Goal: Task Accomplishment & Management: Manage account settings

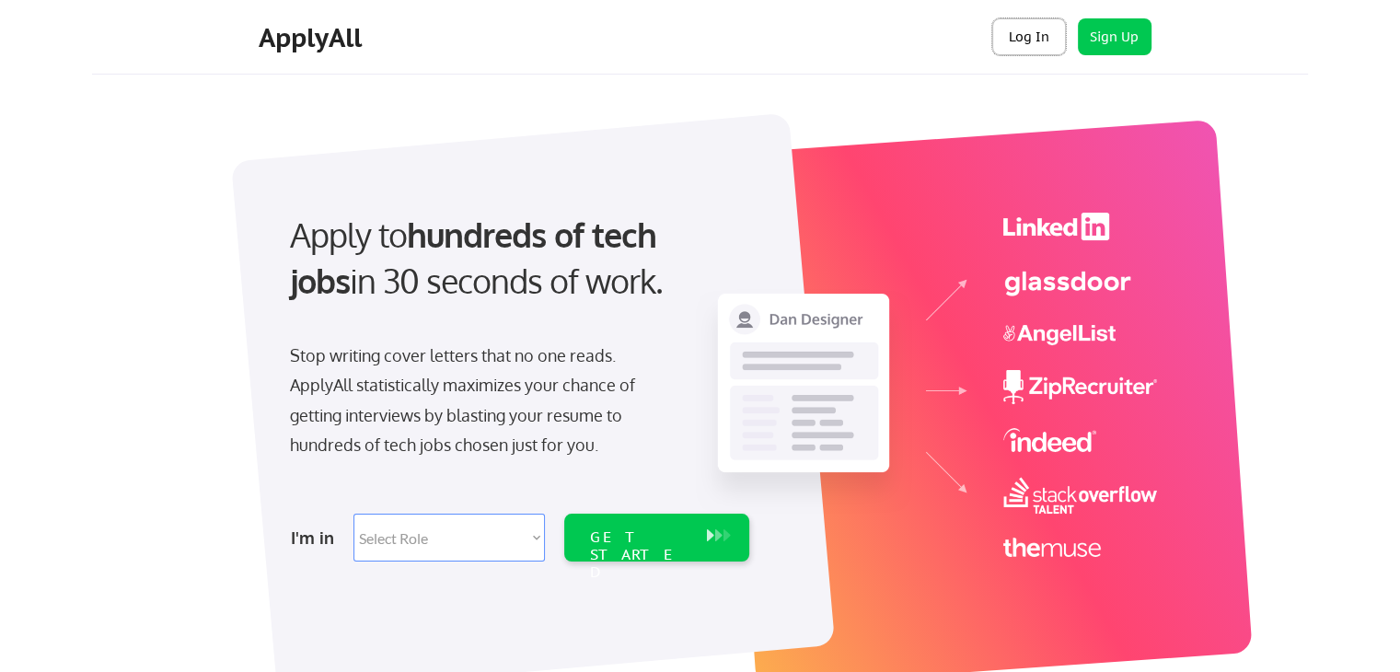
click at [1023, 39] on button "Log In" at bounding box center [1029, 36] width 74 height 37
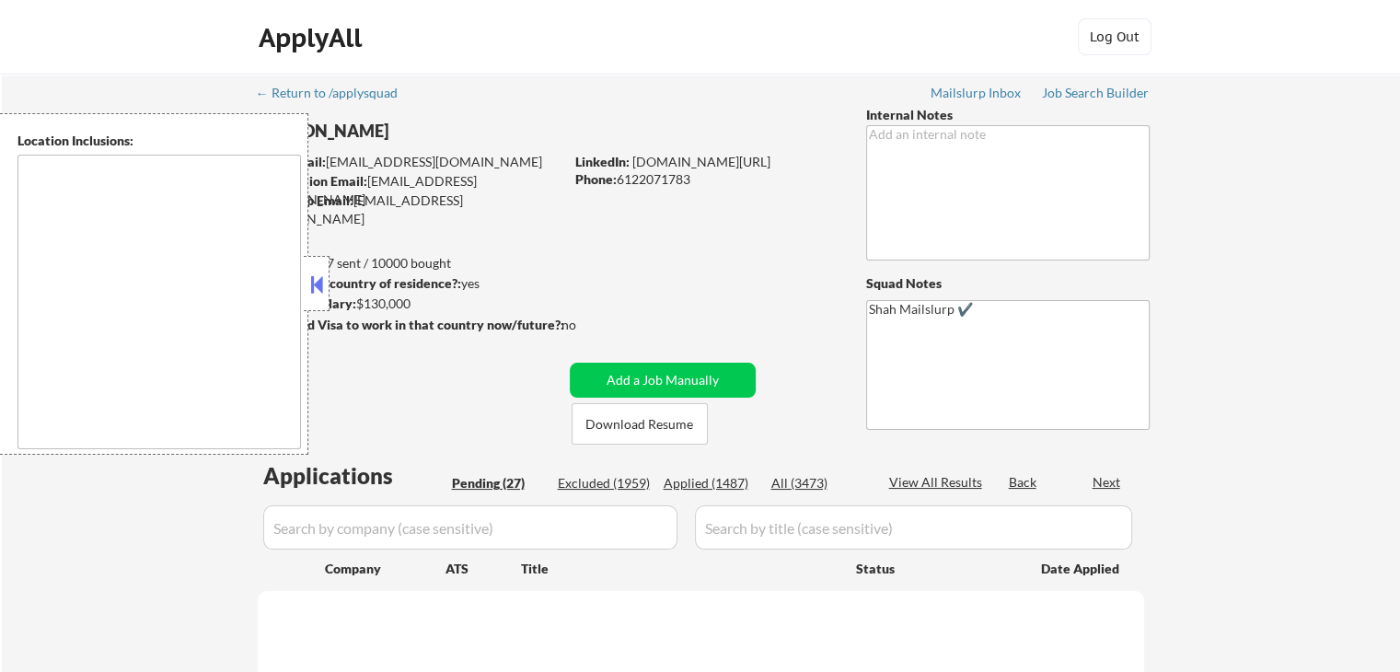
select select ""pending""
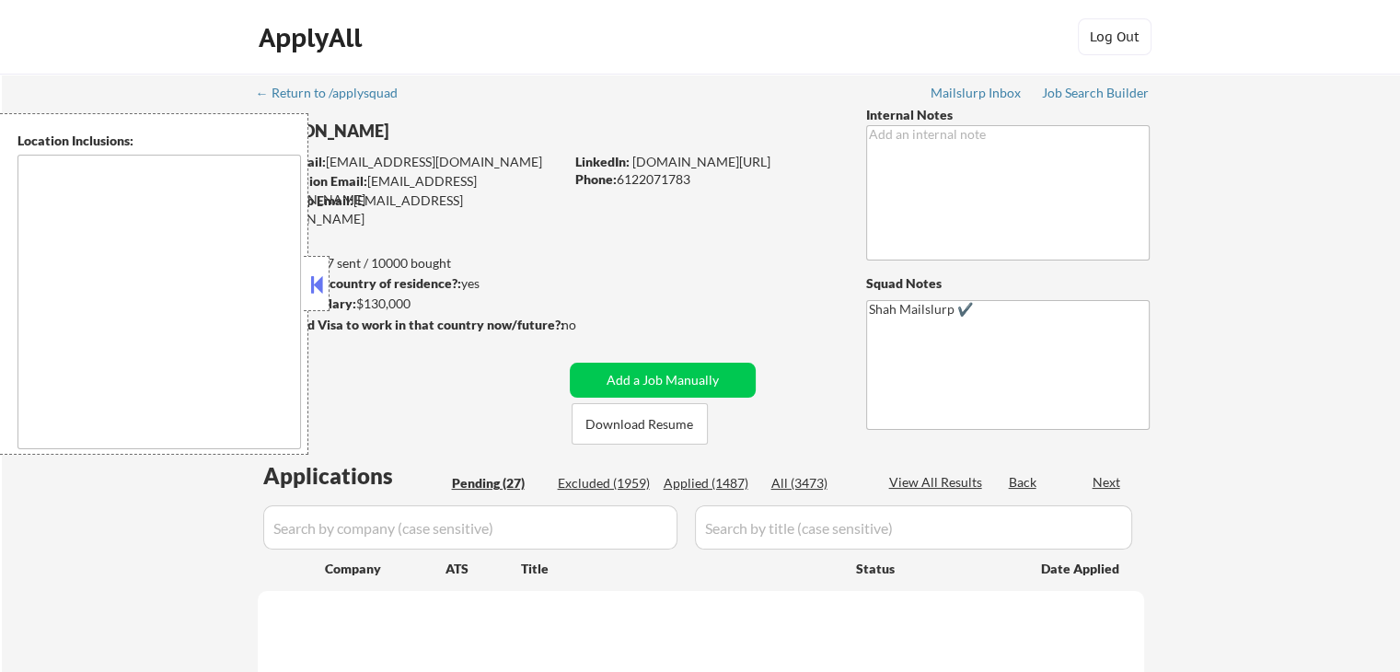
select select ""pending""
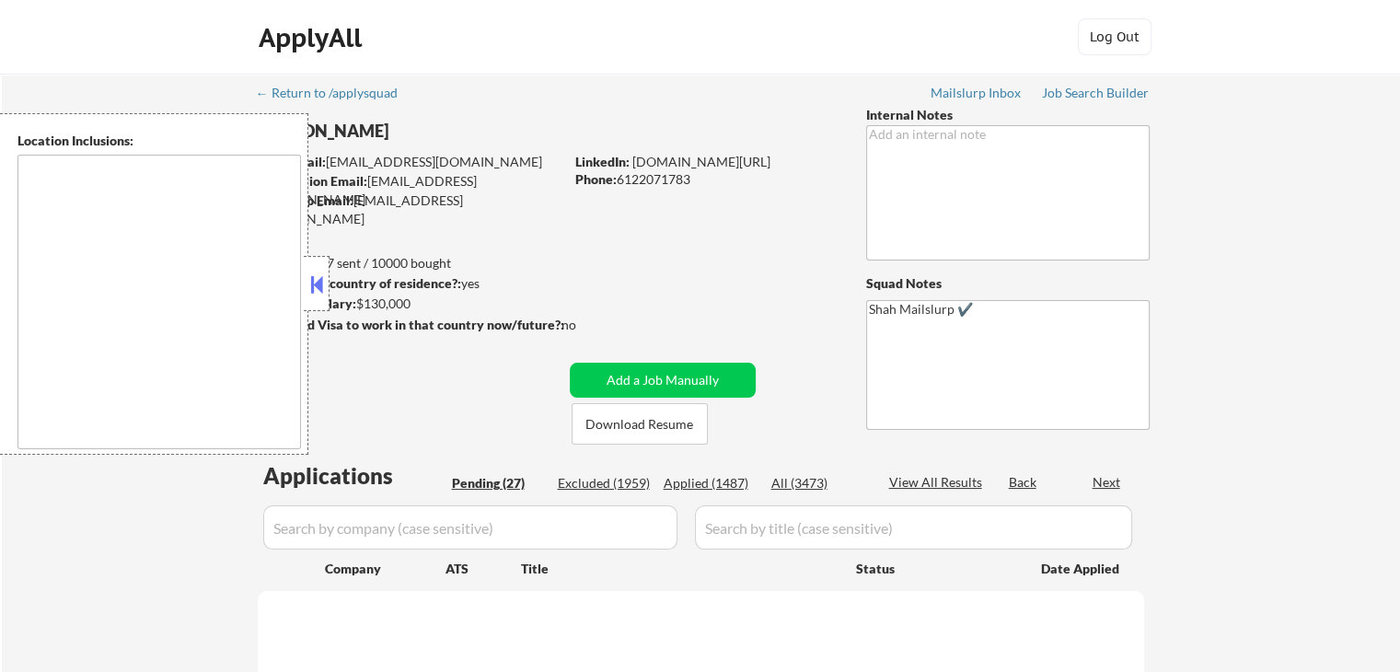
select select ""pending""
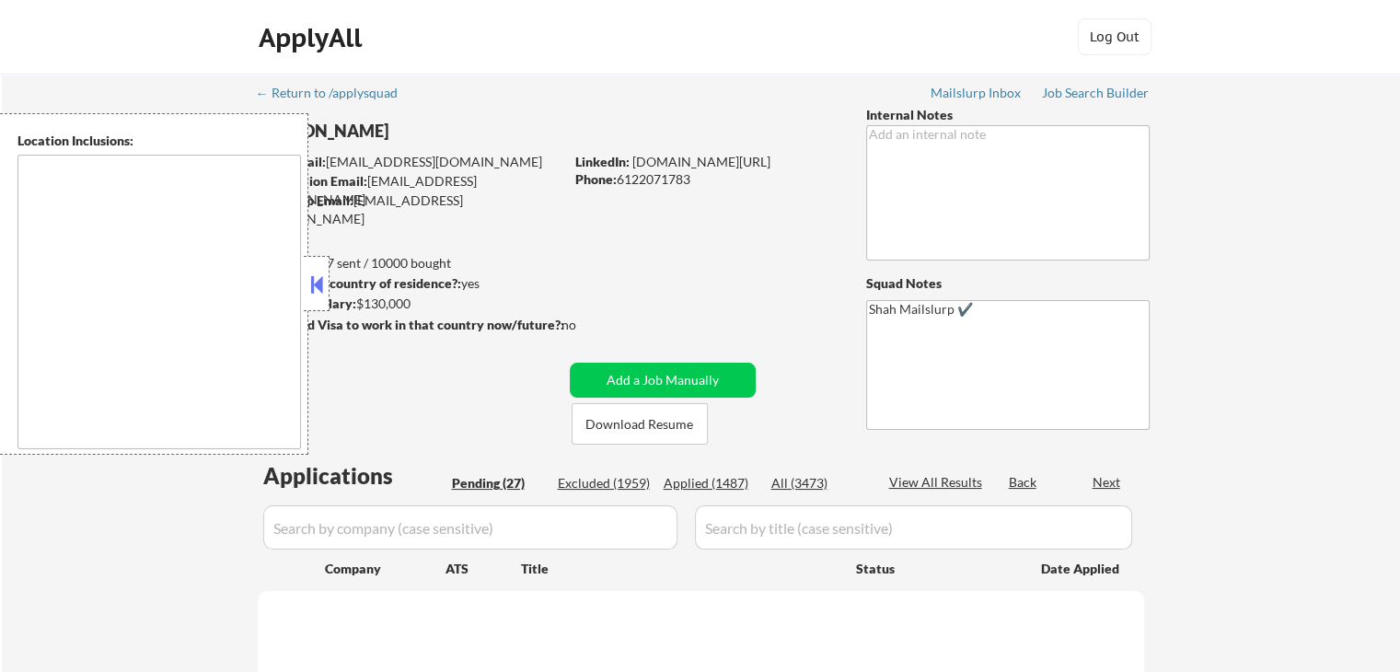
select select ""pending""
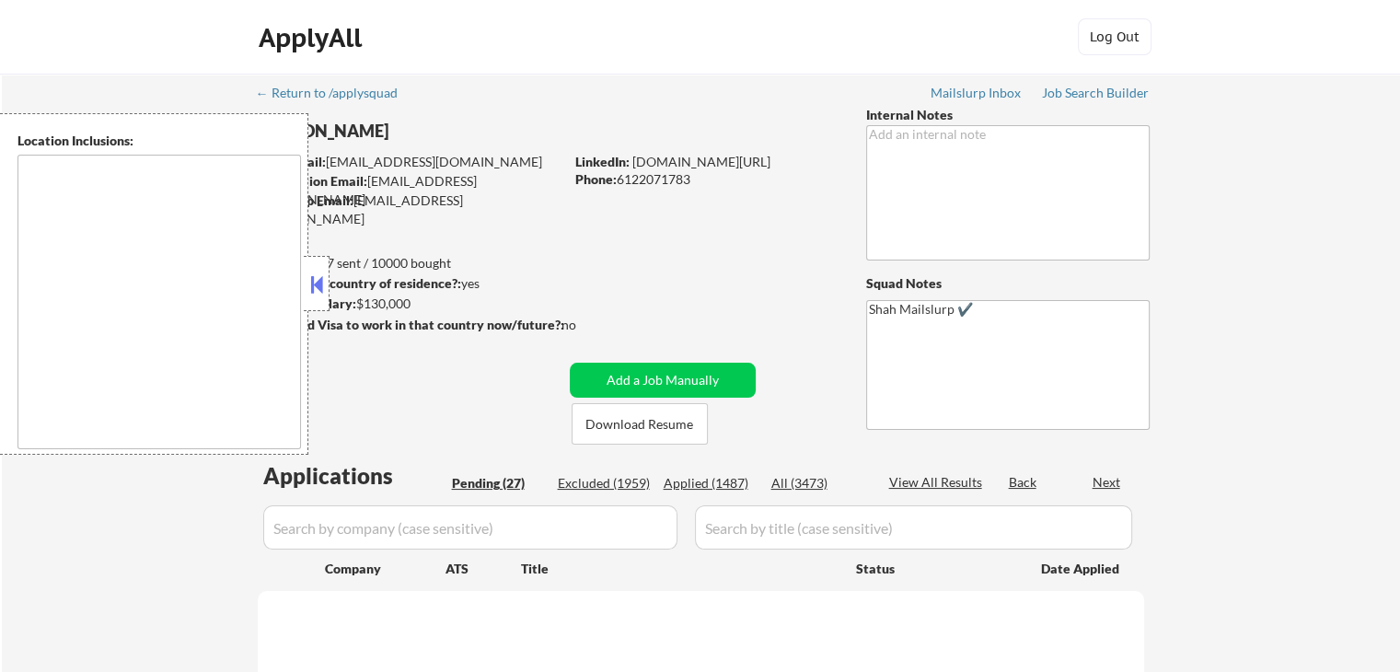
select select ""pending""
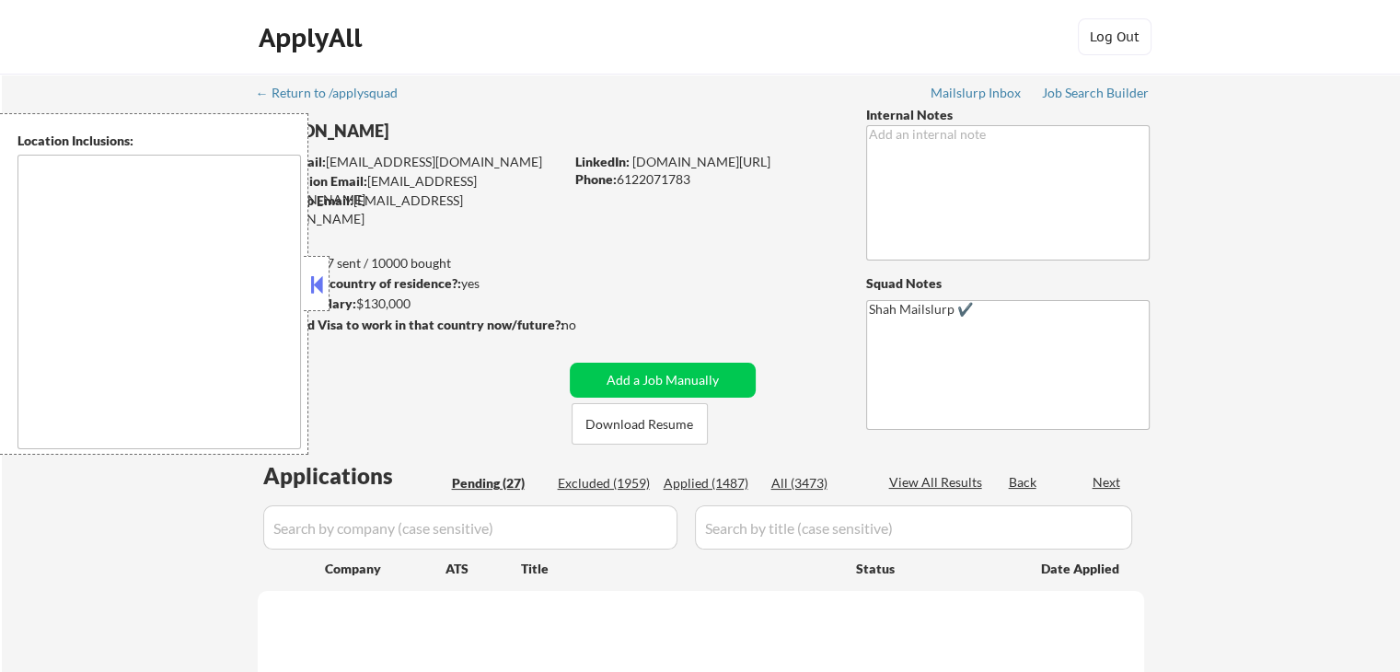
select select ""pending""
type textarea "[GEOGRAPHIC_DATA], [GEOGRAPHIC_DATA] [GEOGRAPHIC_DATA], [GEOGRAPHIC_DATA] [GEOG…"
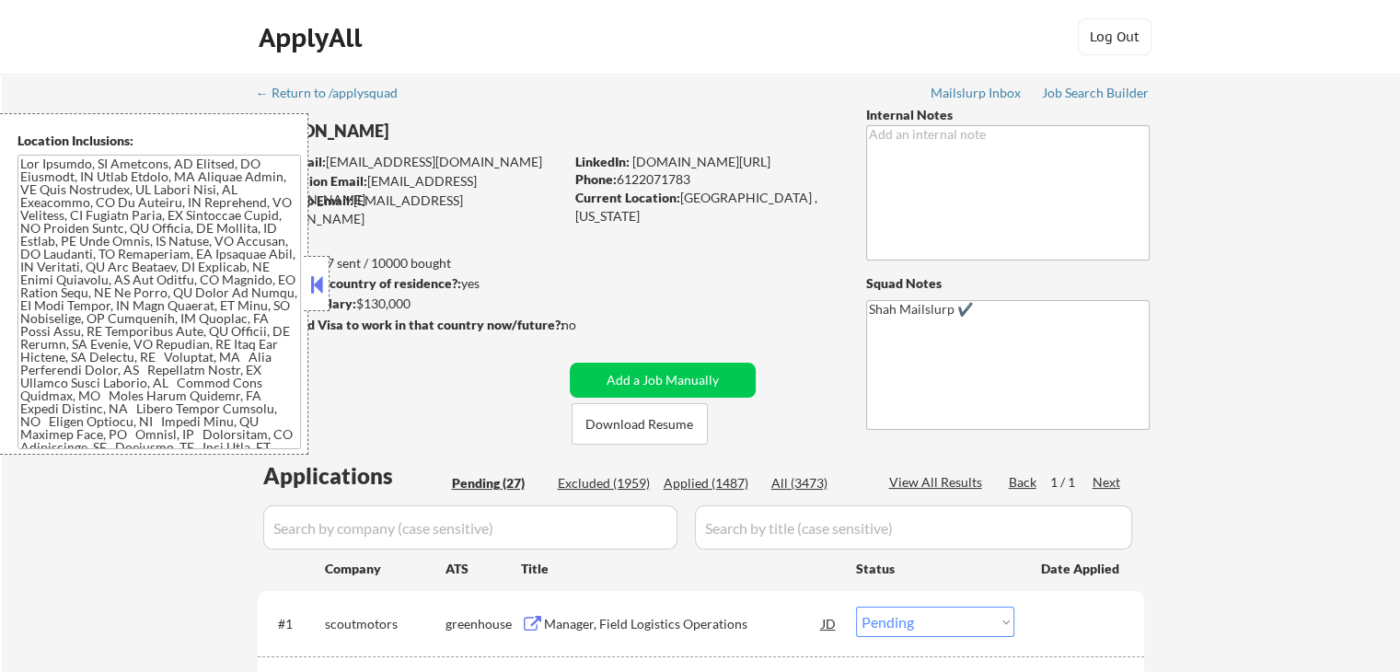
click at [318, 286] on button at bounding box center [317, 285] width 20 height 28
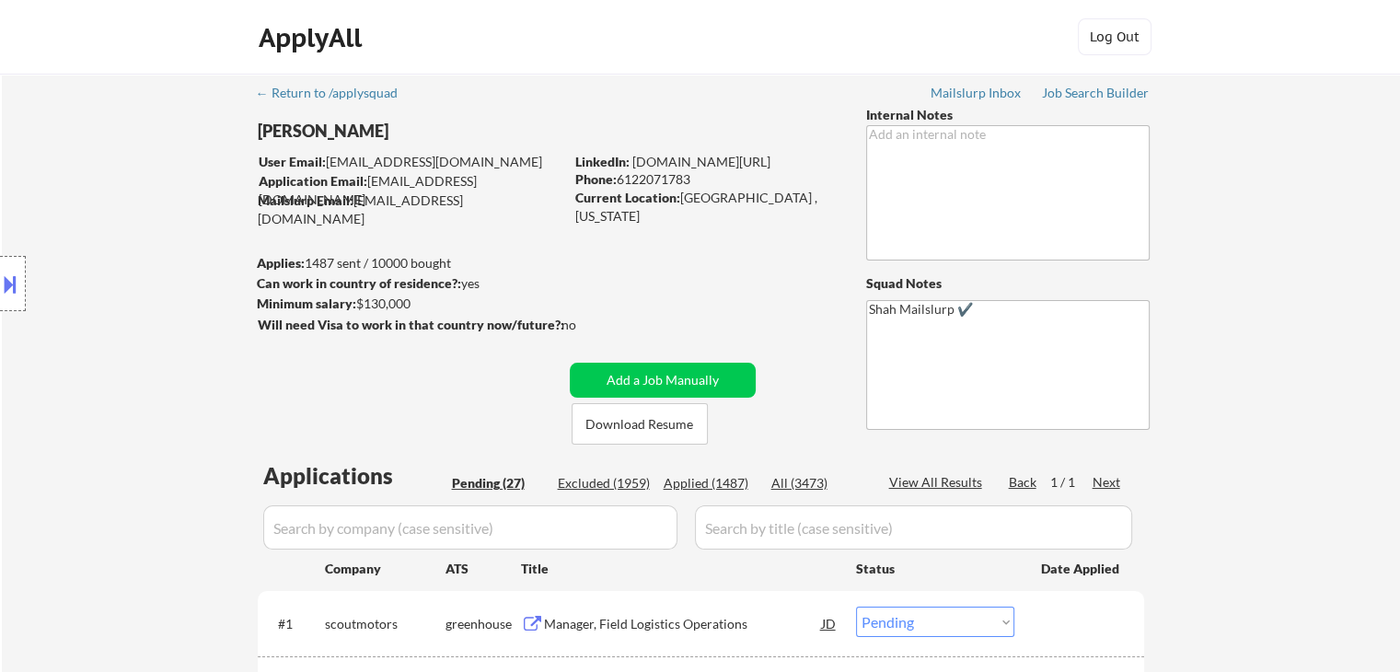
click at [20, 284] on div at bounding box center [13, 283] width 26 height 55
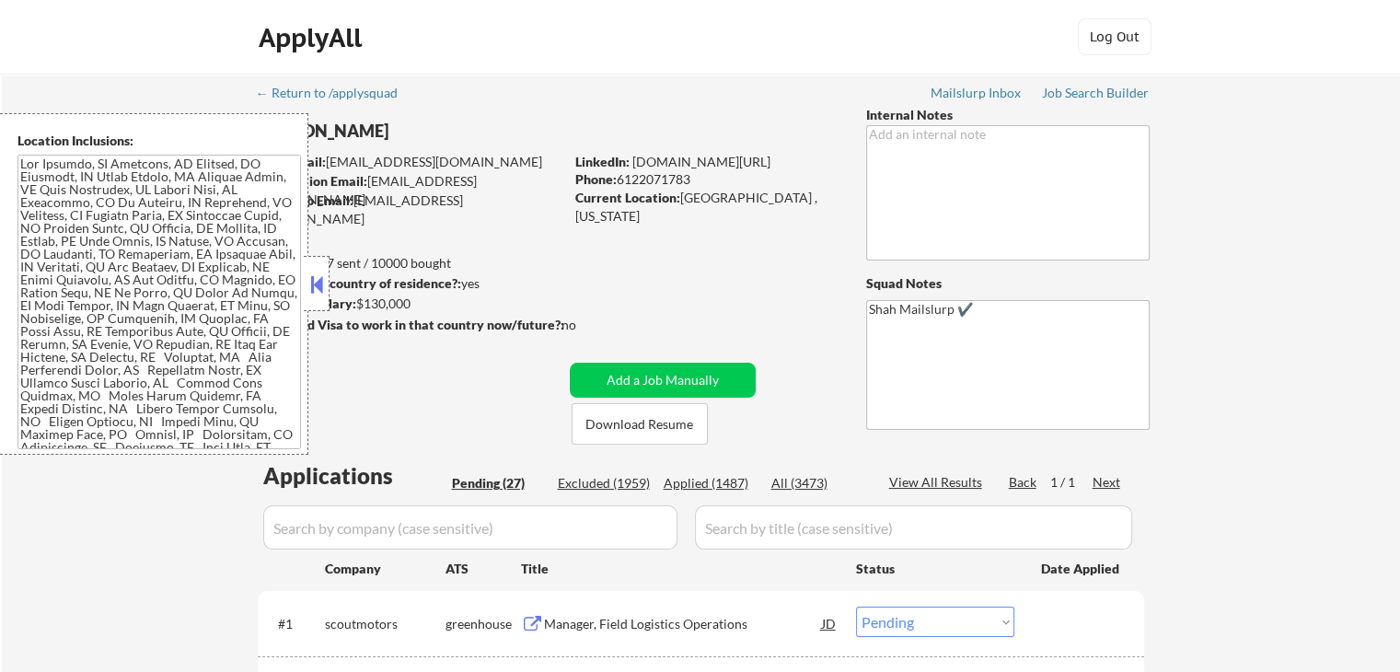
click at [313, 271] on button at bounding box center [317, 285] width 20 height 28
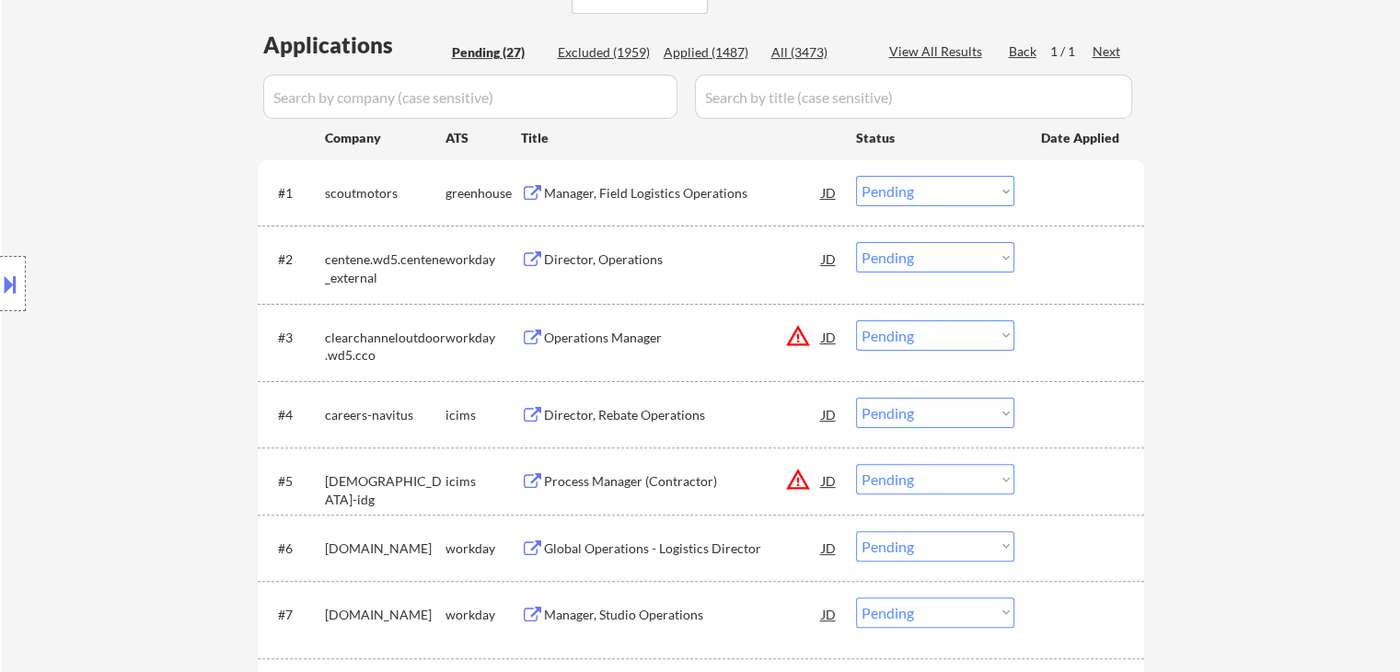
scroll to position [460, 0]
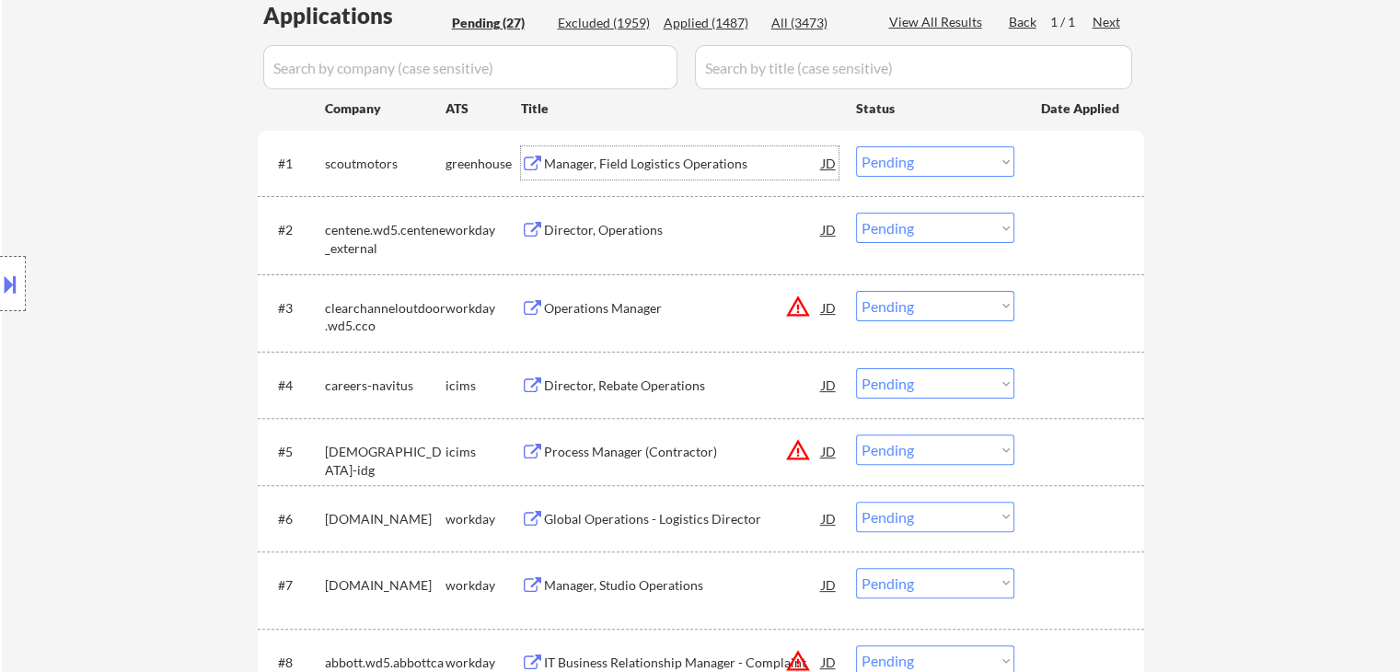
click at [563, 165] on div "Manager, Field Logistics Operations" at bounding box center [683, 164] width 278 height 18
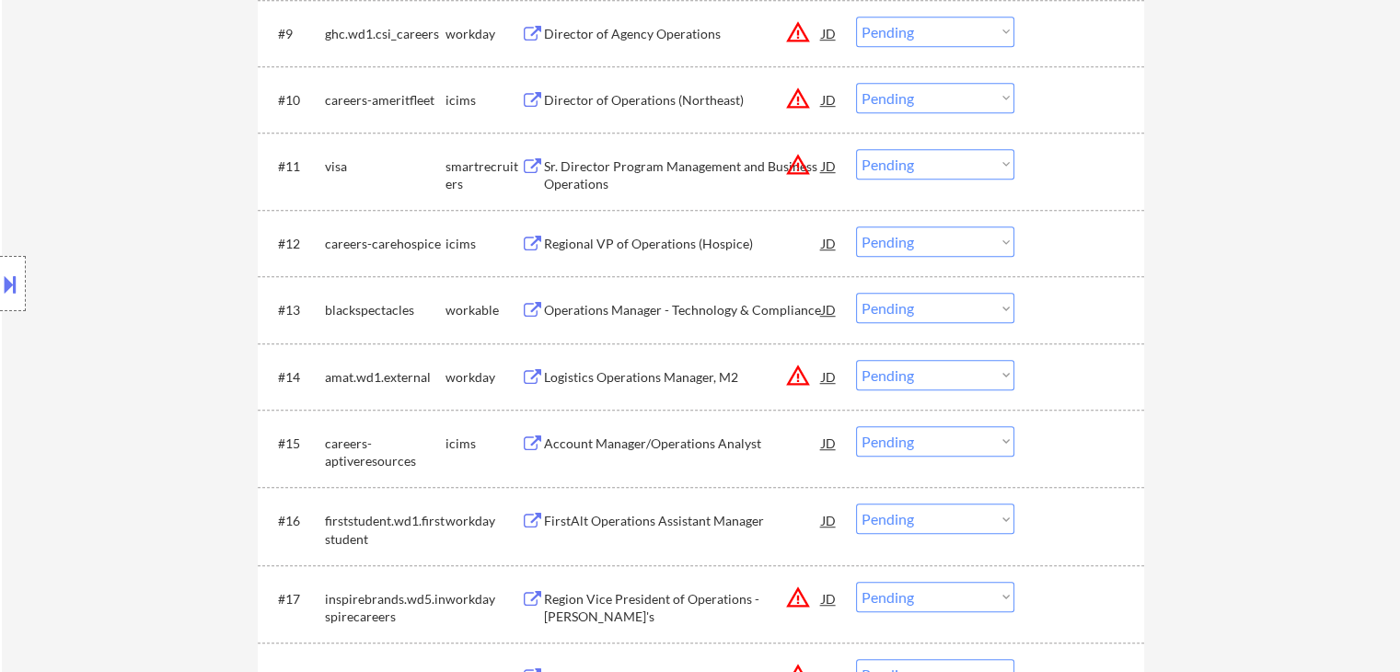
scroll to position [1197, 0]
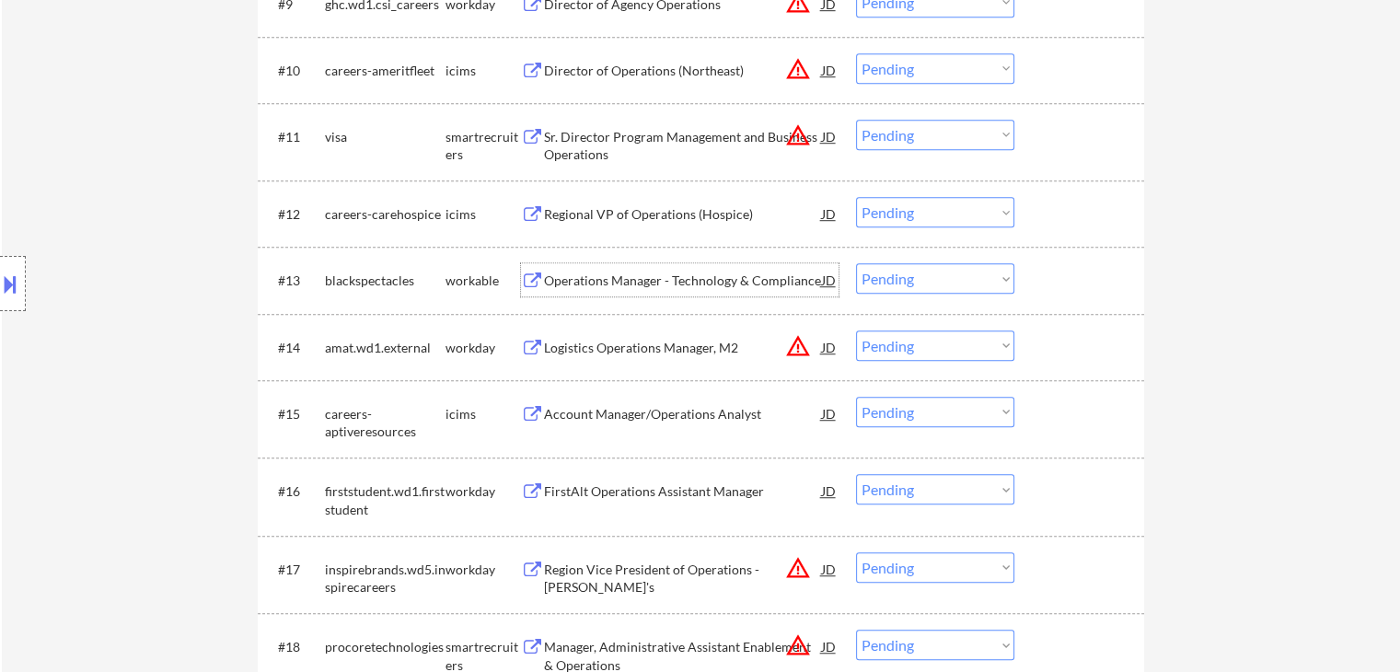
click at [545, 273] on div "Operations Manager - Technology & Compliance" at bounding box center [683, 281] width 278 height 18
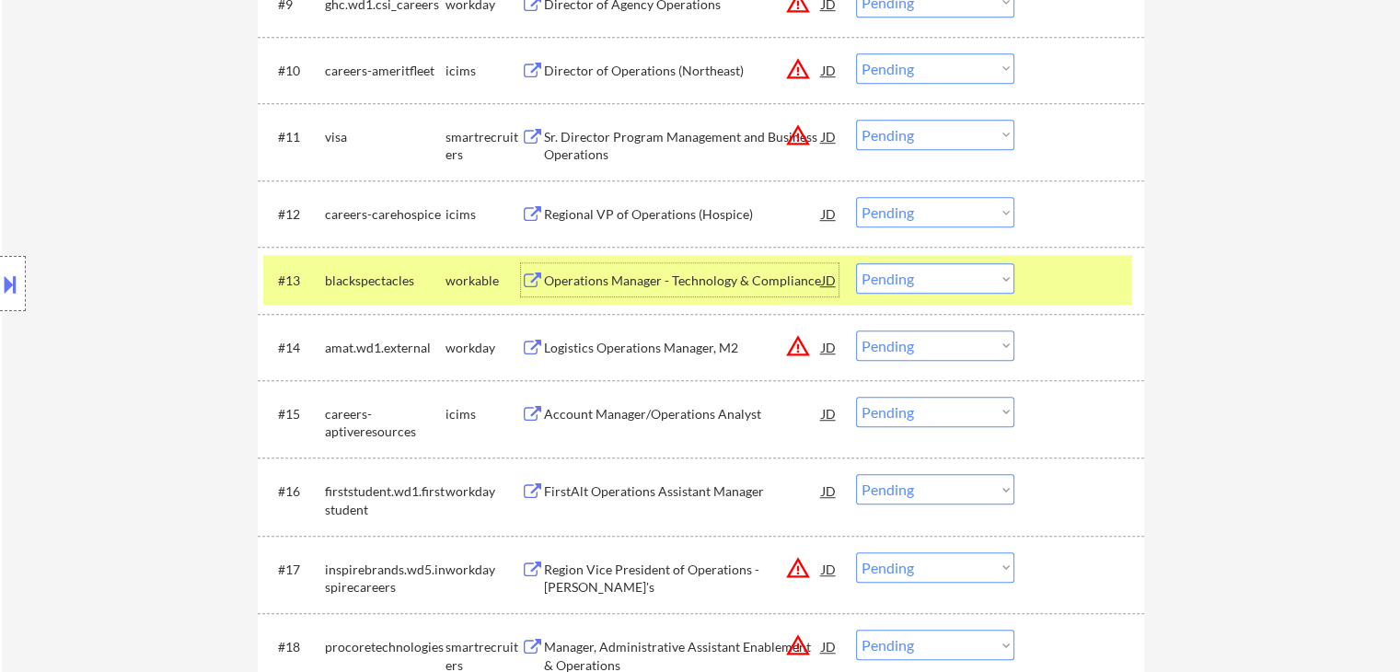
click at [961, 273] on select "Choose an option... Pending Applied Excluded (Questions) Excluded (Expired) Exc…" at bounding box center [935, 278] width 158 height 30
click at [856, 263] on select "Choose an option... Pending Applied Excluded (Questions) Excluded (Expired) Exc…" at bounding box center [935, 278] width 158 height 30
select select ""pending""
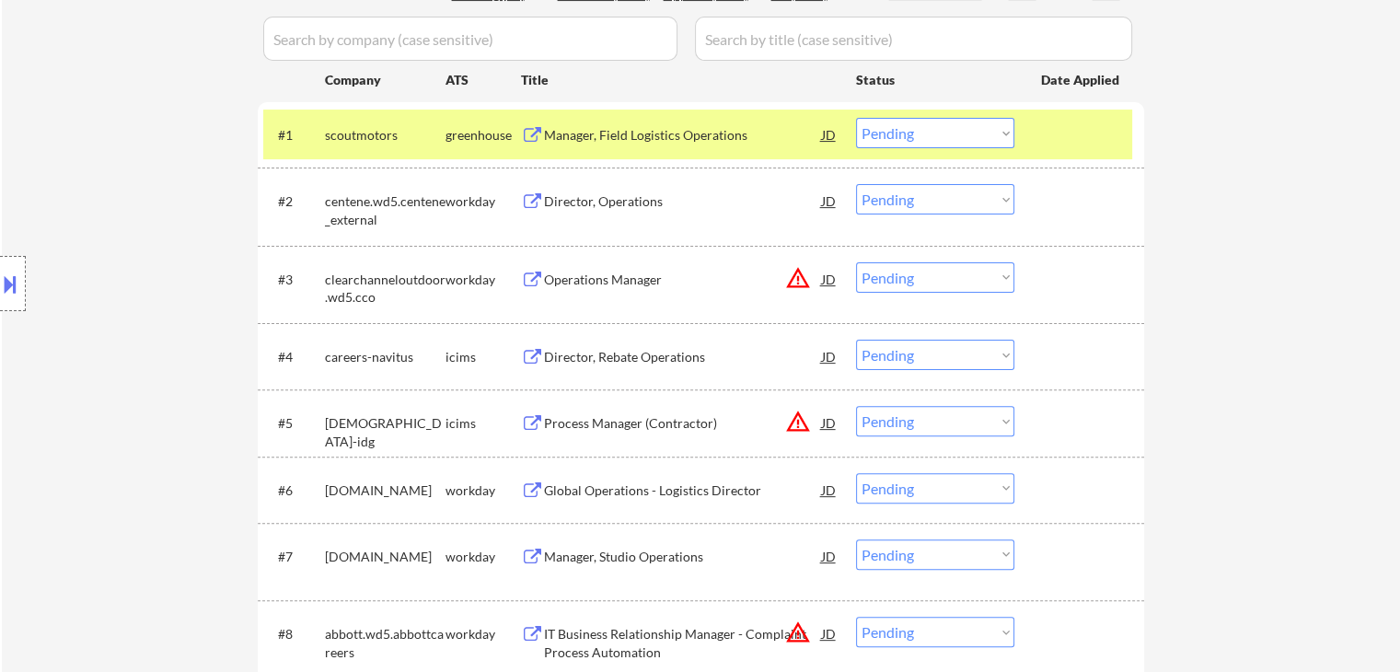
scroll to position [460, 0]
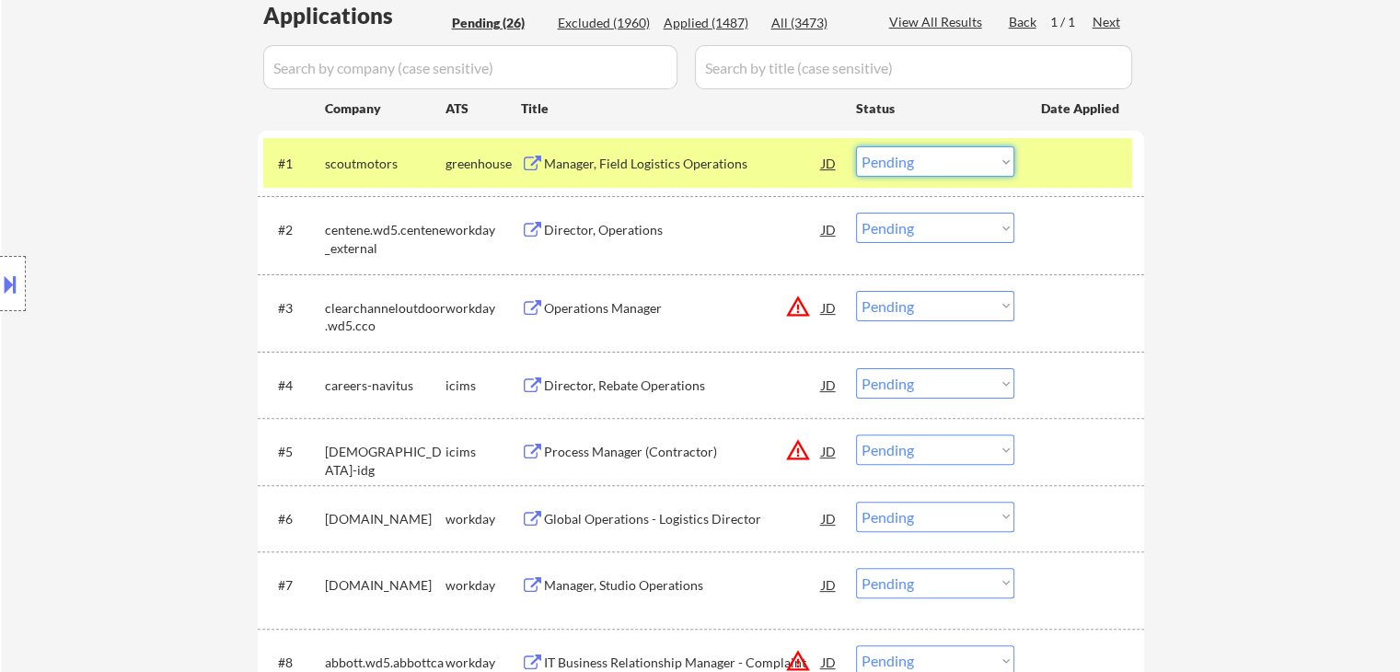
click at [909, 158] on select "Choose an option... Pending Applied Excluded (Questions) Excluded (Expired) Exc…" at bounding box center [935, 161] width 158 height 30
click at [856, 146] on select "Choose an option... Pending Applied Excluded (Questions) Excluded (Expired) Exc…" at bounding box center [935, 161] width 158 height 30
select select ""pending""
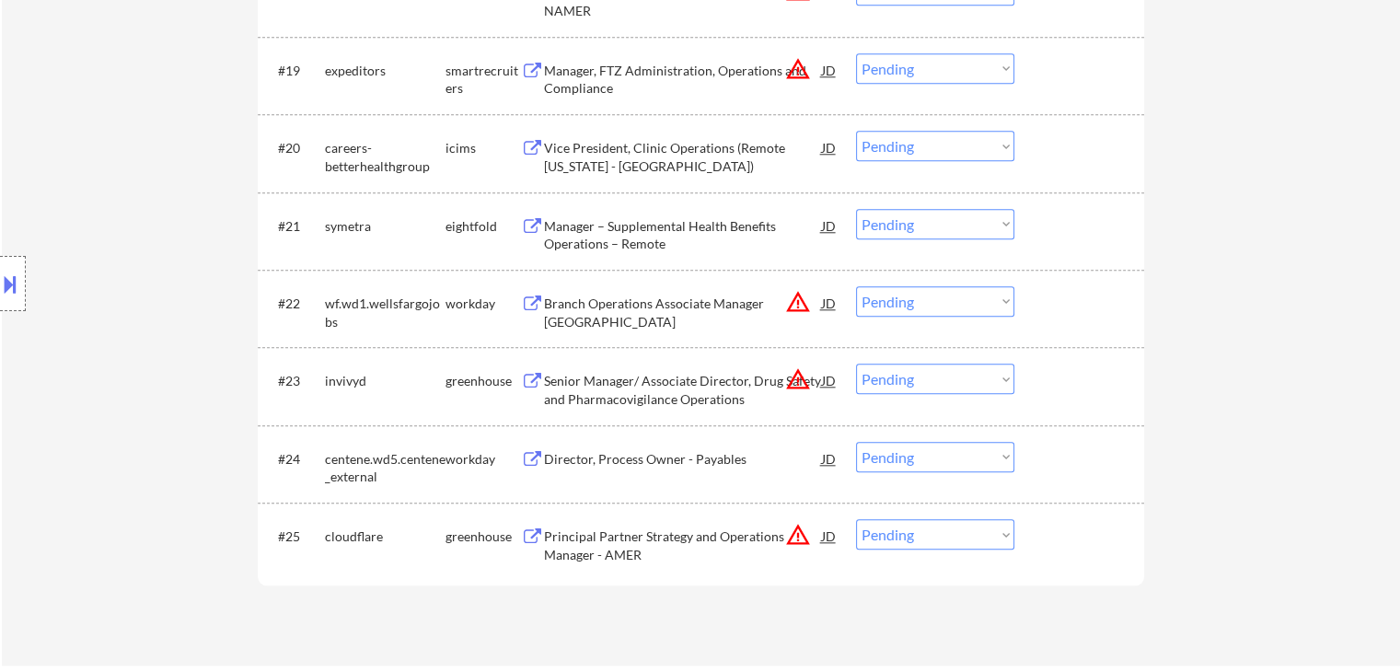
scroll to position [1933, 0]
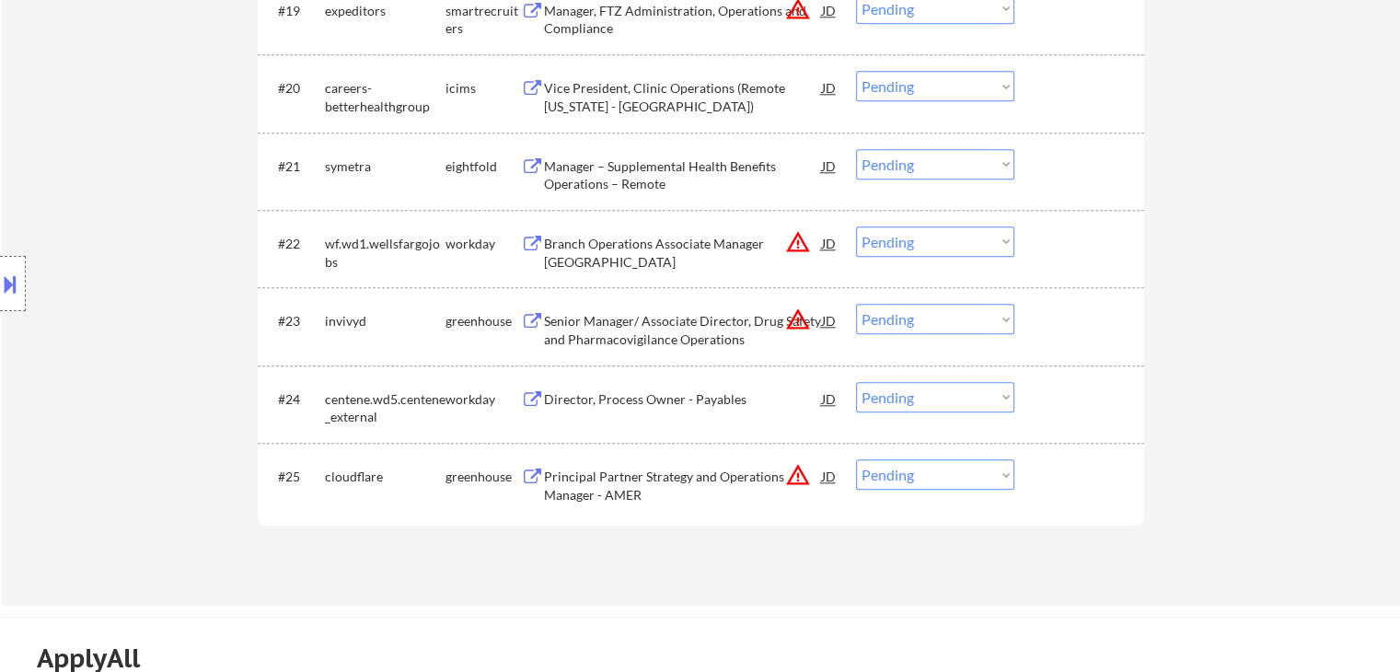
click at [560, 481] on div "Principal Partner Strategy and Operations Manager - AMER" at bounding box center [683, 486] width 278 height 36
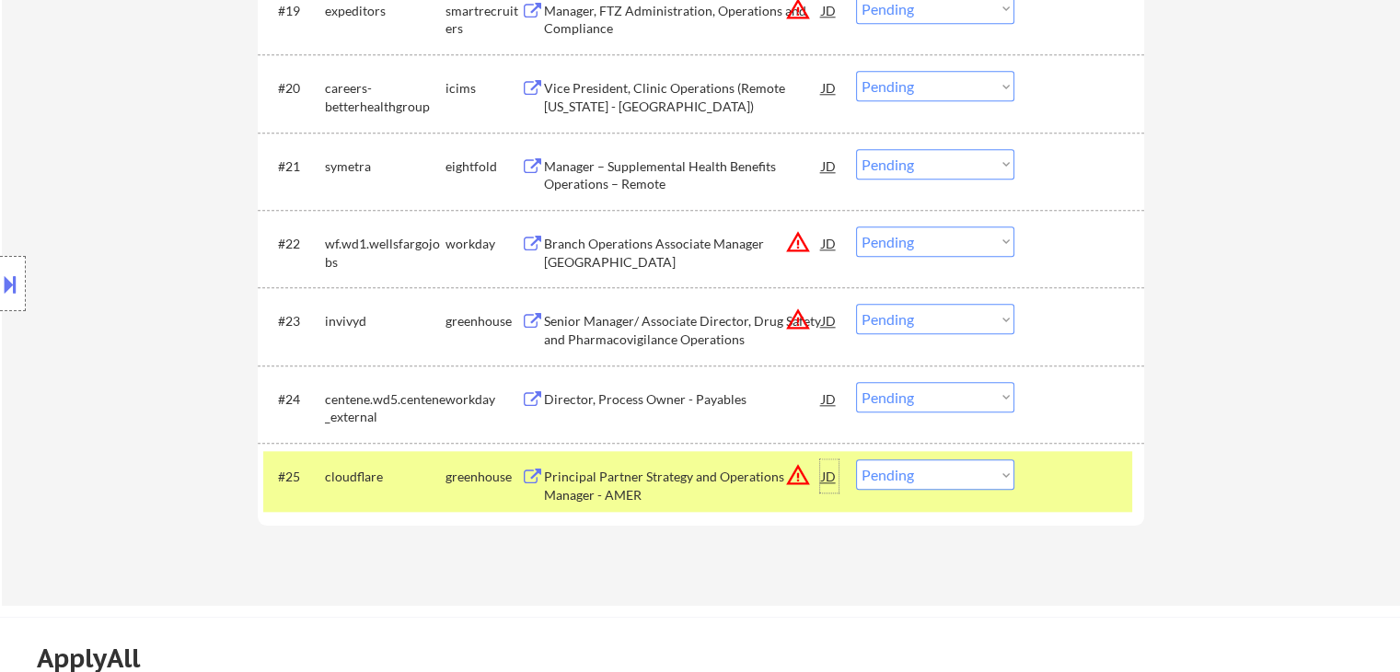
click at [823, 475] on div "JD" at bounding box center [829, 475] width 18 height 33
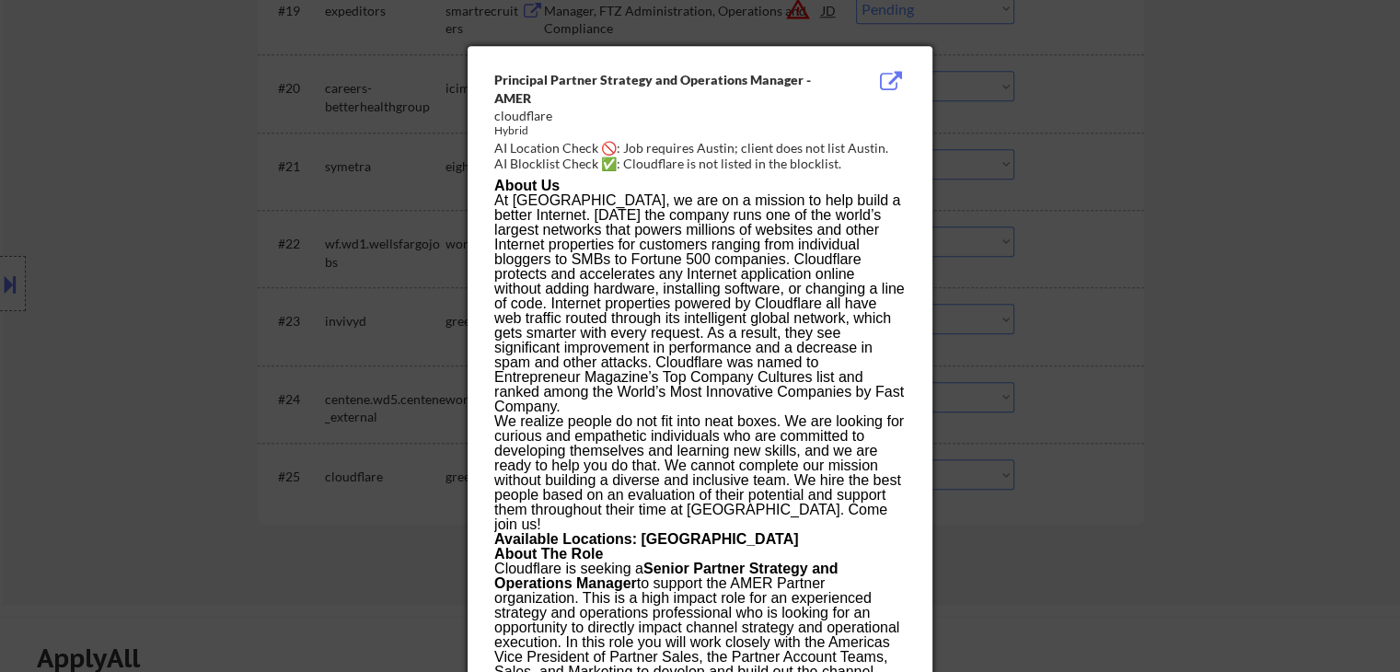
click at [832, 307] on p "At [GEOGRAPHIC_DATA], we are on a mission to help build a better Internet. [DAT…" at bounding box center [699, 303] width 411 height 221
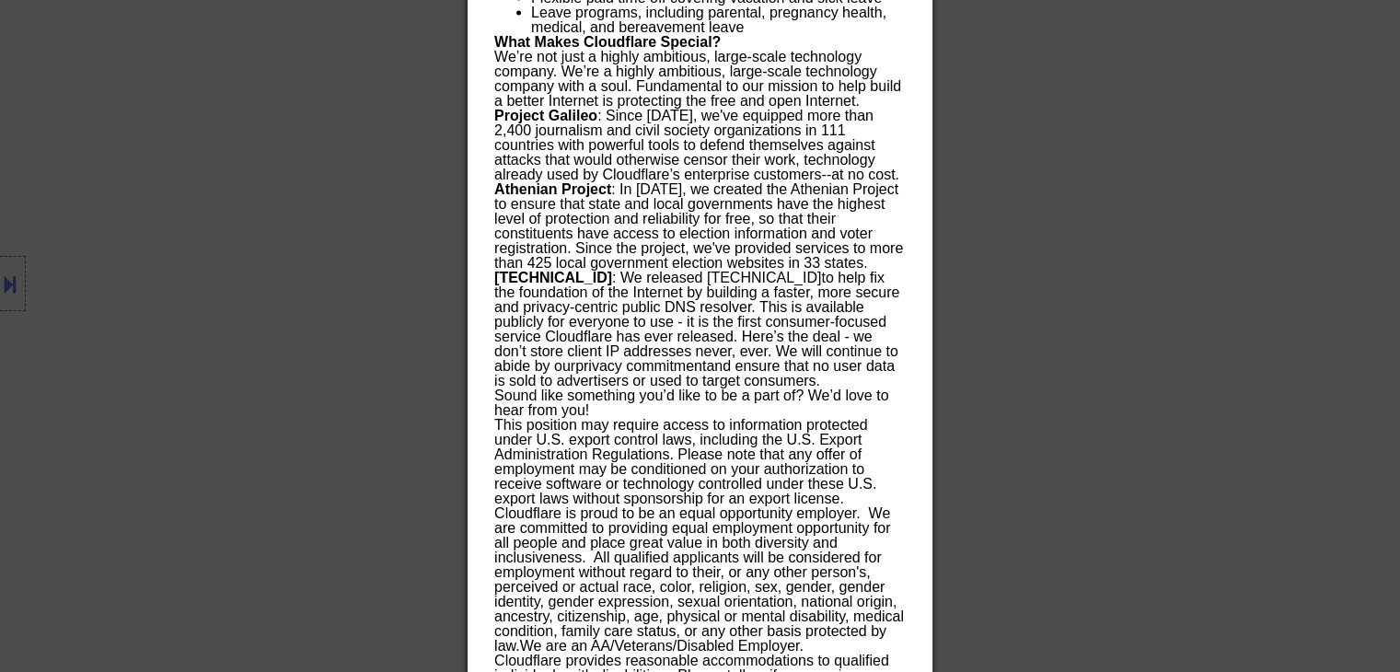
scroll to position [4301, 0]
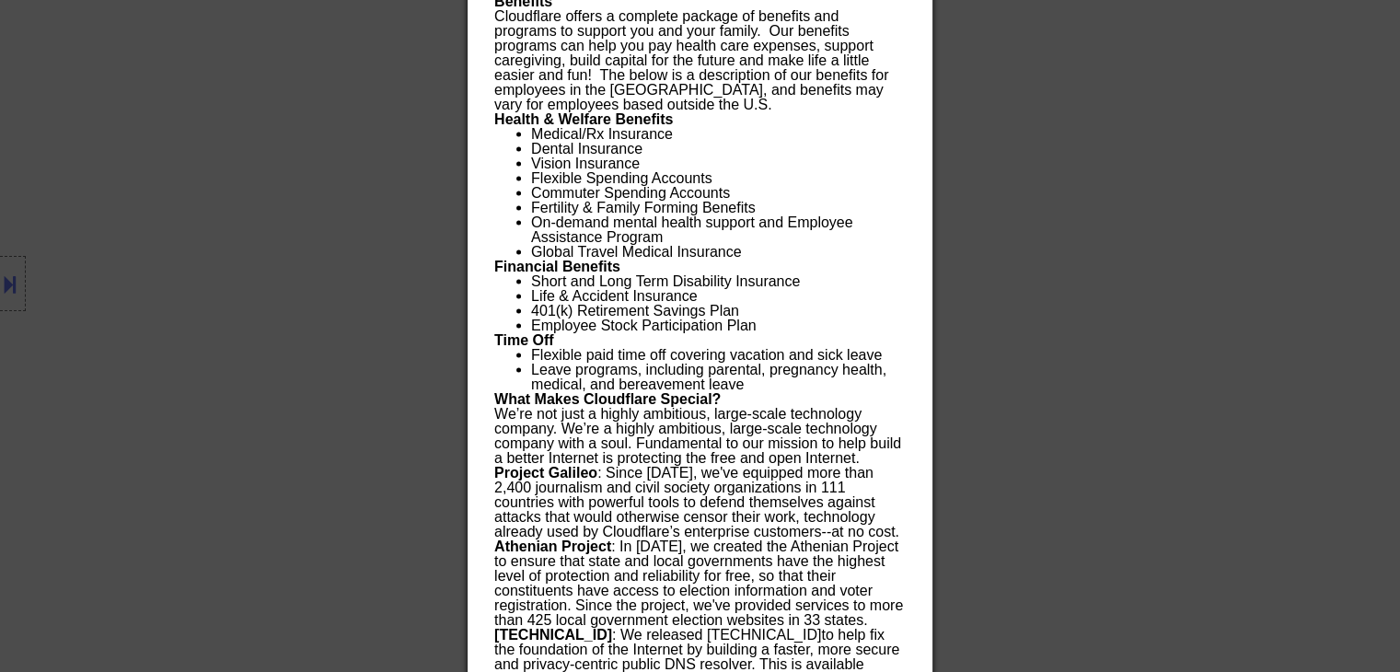
click at [1147, 222] on div at bounding box center [700, 336] width 1400 height 672
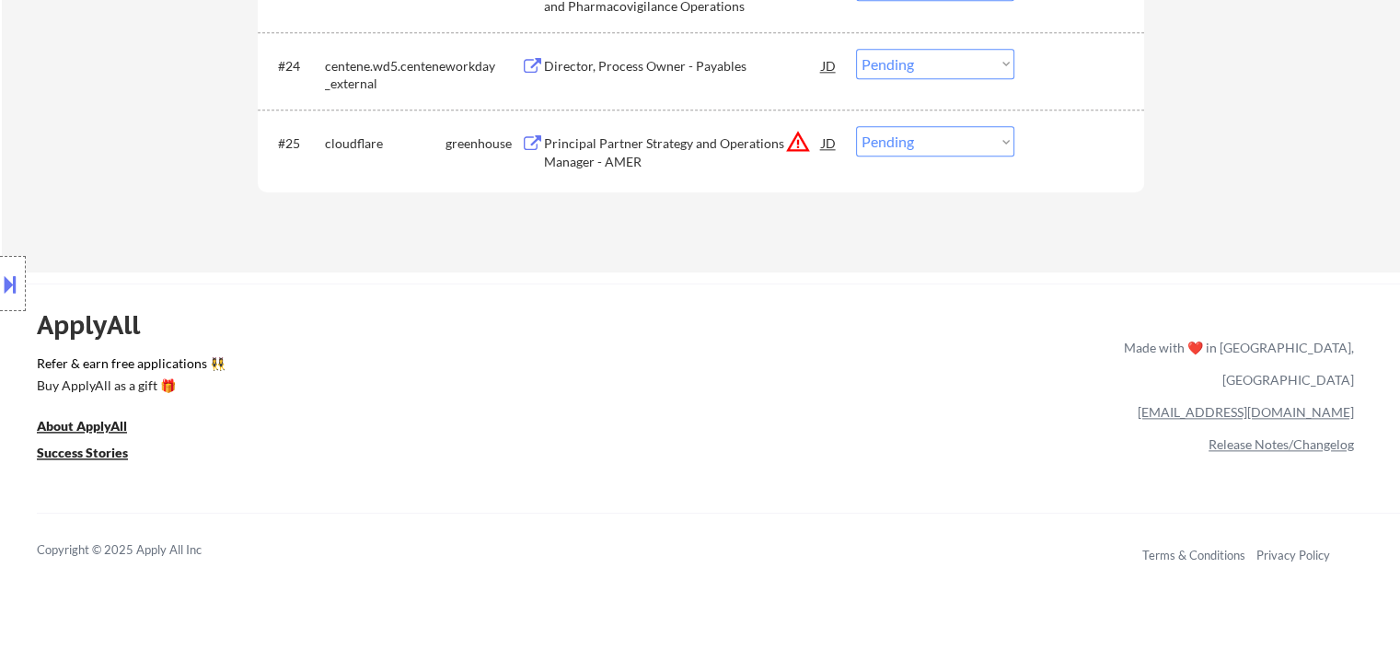
scroll to position [2073, 0]
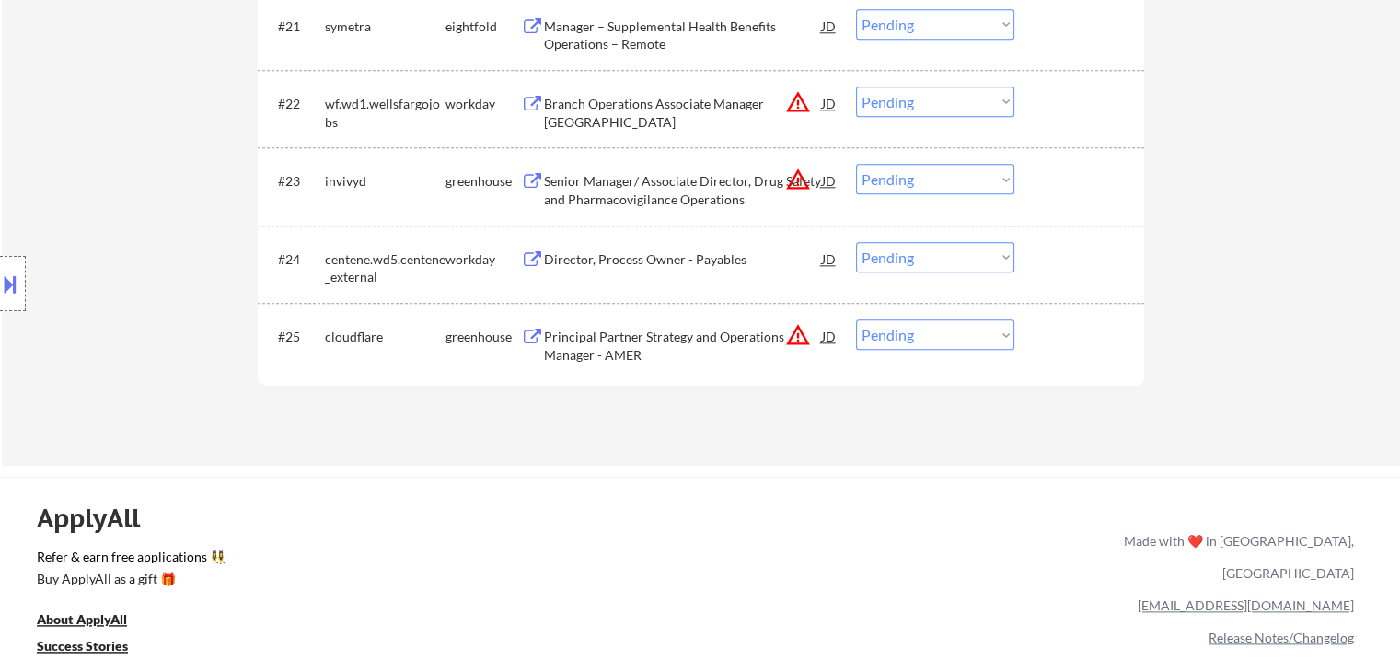
click at [934, 332] on select "Choose an option... Pending Applied Excluded (Questions) Excluded (Expired) Exc…" at bounding box center [935, 334] width 158 height 30
select select ""applied""
click at [856, 319] on select "Choose an option... Pending Applied Excluded (Questions) Excluded (Expired) Exc…" at bounding box center [935, 334] width 158 height 30
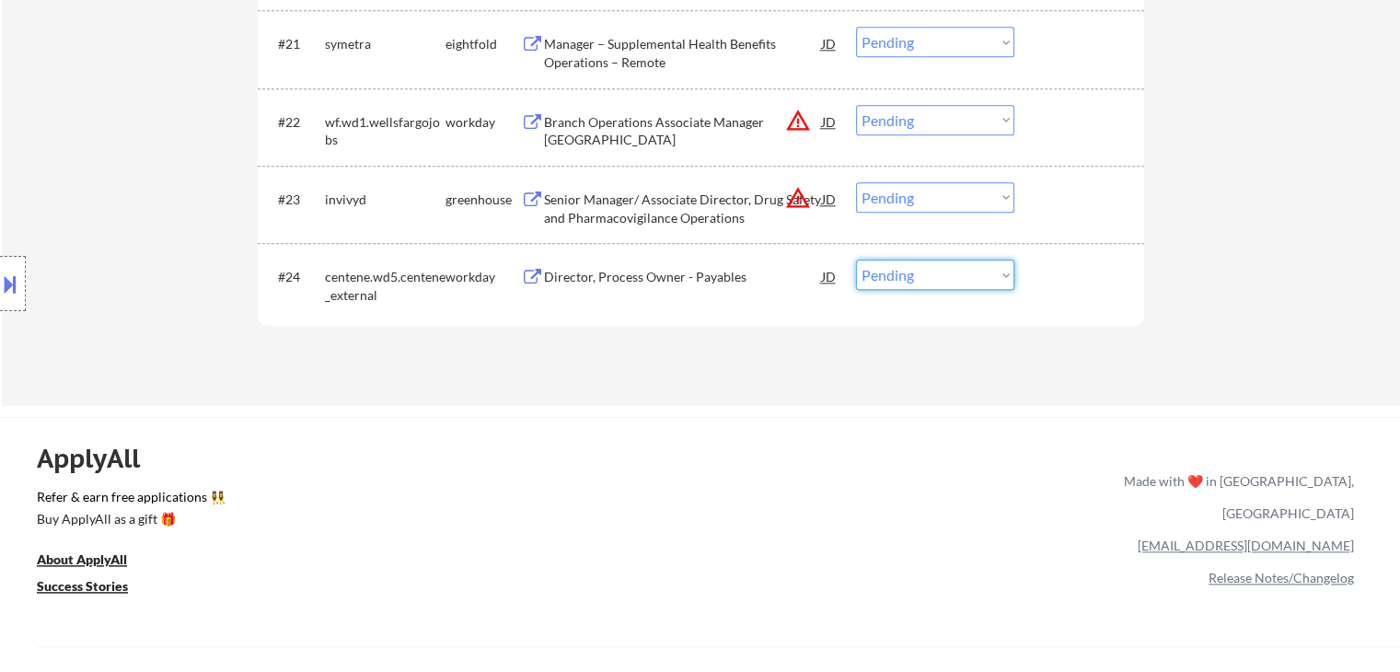
click at [973, 277] on select "Choose an option... Pending Applied Excluded (Questions) Excluded (Expired) Exc…" at bounding box center [935, 275] width 158 height 30
select select ""excluded__other_""
click at [856, 260] on select "Choose an option... Pending Applied Excluded (Questions) Excluded (Expired) Exc…" at bounding box center [935, 275] width 158 height 30
click at [613, 207] on div "Senior Manager/ Associate Director, Drug Safety and Pharmacovigilance Operations" at bounding box center [683, 209] width 278 height 36
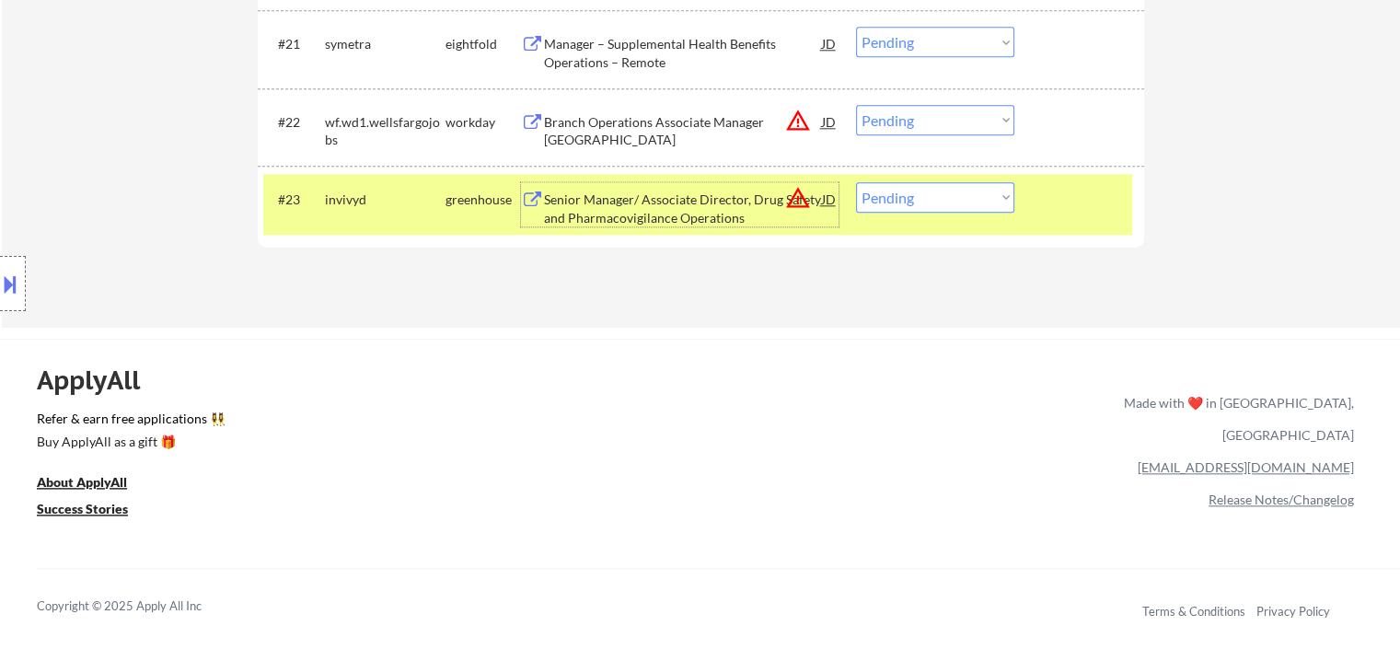
click at [921, 196] on select "Choose an option... Pending Applied Excluded (Questions) Excluded (Expired) Exc…" at bounding box center [935, 197] width 158 height 30
select select ""excluded__expired_""
click at [856, 182] on select "Choose an option... Pending Applied Excluded (Questions) Excluded (Expired) Exc…" at bounding box center [935, 197] width 158 height 30
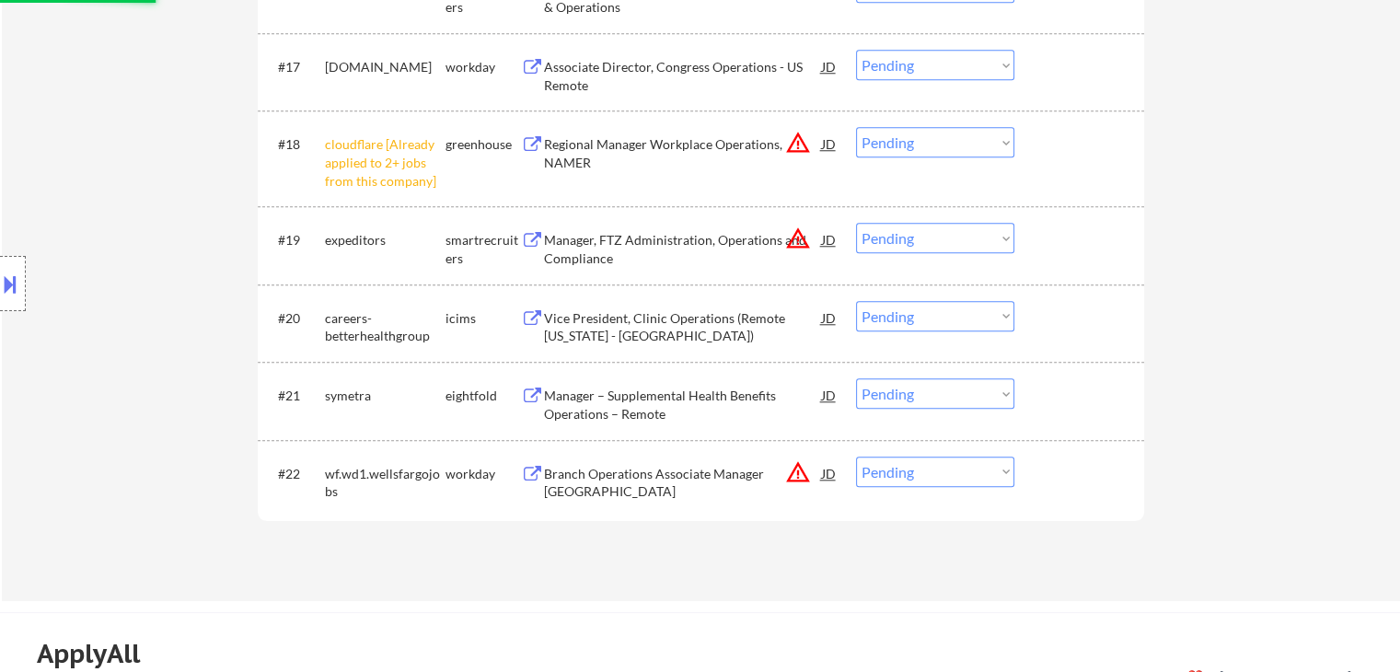
scroll to position [1705, 0]
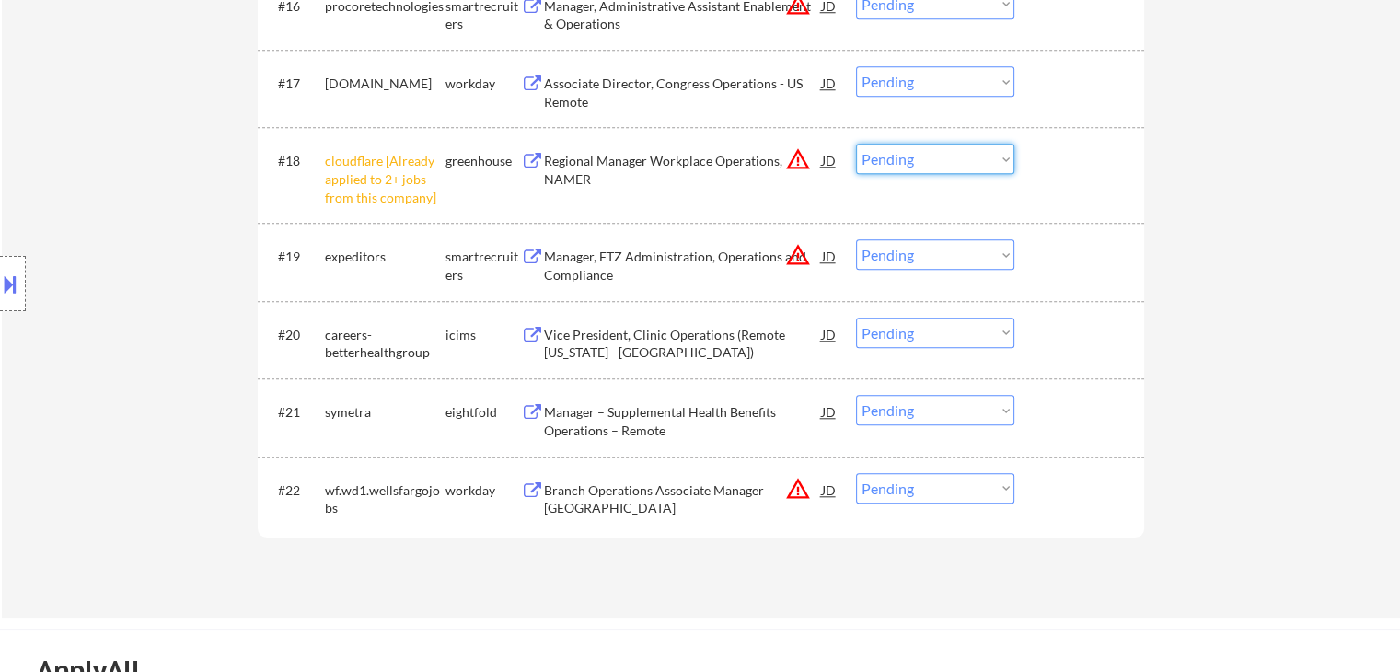
click at [926, 158] on select "Choose an option... Pending Applied Excluded (Questions) Excluded (Expired) Exc…" at bounding box center [935, 159] width 158 height 30
click at [856, 144] on select "Choose an option... Pending Applied Excluded (Questions) Excluded (Expired) Exc…" at bounding box center [935, 159] width 158 height 30
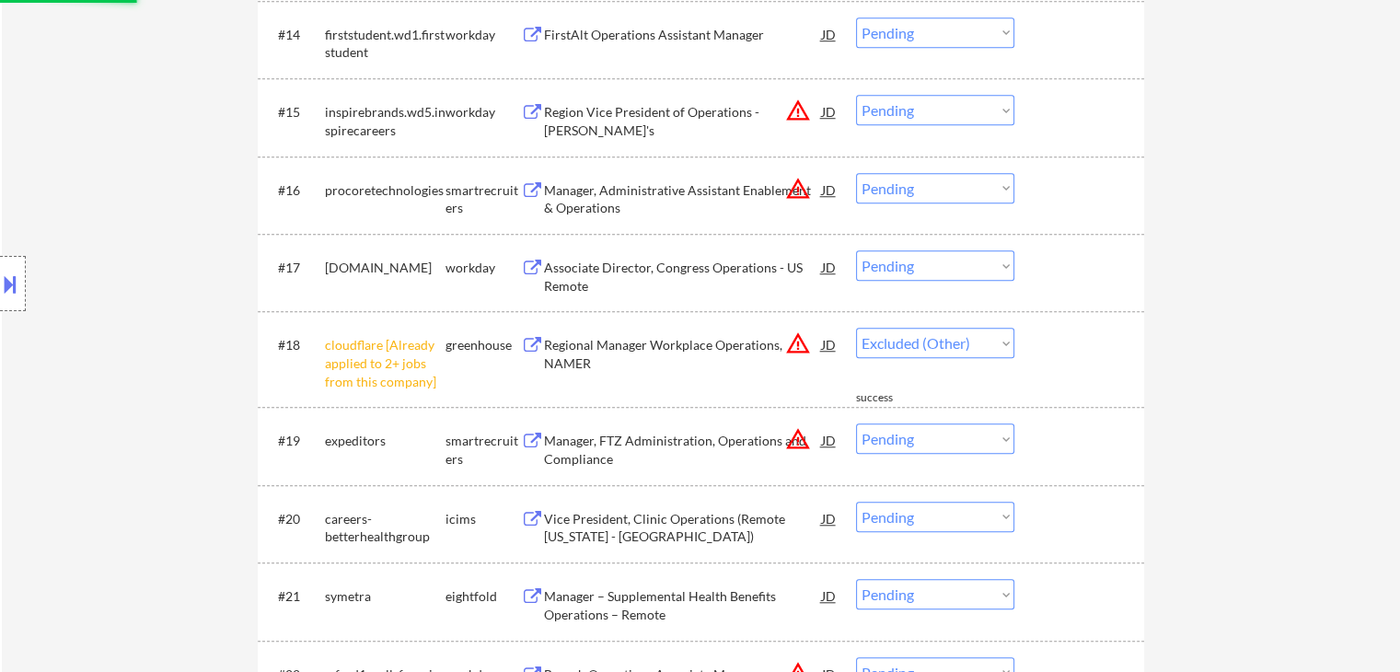
select select ""pending""
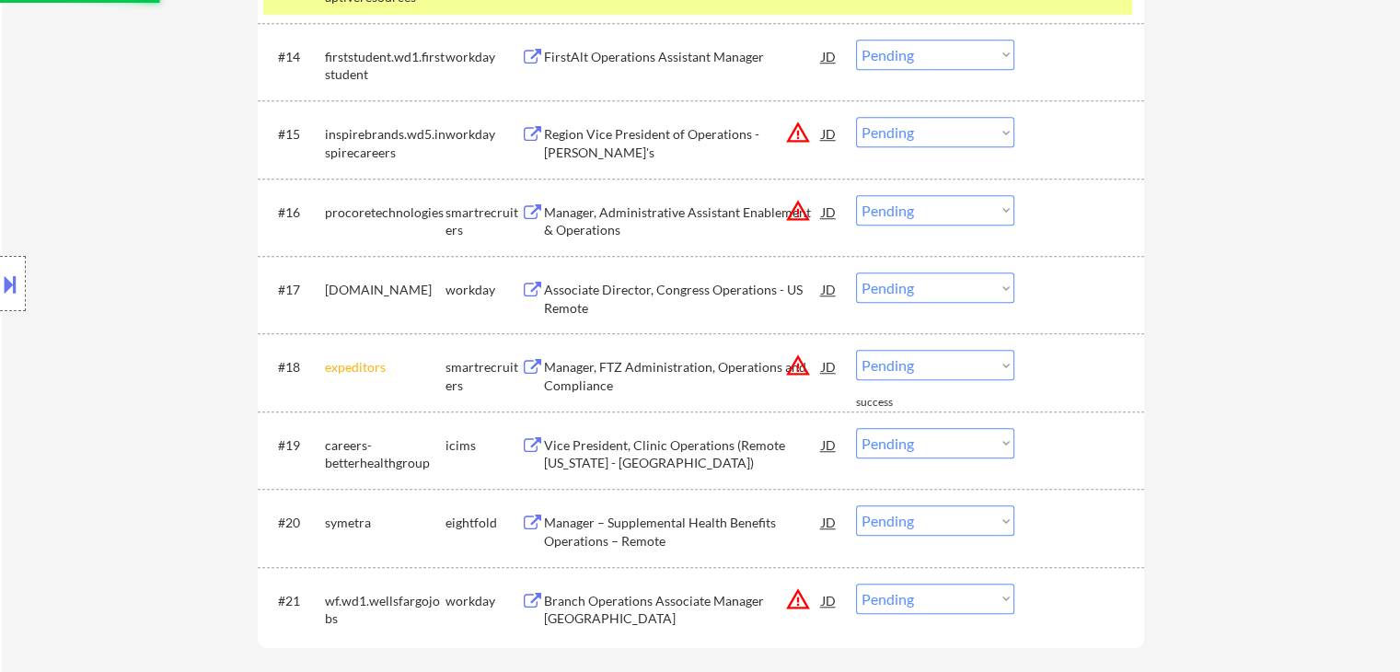
scroll to position [1429, 0]
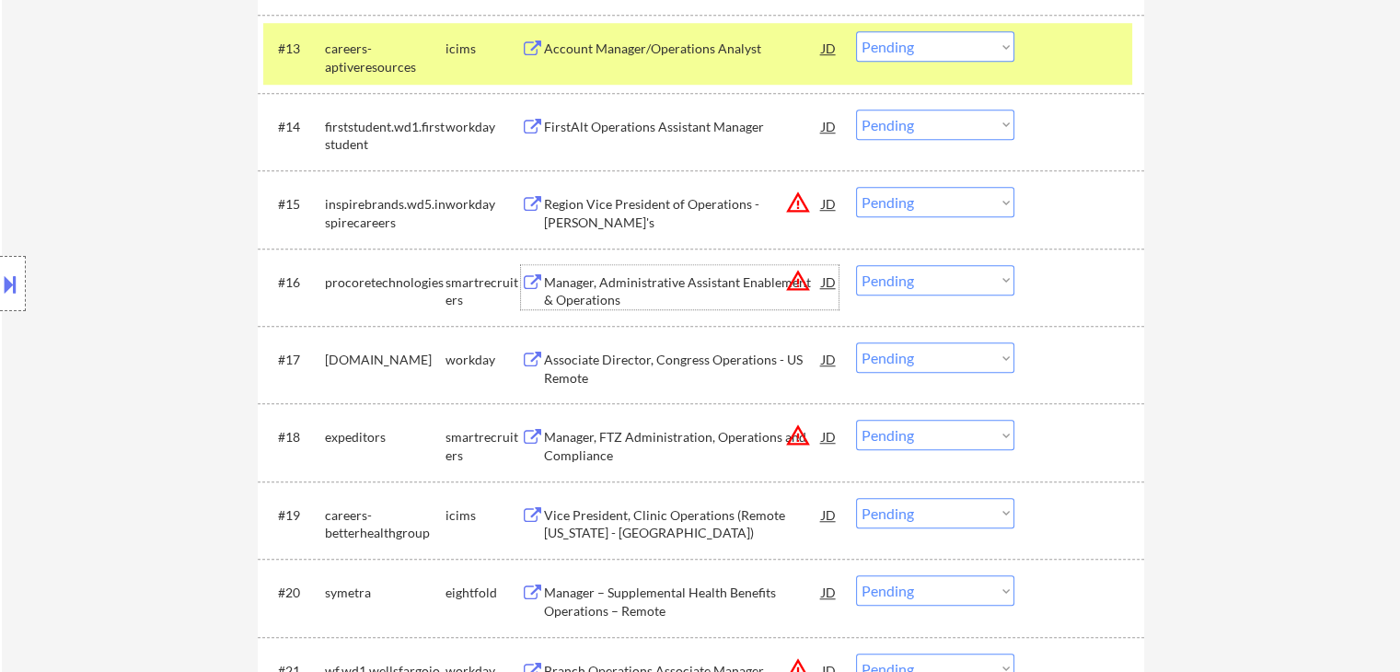
click at [559, 294] on div "Manager, Administrative Assistant Enablement & Operations" at bounding box center [683, 291] width 278 height 36
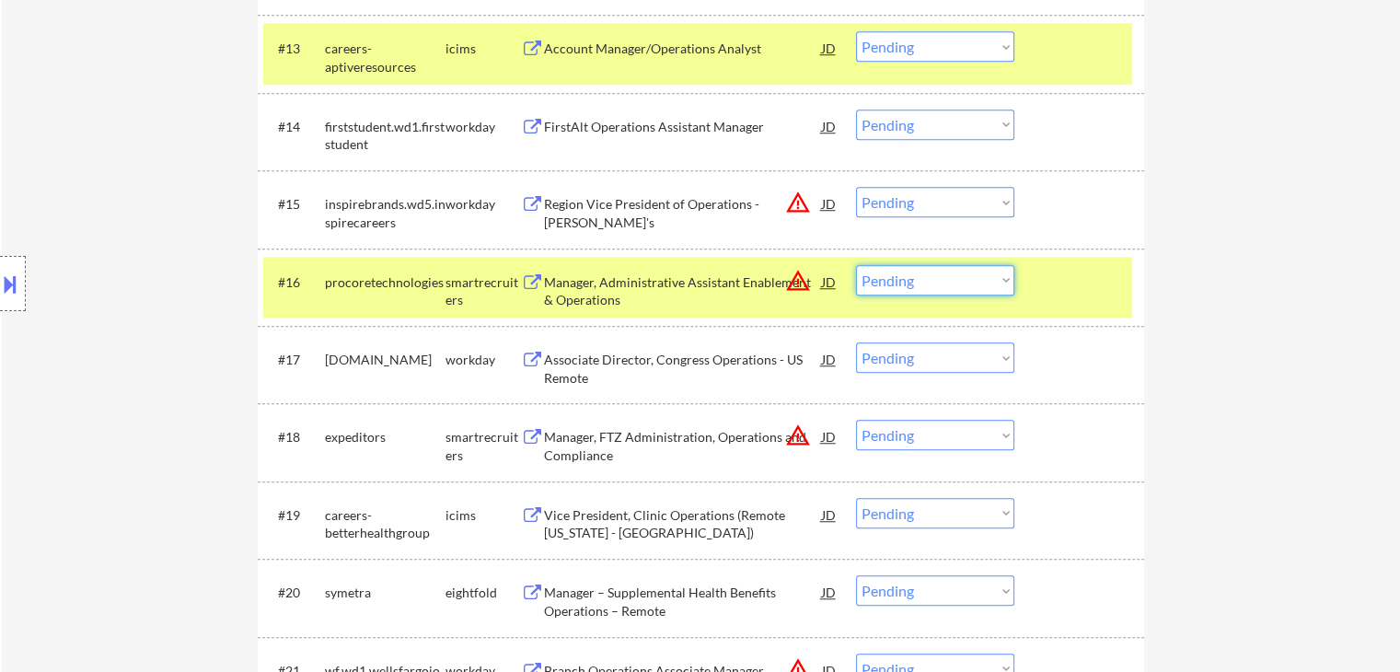
click at [926, 273] on select "Choose an option... Pending Applied Excluded (Questions) Excluded (Expired) Exc…" at bounding box center [935, 280] width 158 height 30
click at [856, 265] on select "Choose an option... Pending Applied Excluded (Questions) Excluded (Expired) Exc…" at bounding box center [935, 280] width 158 height 30
select select ""pending""
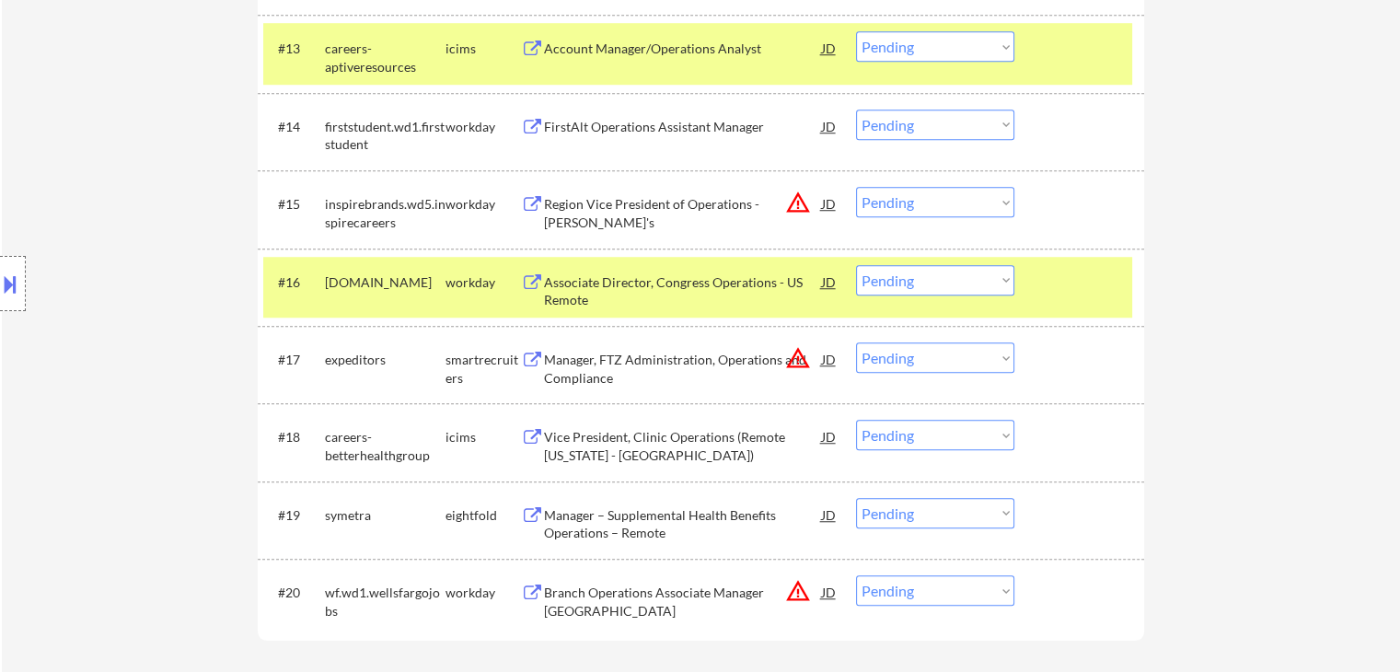
click at [617, 366] on div "Manager, FTZ Administration, Operations and Compliance" at bounding box center [683, 369] width 278 height 36
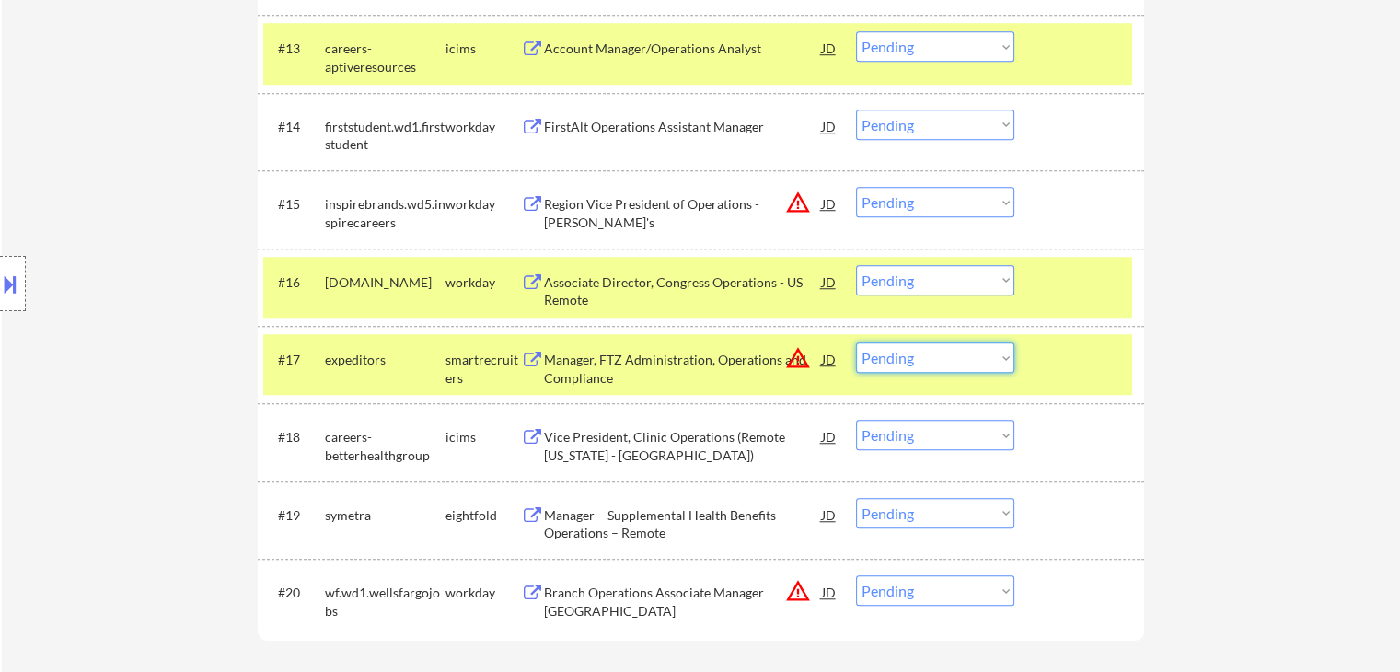
drag, startPoint x: 904, startPoint y: 354, endPoint x: 910, endPoint y: 364, distance: 11.5
click at [906, 354] on select "Choose an option... Pending Applied Excluded (Questions) Excluded (Expired) Exc…" at bounding box center [935, 357] width 158 height 30
click at [856, 342] on select "Choose an option... Pending Applied Excluded (Questions) Excluded (Expired) Exc…" at bounding box center [935, 357] width 158 height 30
select select ""pending""
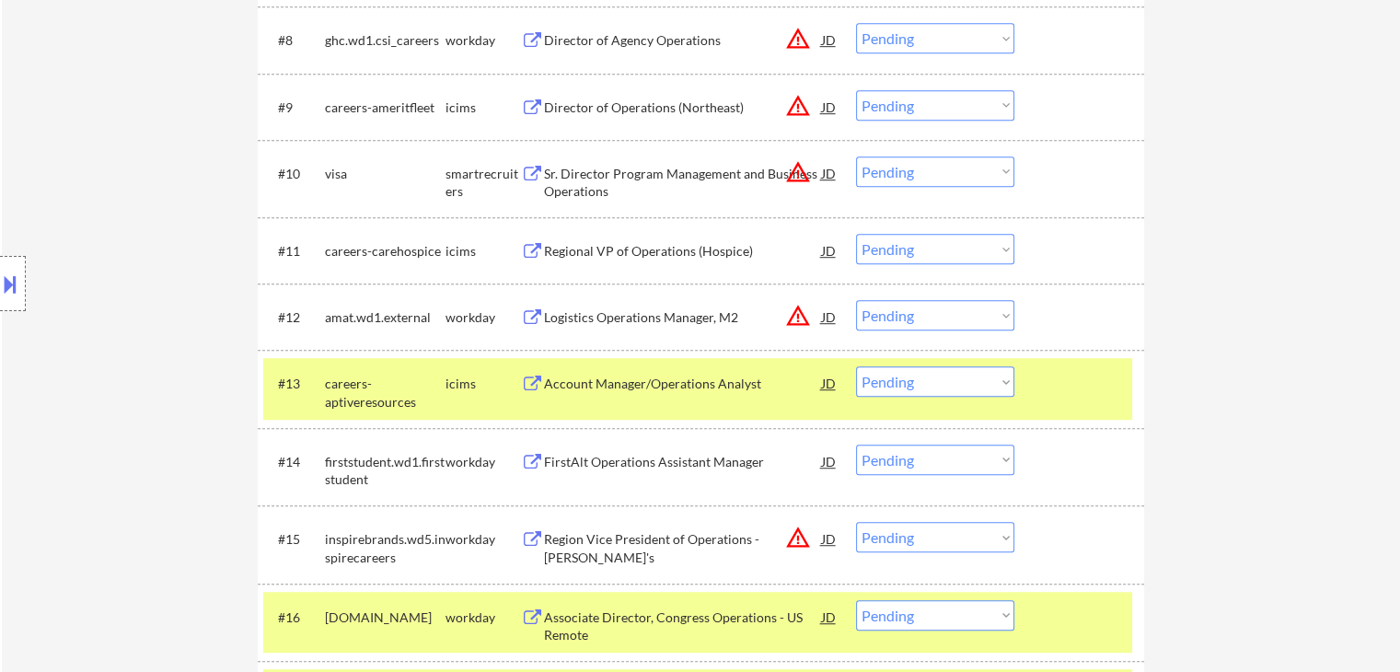
scroll to position [1061, 0]
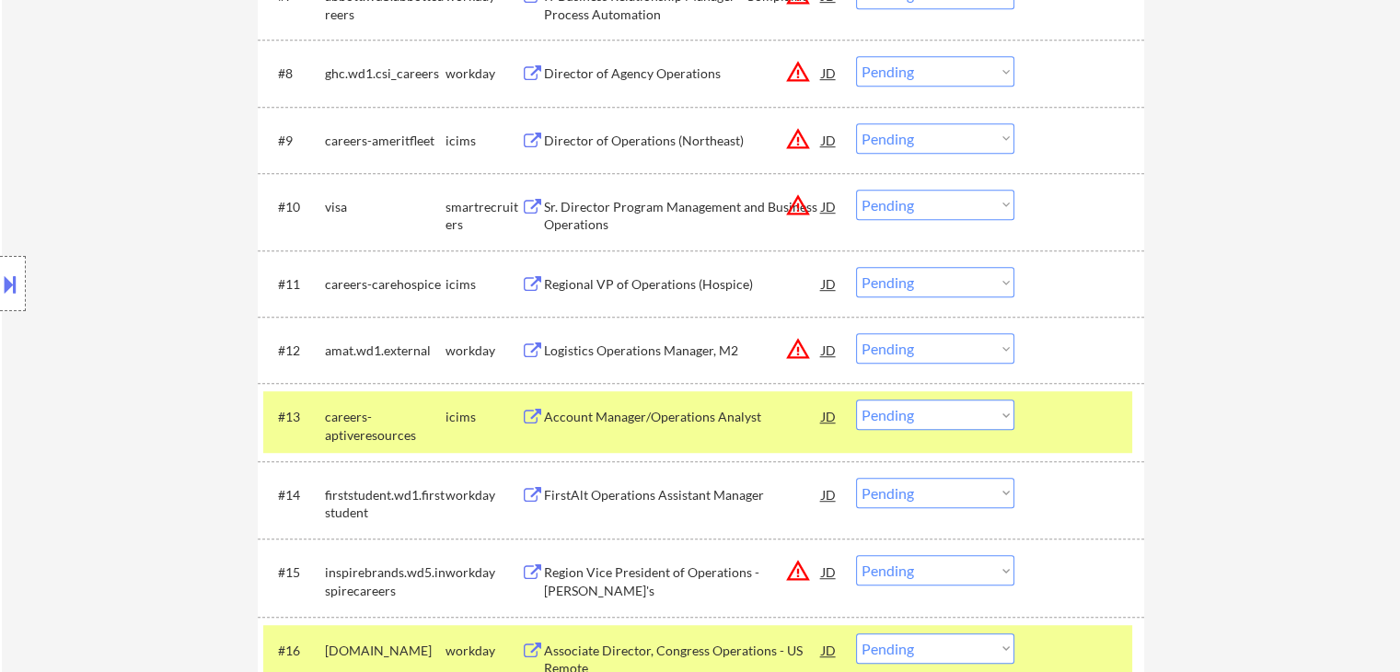
click at [567, 218] on div "Sr. Director Program Management and Business Operations" at bounding box center [683, 216] width 278 height 36
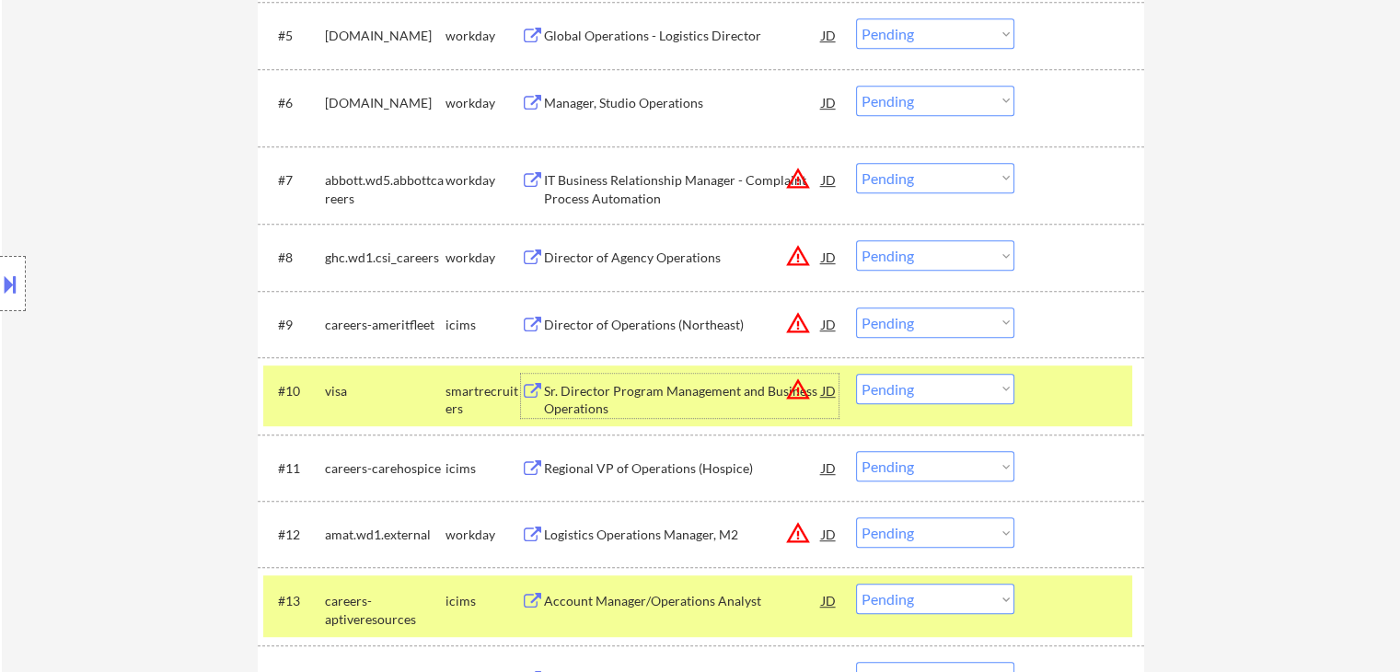
scroll to position [969, 0]
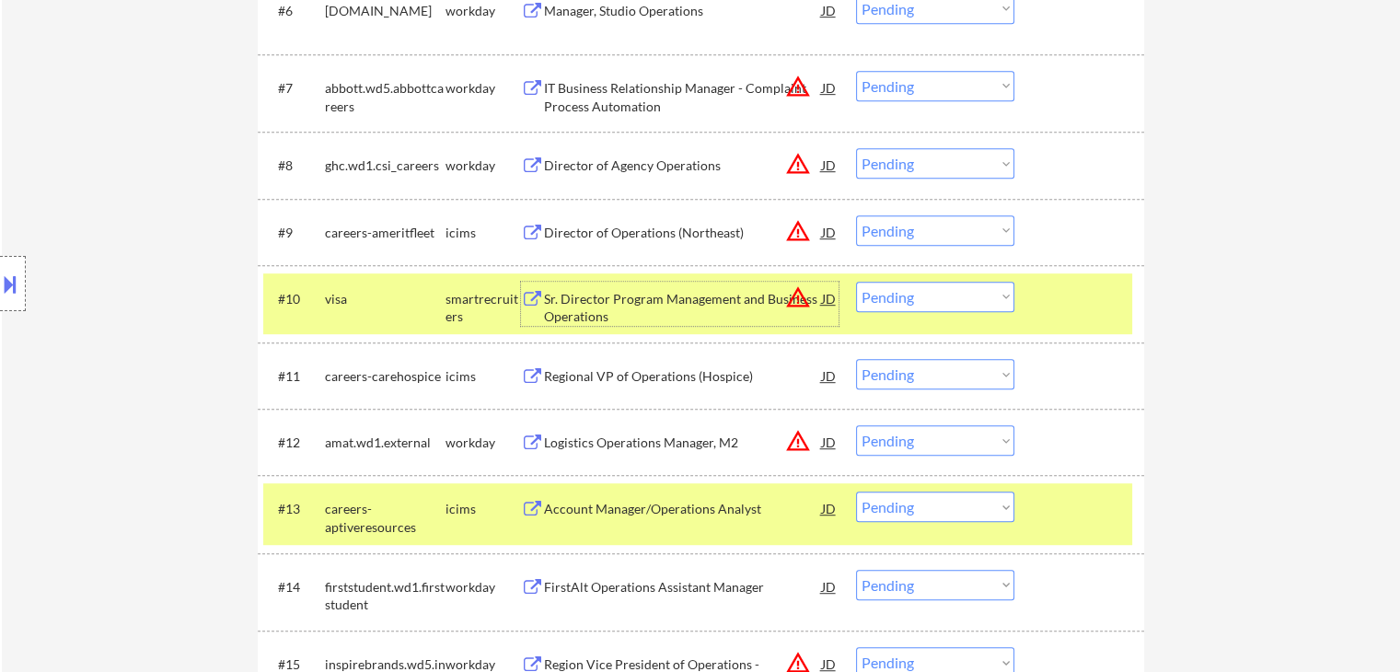
click at [962, 295] on select "Choose an option... Pending Applied Excluded (Questions) Excluded (Expired) Exc…" at bounding box center [935, 297] width 158 height 30
click at [856, 282] on select "Choose an option... Pending Applied Excluded (Questions) Excluded (Expired) Exc…" at bounding box center [935, 297] width 158 height 30
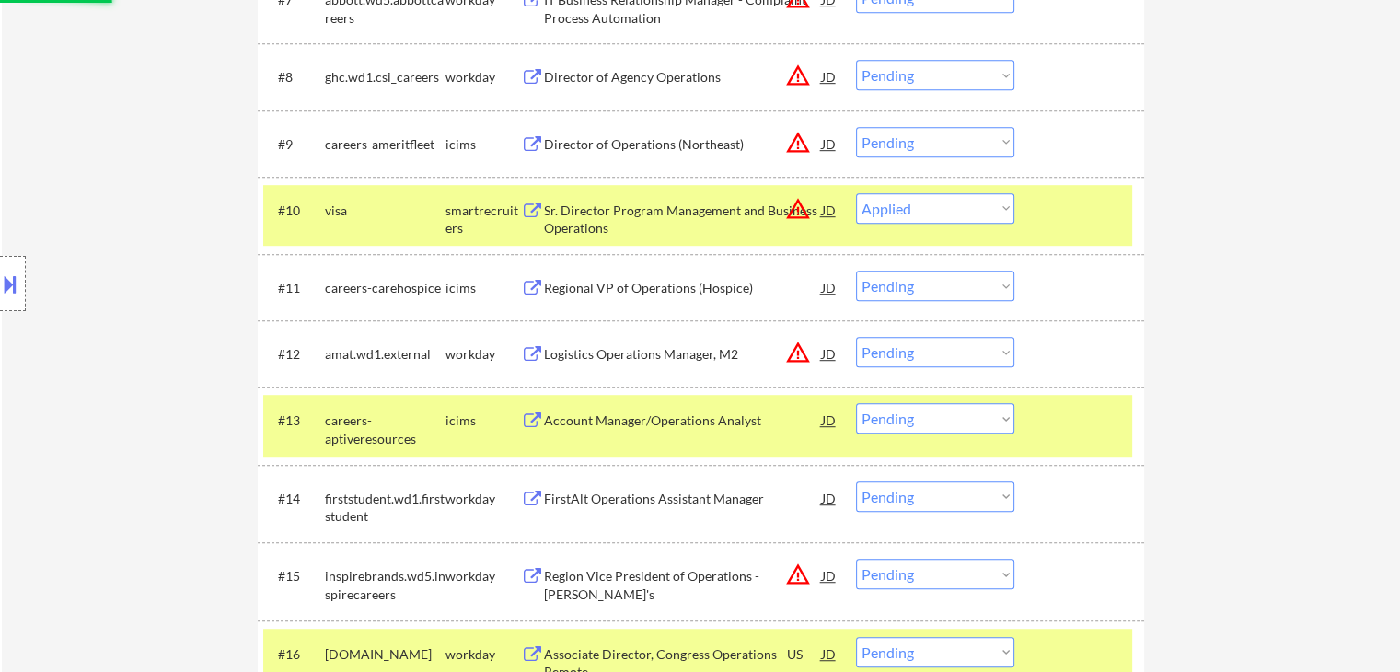
scroll to position [1153, 0]
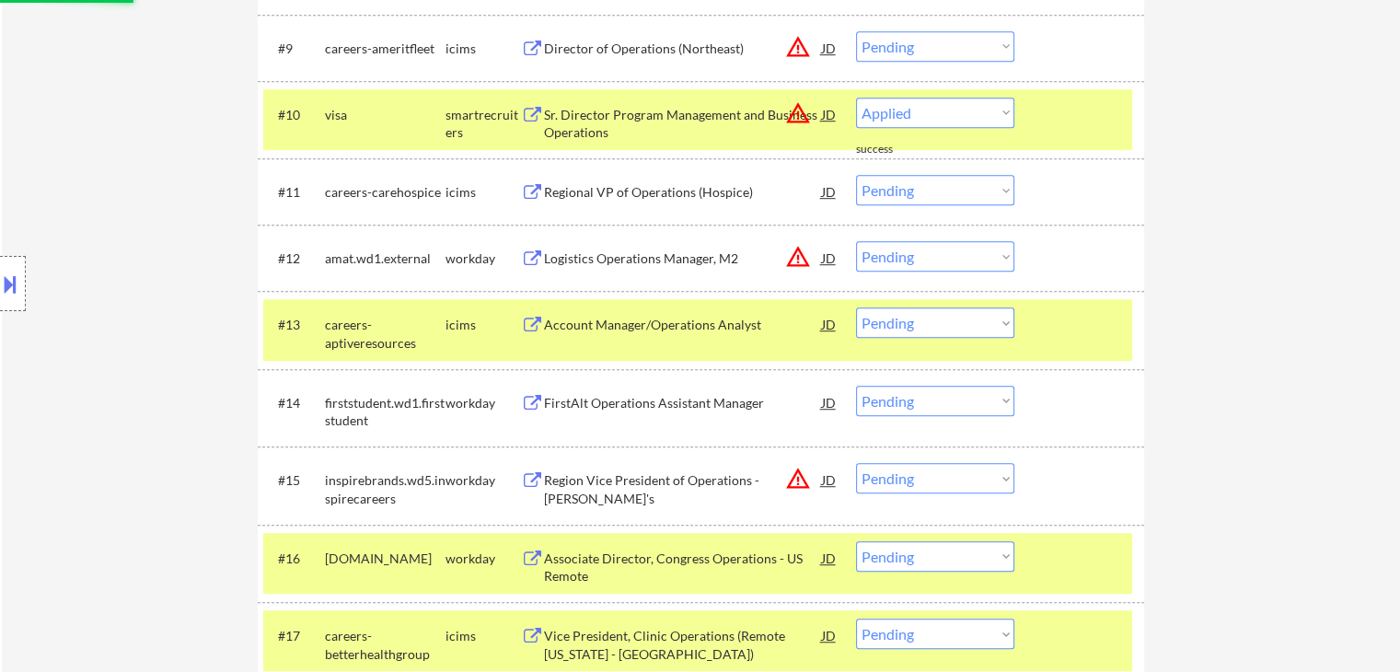
select select ""pending""
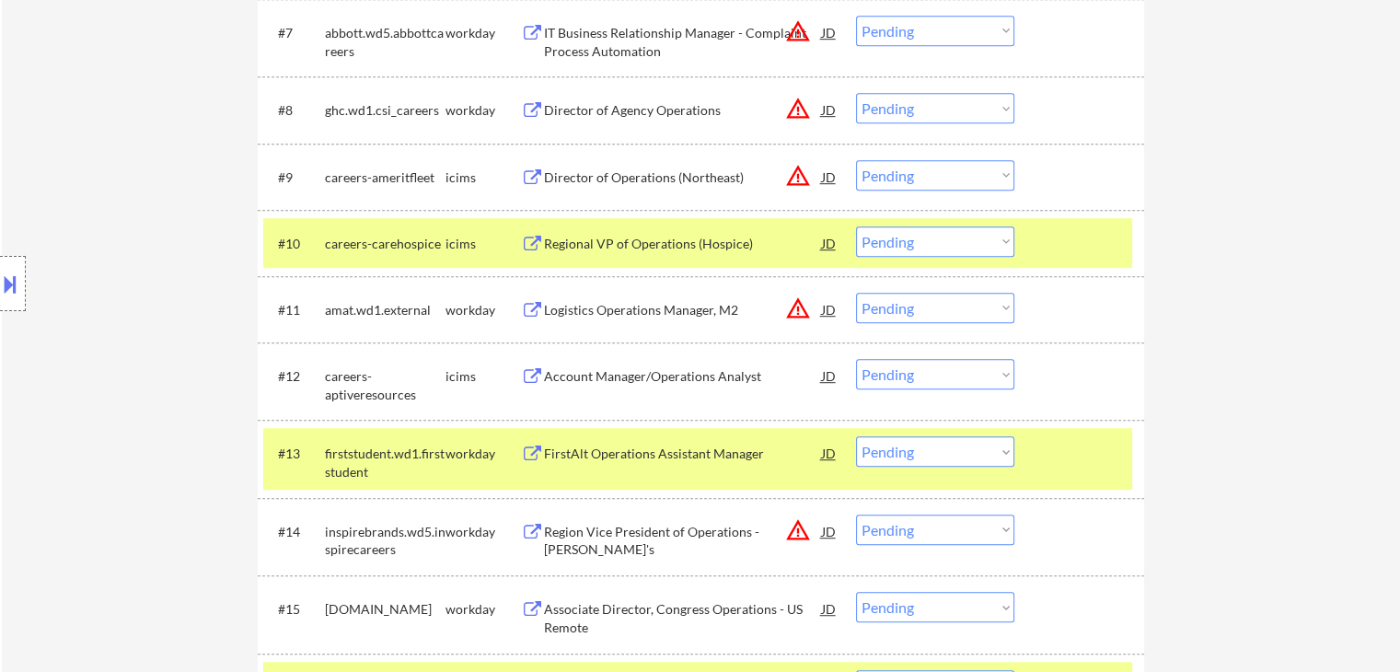
scroll to position [784, 0]
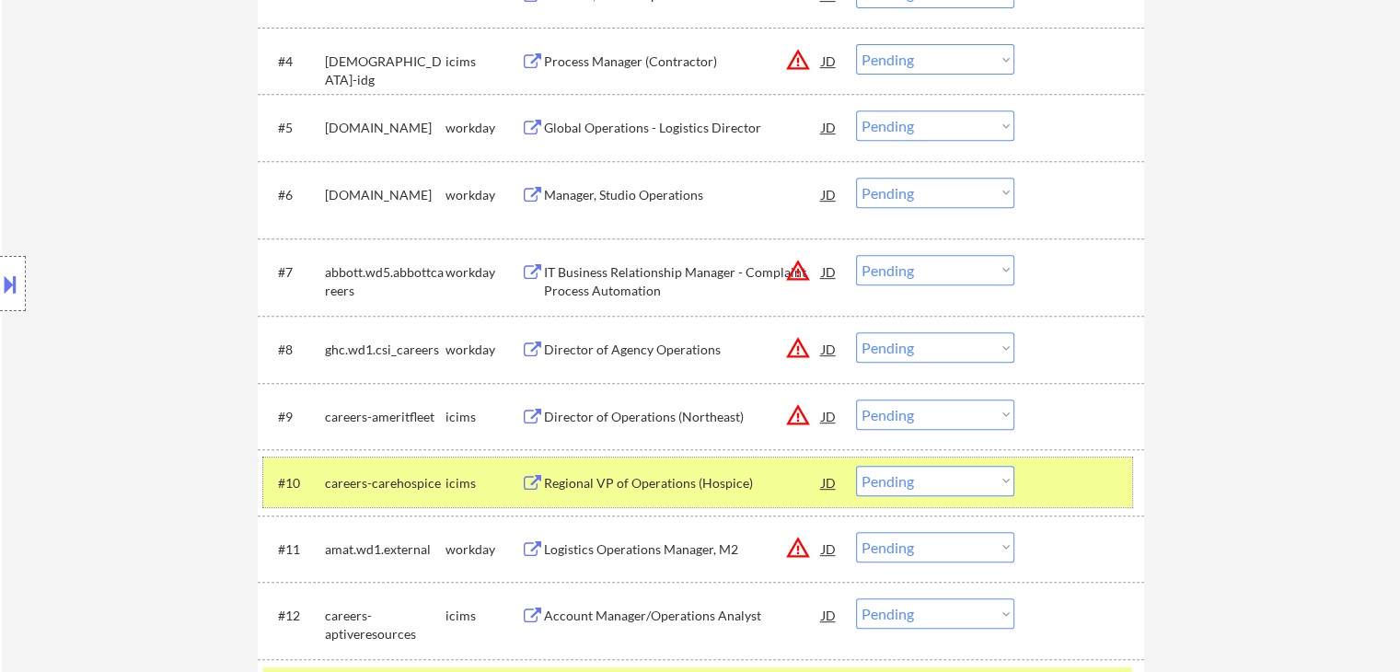
click at [1089, 505] on div "#10 careers-carehospice icims Regional VP of Operations (Hospice) JD warning_am…" at bounding box center [697, 483] width 869 height 50
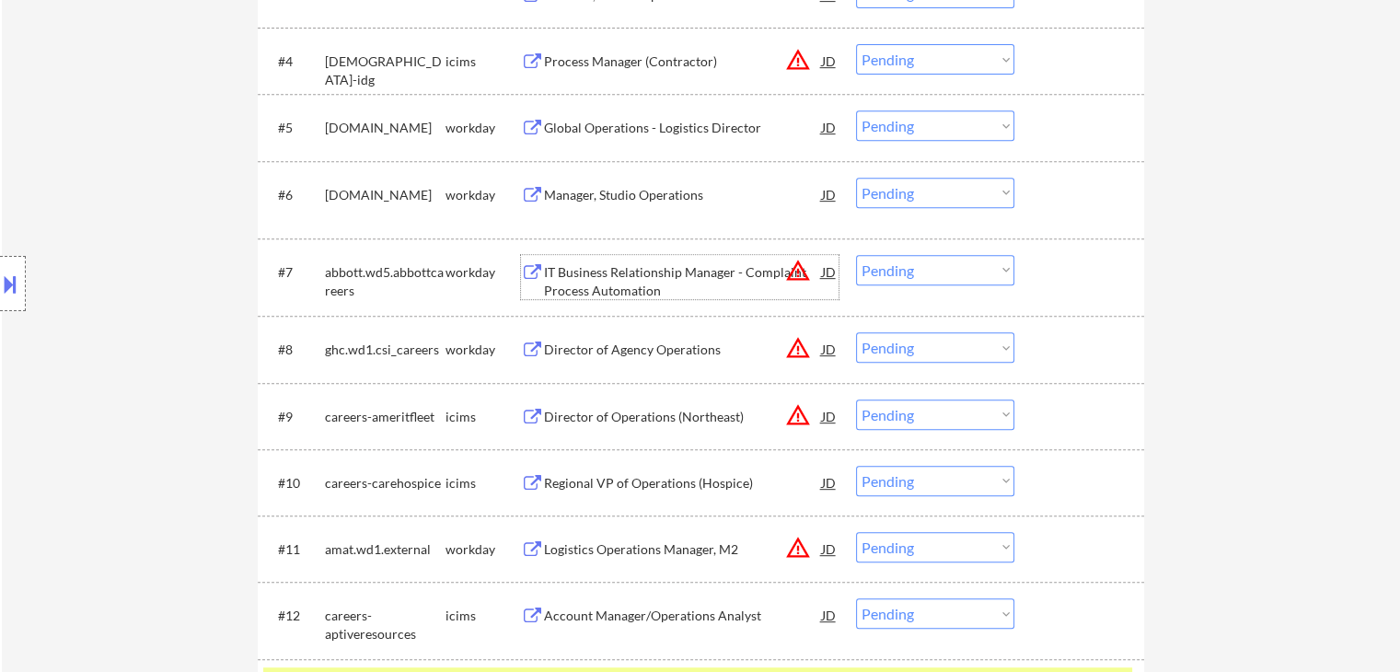
click at [581, 288] on div "IT Business Relationship Manager - Complaint Process Automation" at bounding box center [683, 281] width 278 height 36
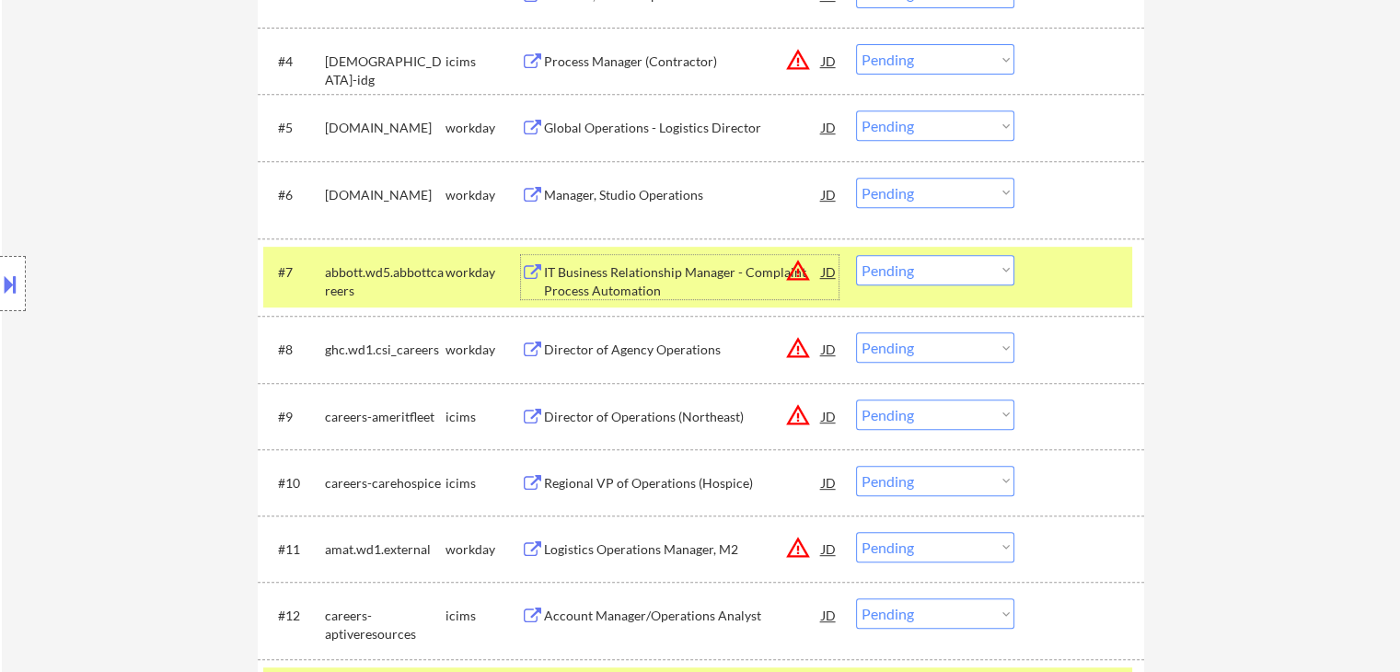
click at [917, 270] on select "Choose an option... Pending Applied Excluded (Questions) Excluded (Expired) Exc…" at bounding box center [935, 270] width 158 height 30
click at [856, 255] on select "Choose an option... Pending Applied Excluded (Questions) Excluded (Expired) Exc…" at bounding box center [935, 270] width 158 height 30
select select ""pending""
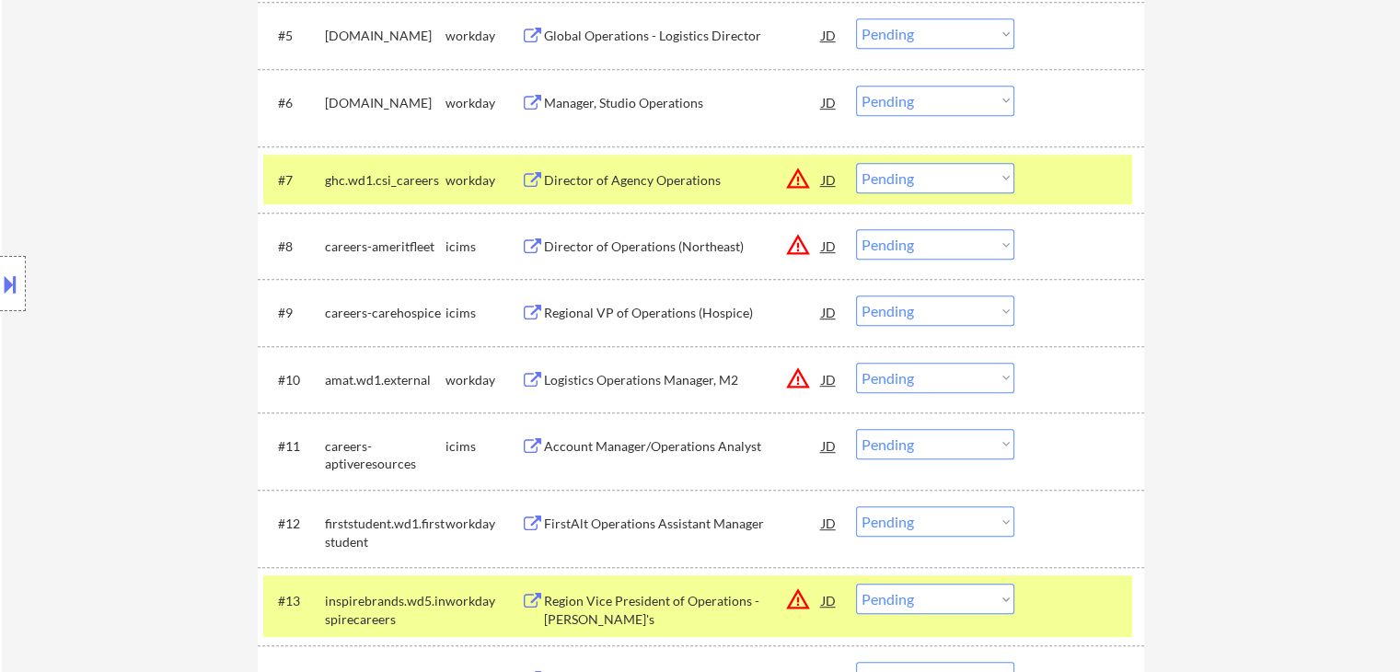
scroll to position [969, 0]
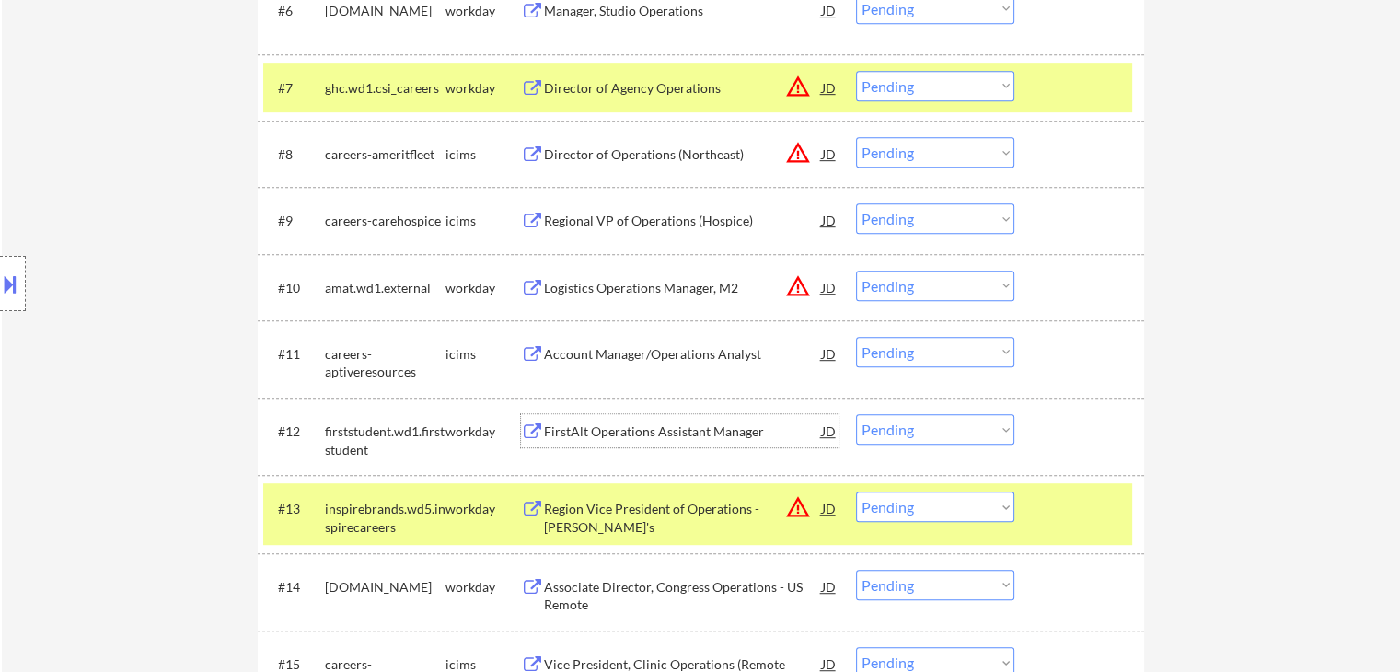
click at [602, 435] on div "FirstAlt Operations Assistant Manager" at bounding box center [683, 432] width 278 height 18
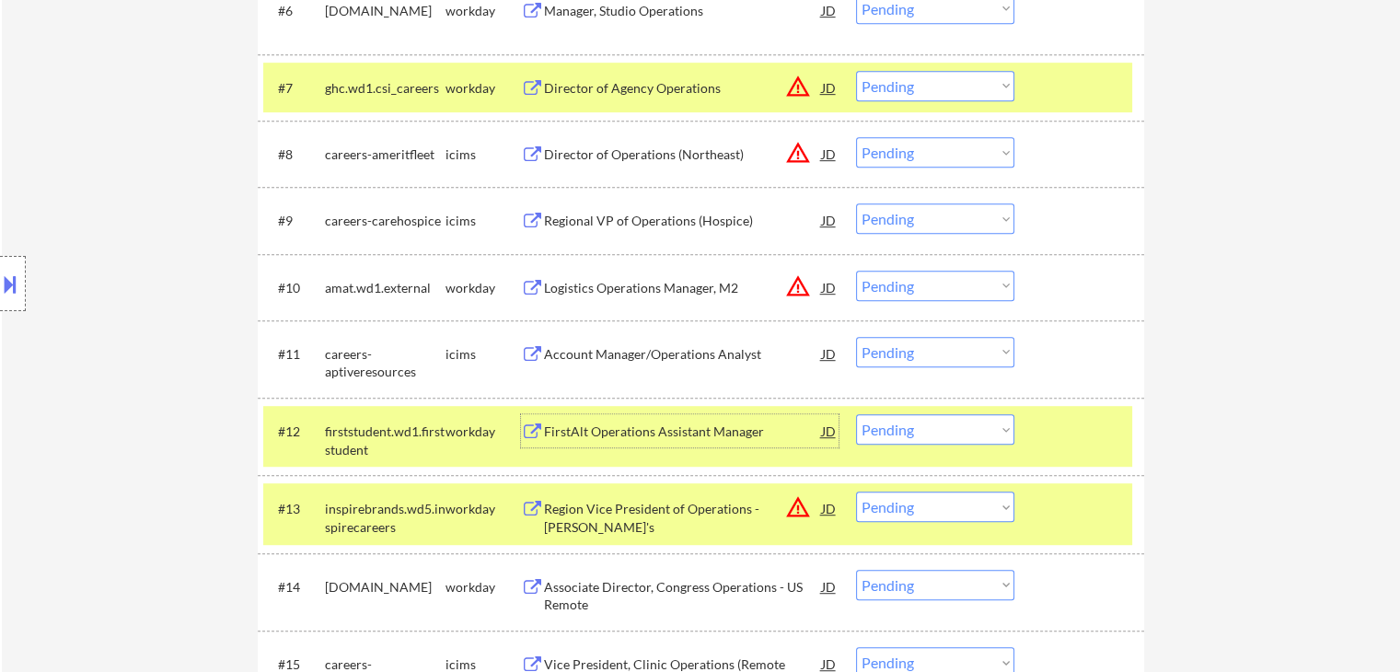
click at [609, 296] on div "Logistics Operations Manager, M2" at bounding box center [683, 287] width 278 height 33
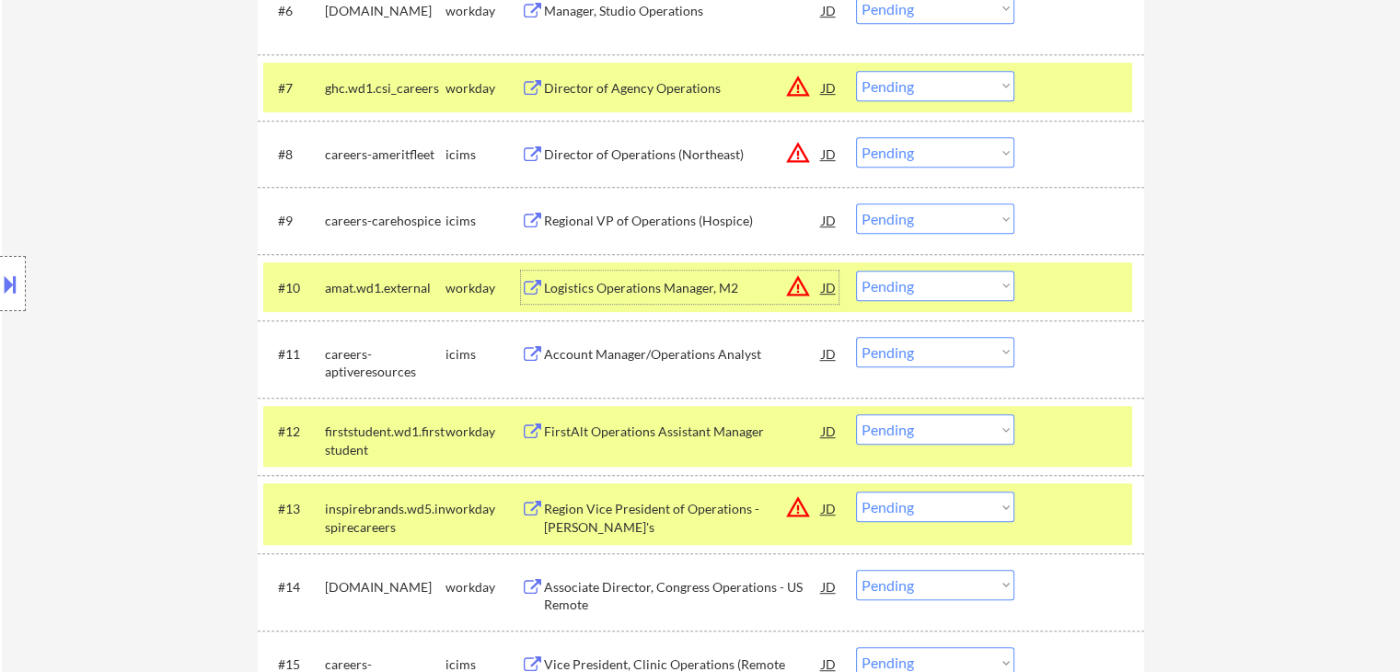
click at [964, 289] on select "Choose an option... Pending Applied Excluded (Questions) Excluded (Expired) Exc…" at bounding box center [935, 286] width 158 height 30
click at [856, 271] on select "Choose an option... Pending Applied Excluded (Questions) Excluded (Expired) Exc…" at bounding box center [935, 286] width 158 height 30
select select ""pending""
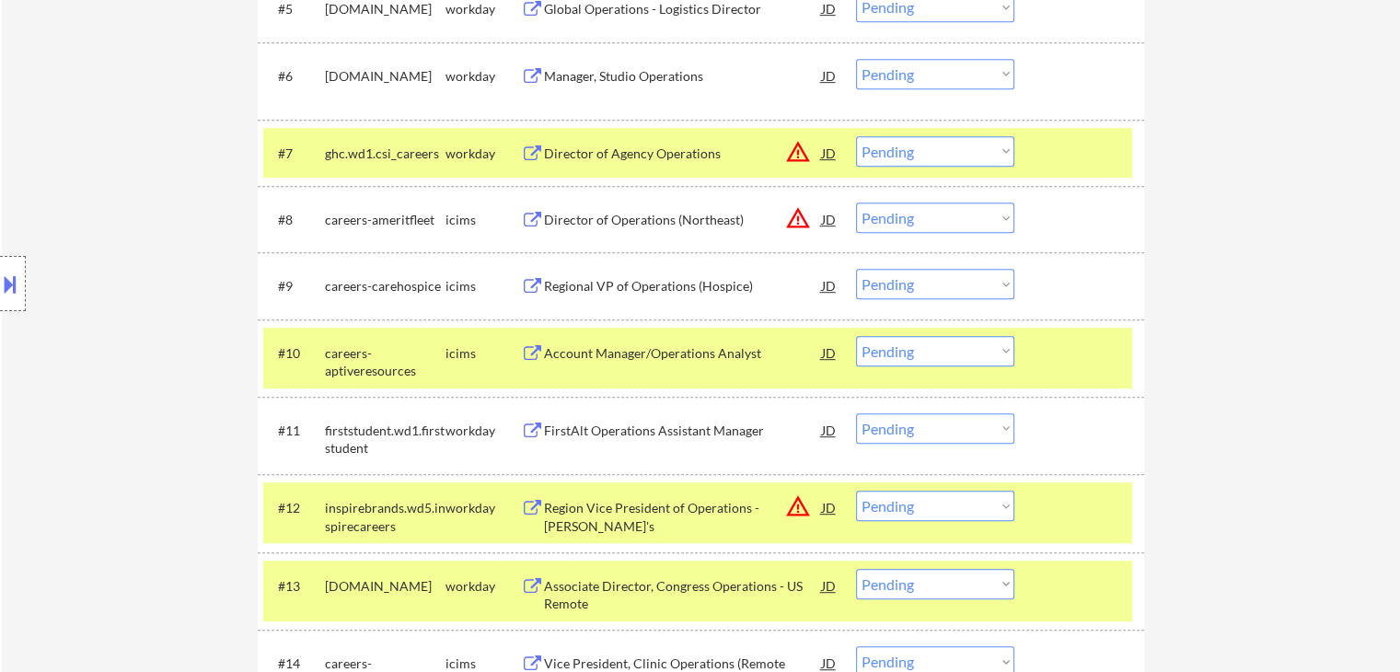
scroll to position [876, 0]
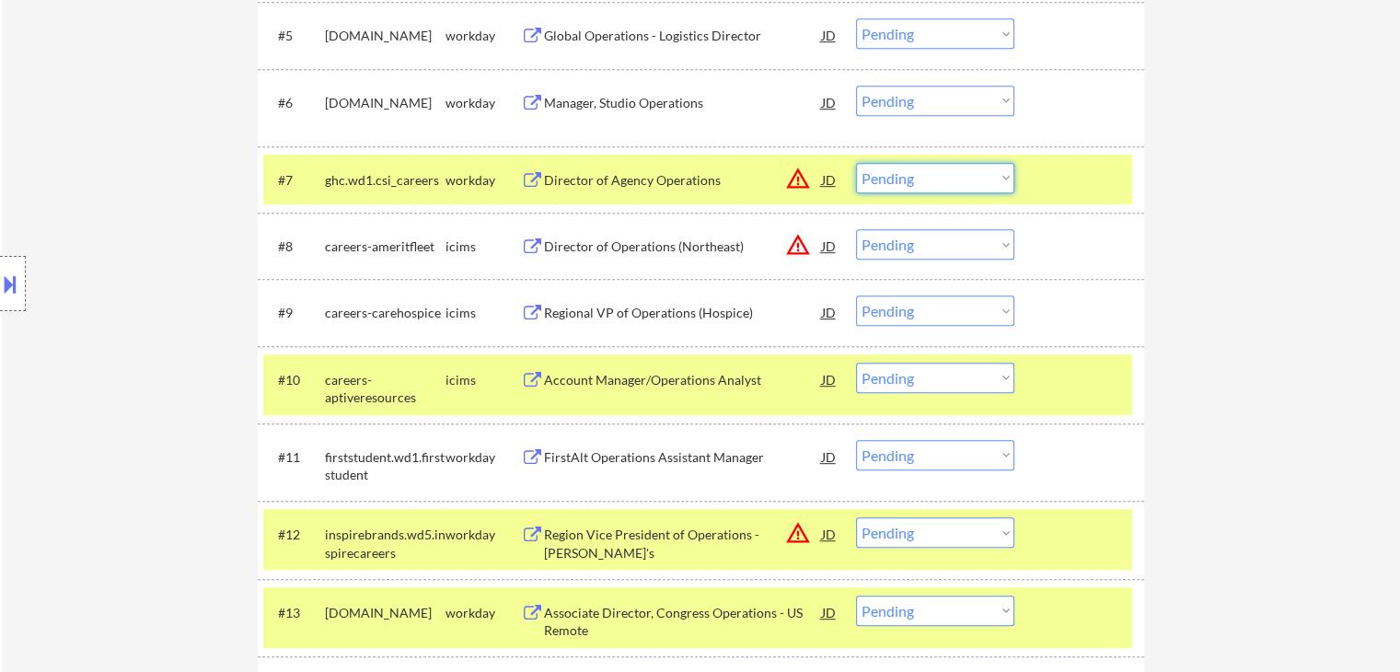
click at [924, 173] on select "Choose an option... Pending Applied Excluded (Questions) Excluded (Expired) Exc…" at bounding box center [935, 178] width 158 height 30
click at [856, 163] on select "Choose an option... Pending Applied Excluded (Questions) Excluded (Expired) Exc…" at bounding box center [935, 178] width 158 height 30
select select ""pending""
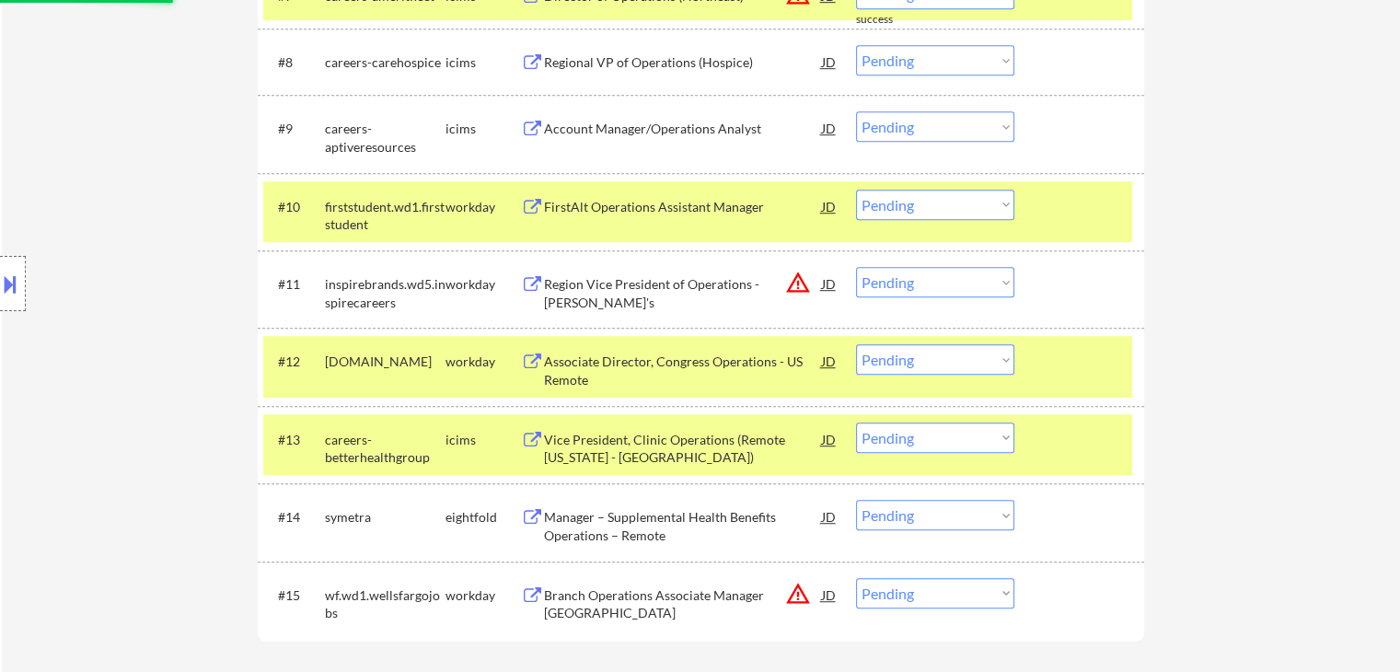
scroll to position [1061, 0]
click at [527, 201] on button at bounding box center [532, 207] width 23 height 17
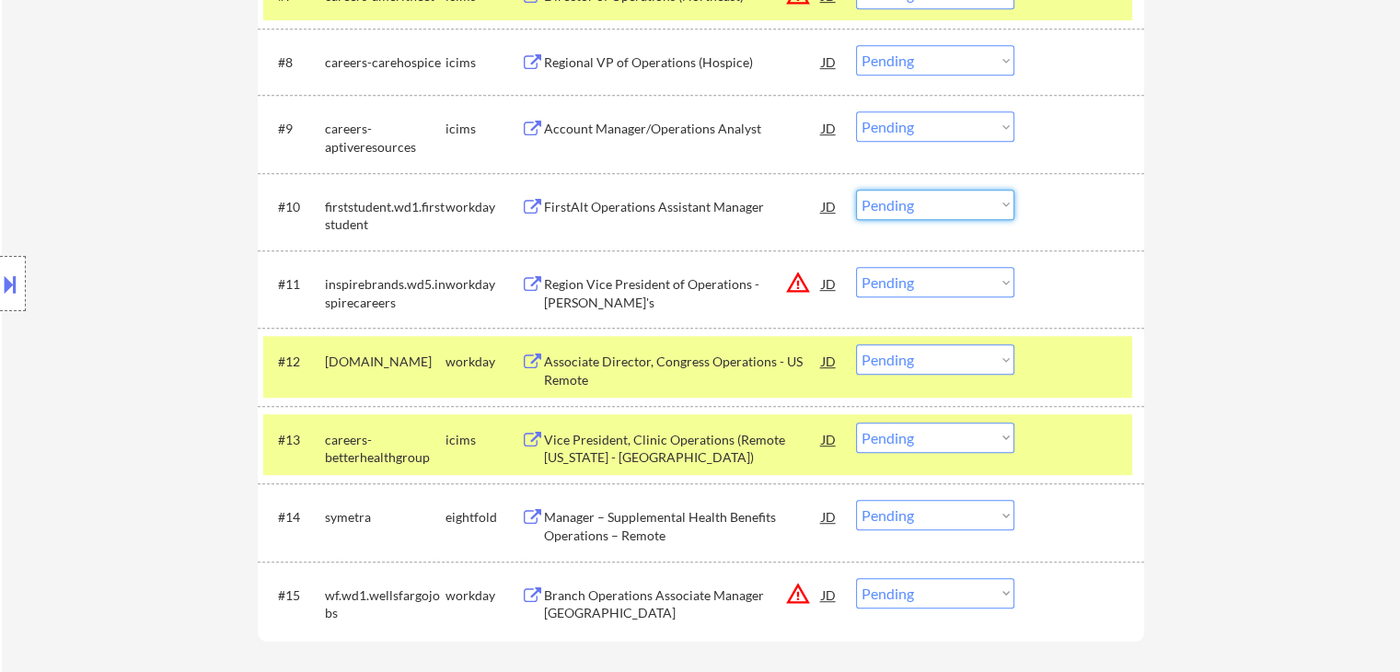
click at [925, 203] on select "Choose an option... Pending Applied Excluded (Questions) Excluded (Expired) Exc…" at bounding box center [935, 205] width 158 height 30
click at [856, 190] on select "Choose an option... Pending Applied Excluded (Questions) Excluded (Expired) Exc…" at bounding box center [935, 205] width 158 height 30
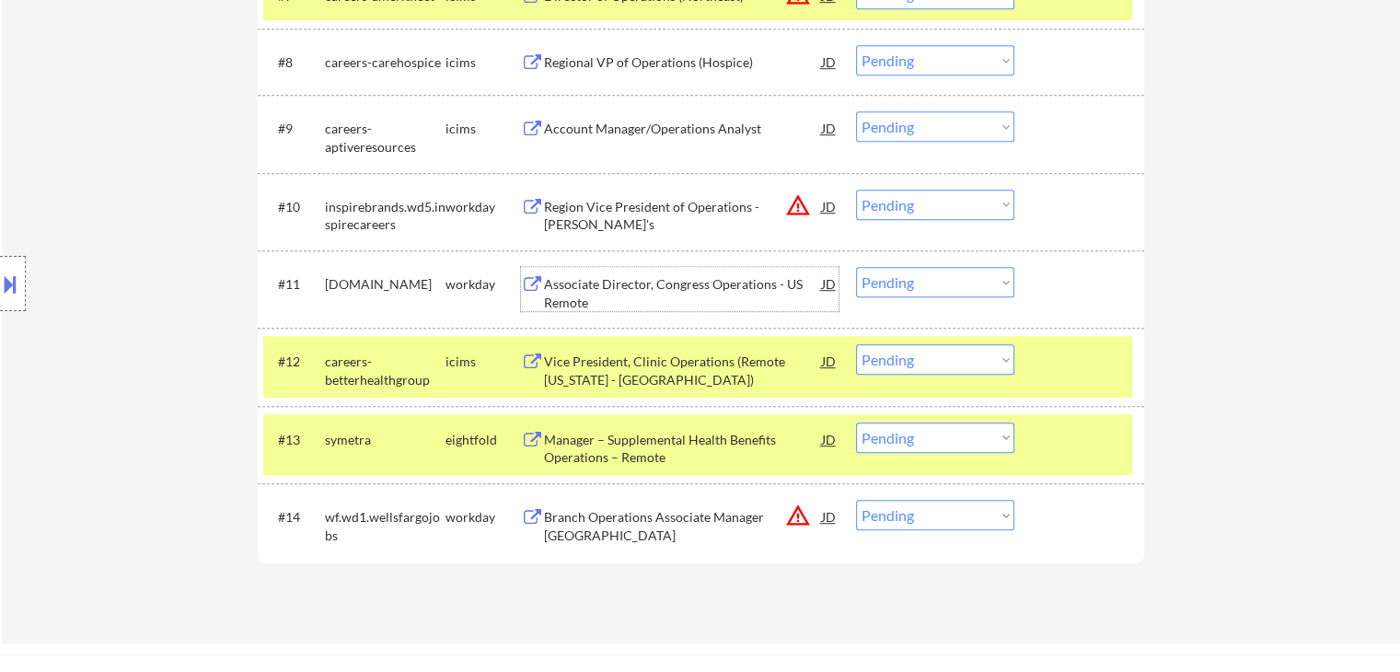
click at [625, 284] on div "Associate Director, Congress Operations - US Remote" at bounding box center [683, 293] width 278 height 36
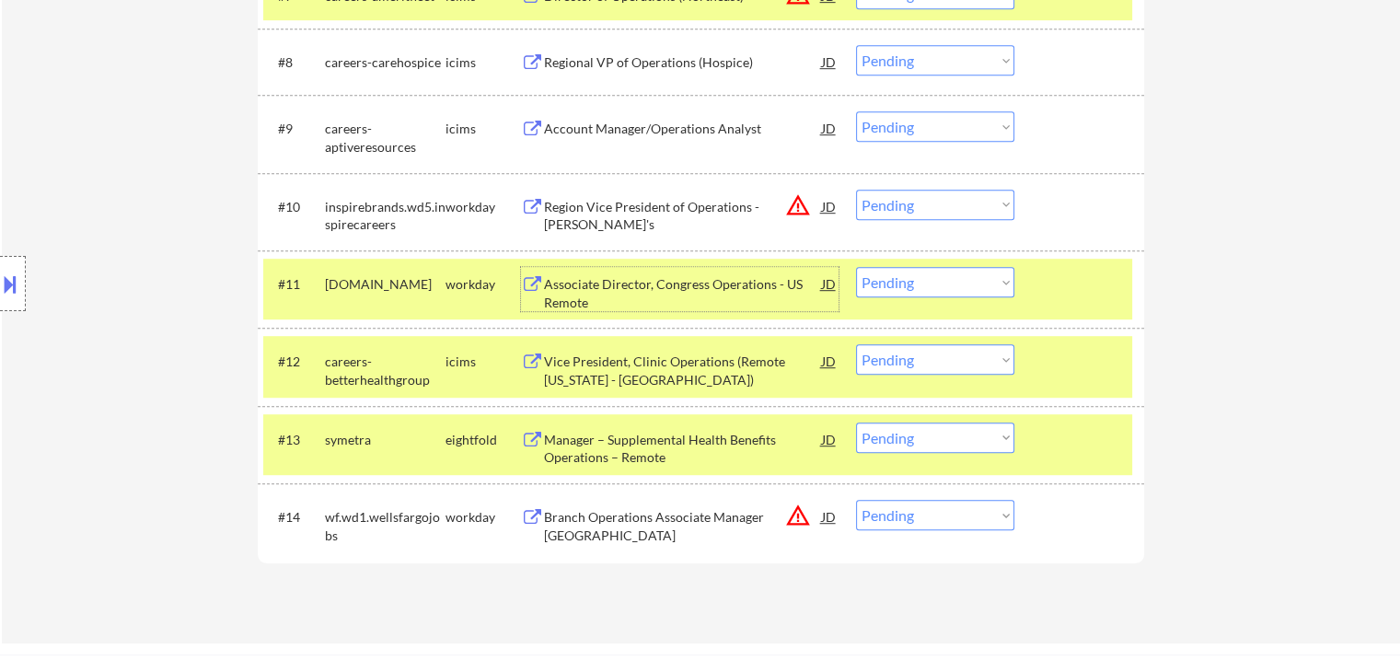
click at [623, 198] on div "Region Vice President of Operations - [PERSON_NAME]'s" at bounding box center [683, 216] width 278 height 36
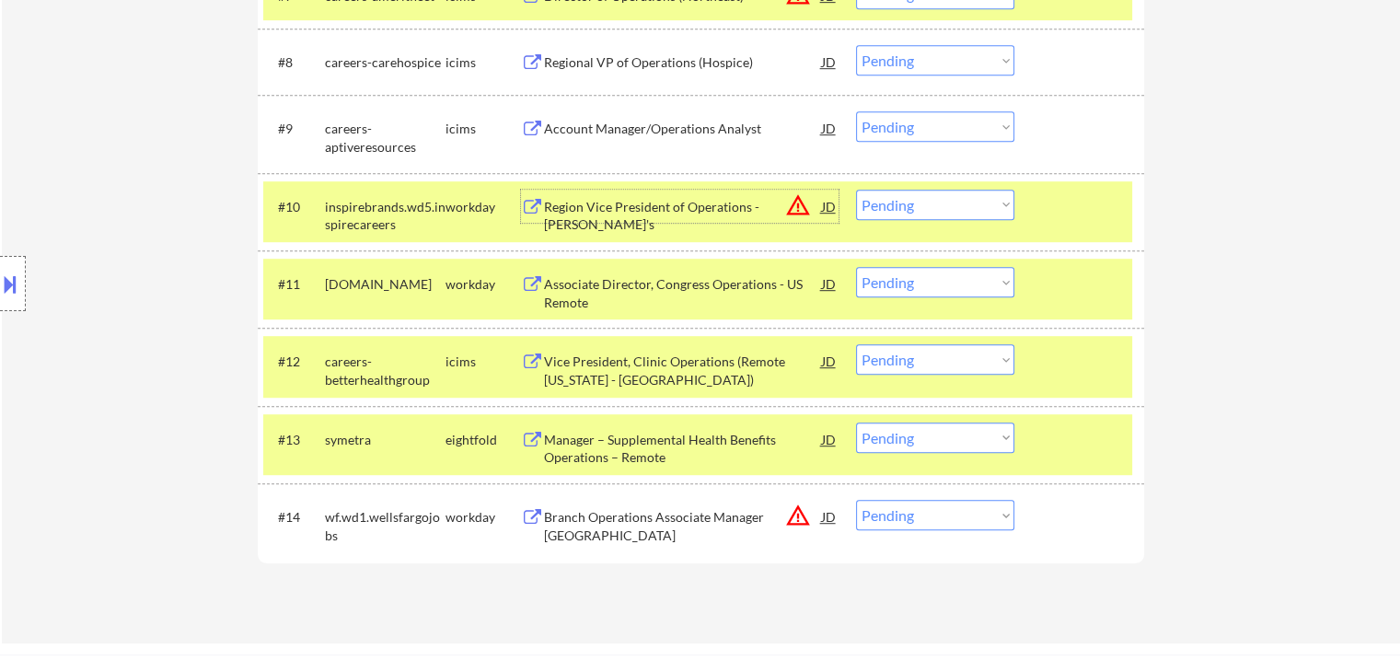
click at [900, 201] on select "Choose an option... Pending Applied Excluded (Questions) Excluded (Expired) Exc…" at bounding box center [935, 205] width 158 height 30
click at [856, 190] on select "Choose an option... Pending Applied Excluded (Questions) Excluded (Expired) Exc…" at bounding box center [935, 205] width 158 height 30
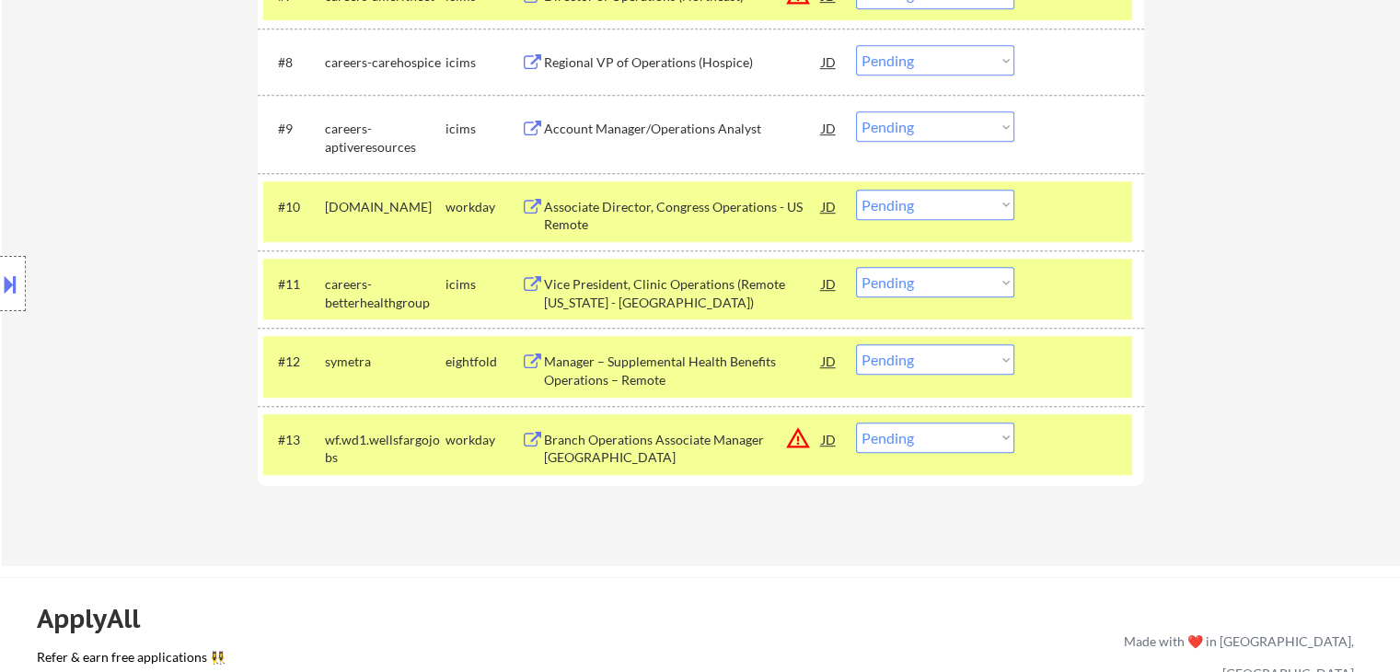
drag, startPoint x: 913, startPoint y: 201, endPoint x: 926, endPoint y: 216, distance: 20.3
click at [913, 201] on select "Choose an option... Pending Applied Excluded (Questions) Excluded (Expired) Exc…" at bounding box center [935, 205] width 158 height 30
click at [856, 190] on select "Choose an option... Pending Applied Excluded (Questions) Excluded (Expired) Exc…" at bounding box center [935, 205] width 158 height 30
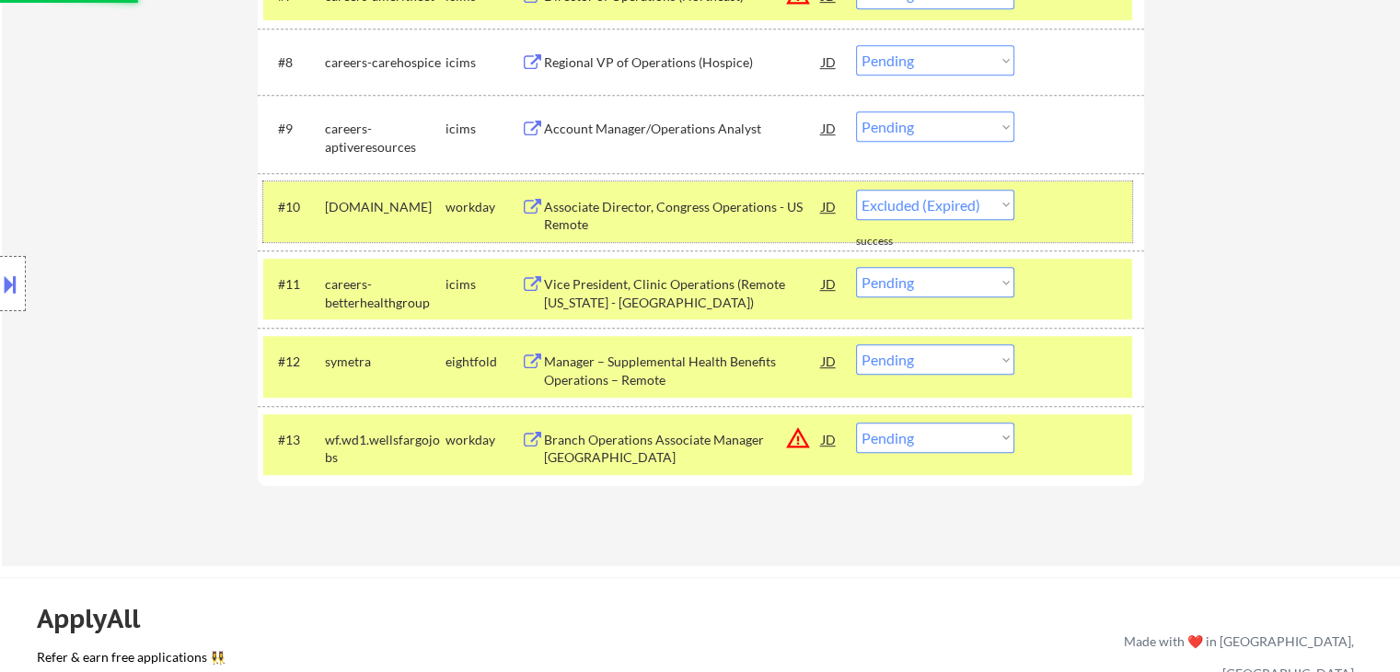
click at [1088, 197] on div at bounding box center [1081, 206] width 81 height 33
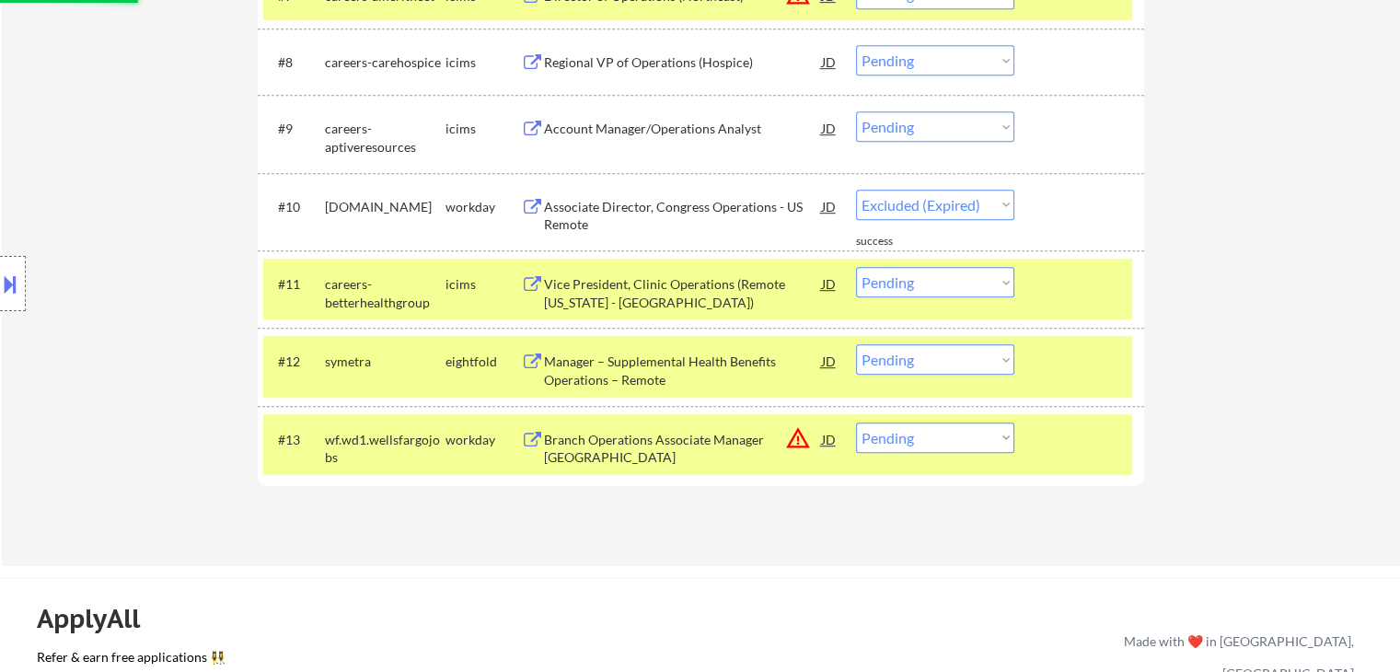
select select ""pending""
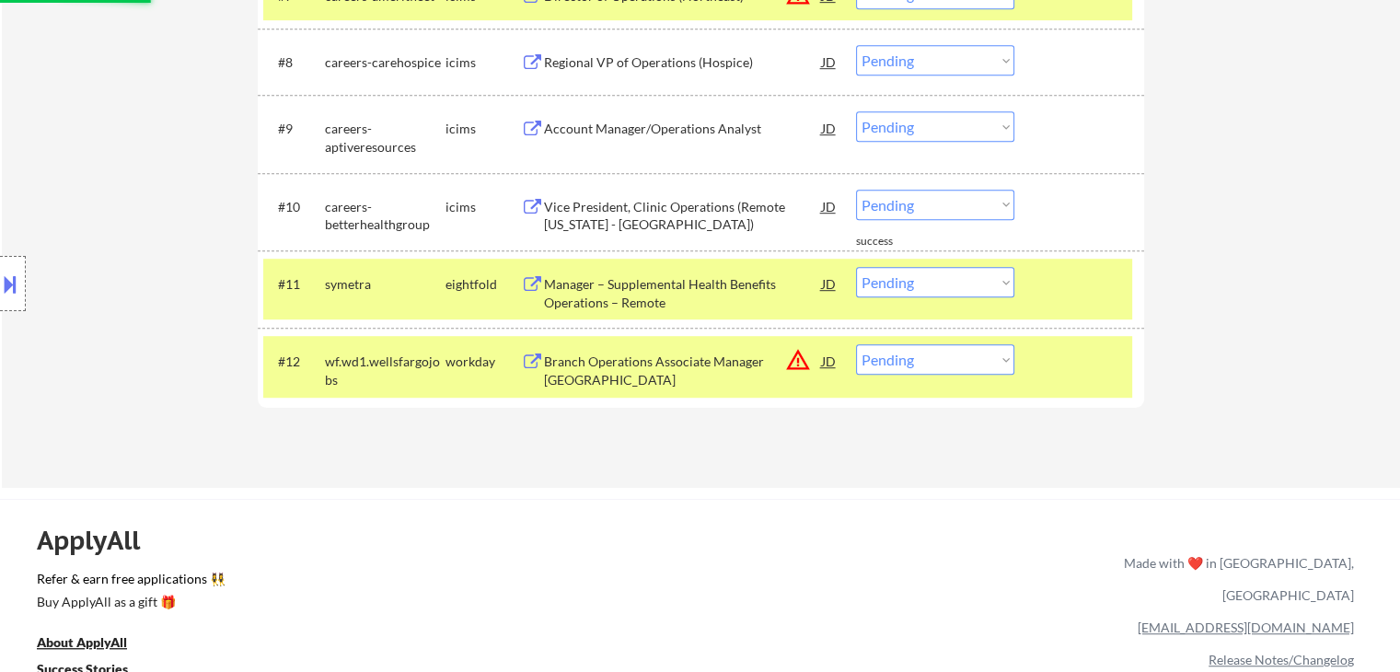
click at [1096, 273] on div at bounding box center [1081, 283] width 81 height 33
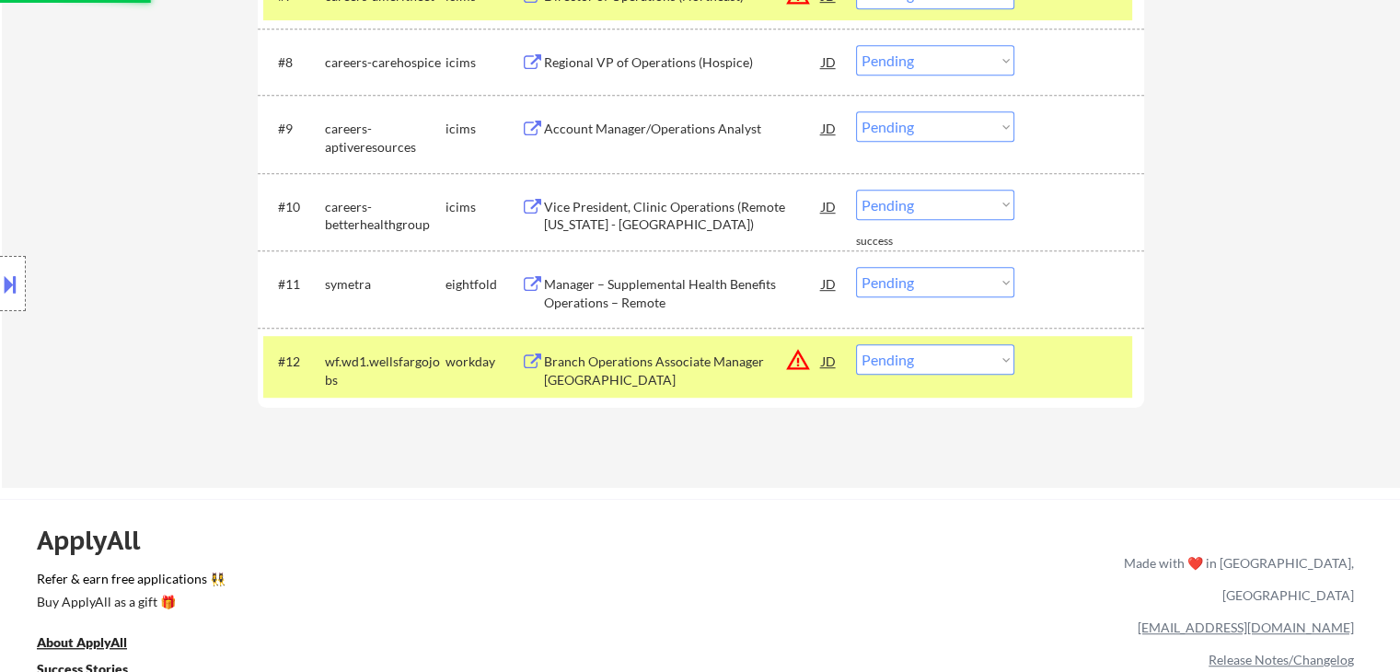
click at [1102, 355] on div at bounding box center [1081, 360] width 81 height 33
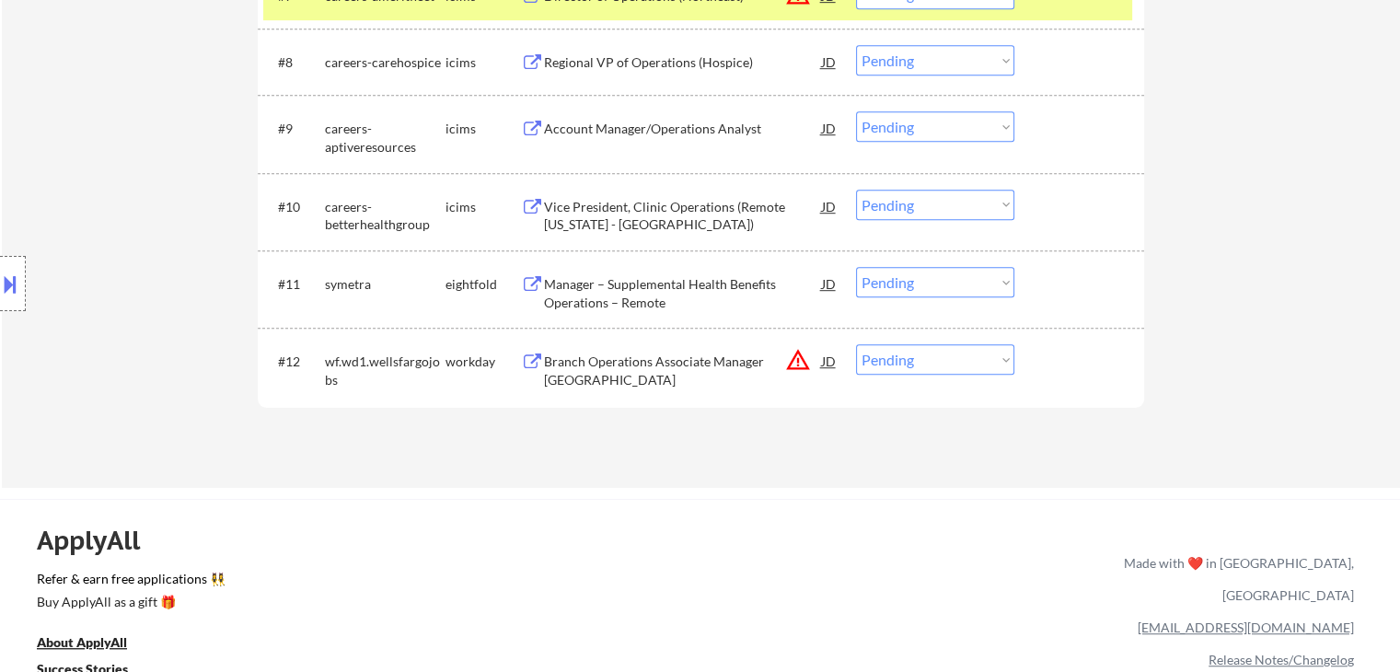
click at [935, 365] on select "Choose an option... Pending Applied Excluded (Questions) Excluded (Expired) Exc…" at bounding box center [935, 359] width 158 height 30
select select ""excluded__location_""
click at [856, 344] on select "Choose an option... Pending Applied Excluded (Questions) Excluded (Expired) Exc…" at bounding box center [935, 359] width 158 height 30
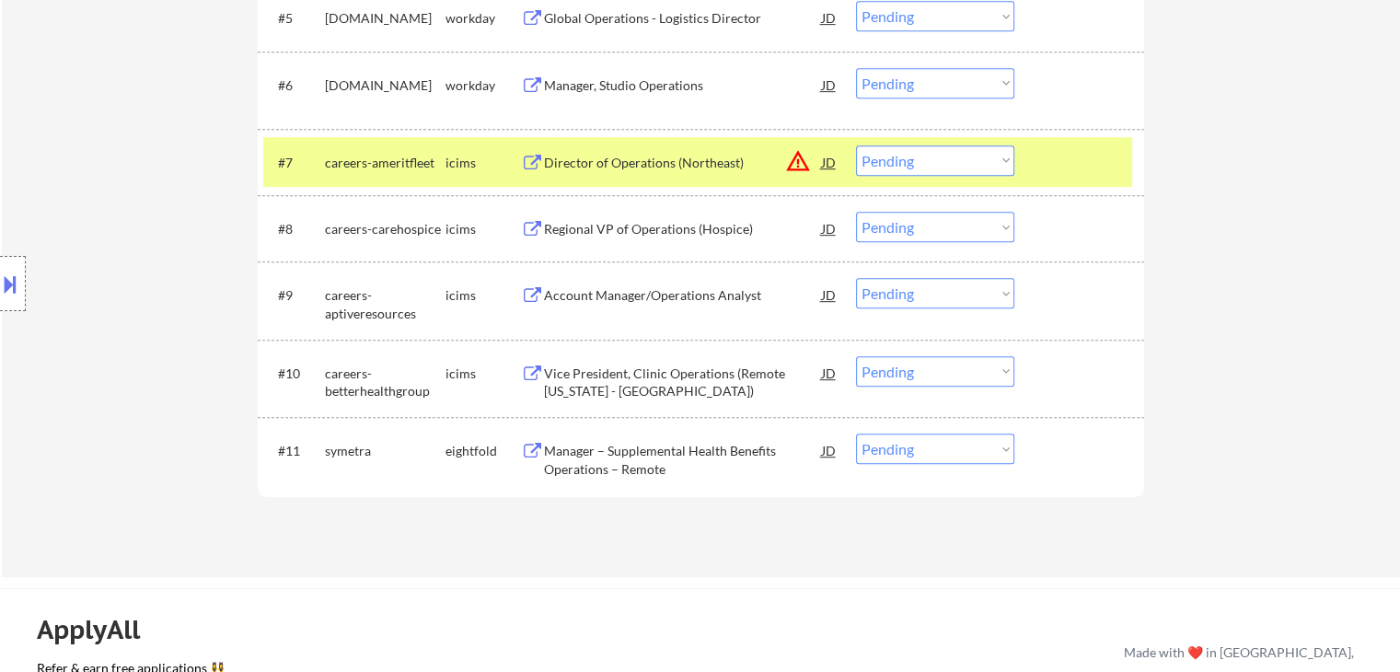
scroll to position [876, 0]
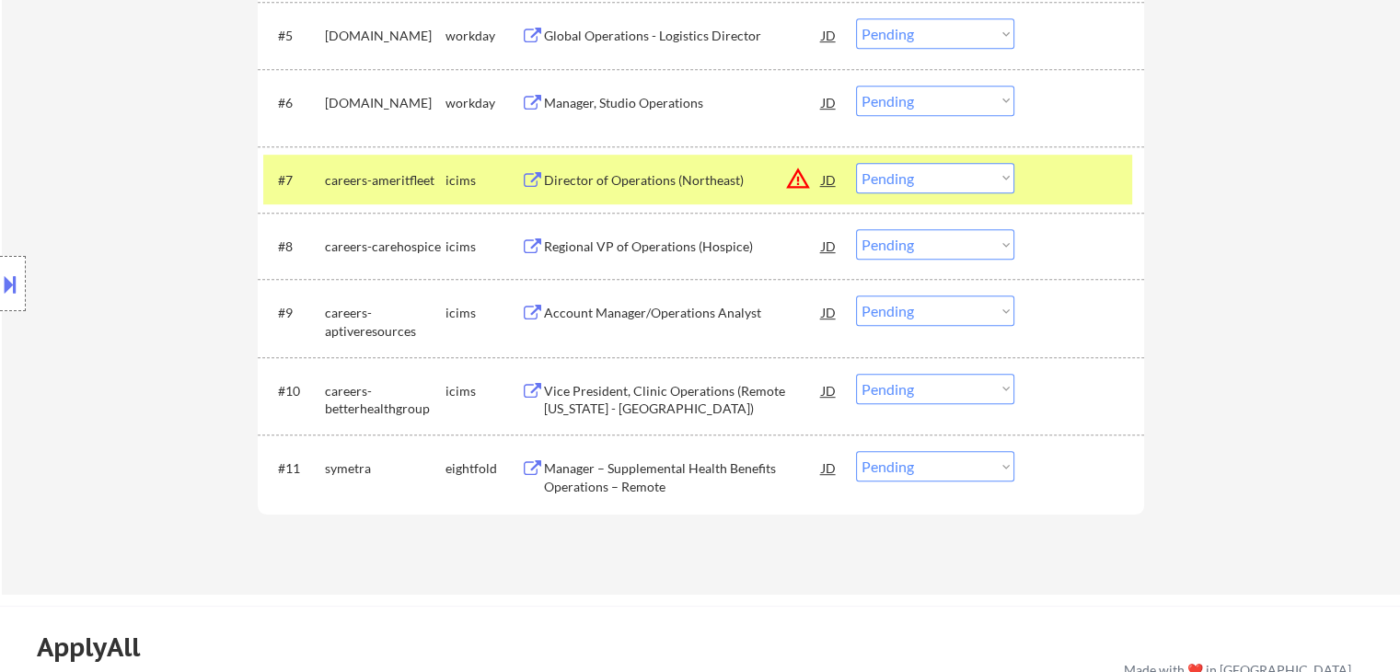
click at [911, 175] on select "Choose an option... Pending Applied Excluded (Questions) Excluded (Expired) Exc…" at bounding box center [935, 178] width 158 height 30
click at [856, 163] on select "Choose an option... Pending Applied Excluded (Questions) Excluded (Expired) Exc…" at bounding box center [935, 178] width 158 height 30
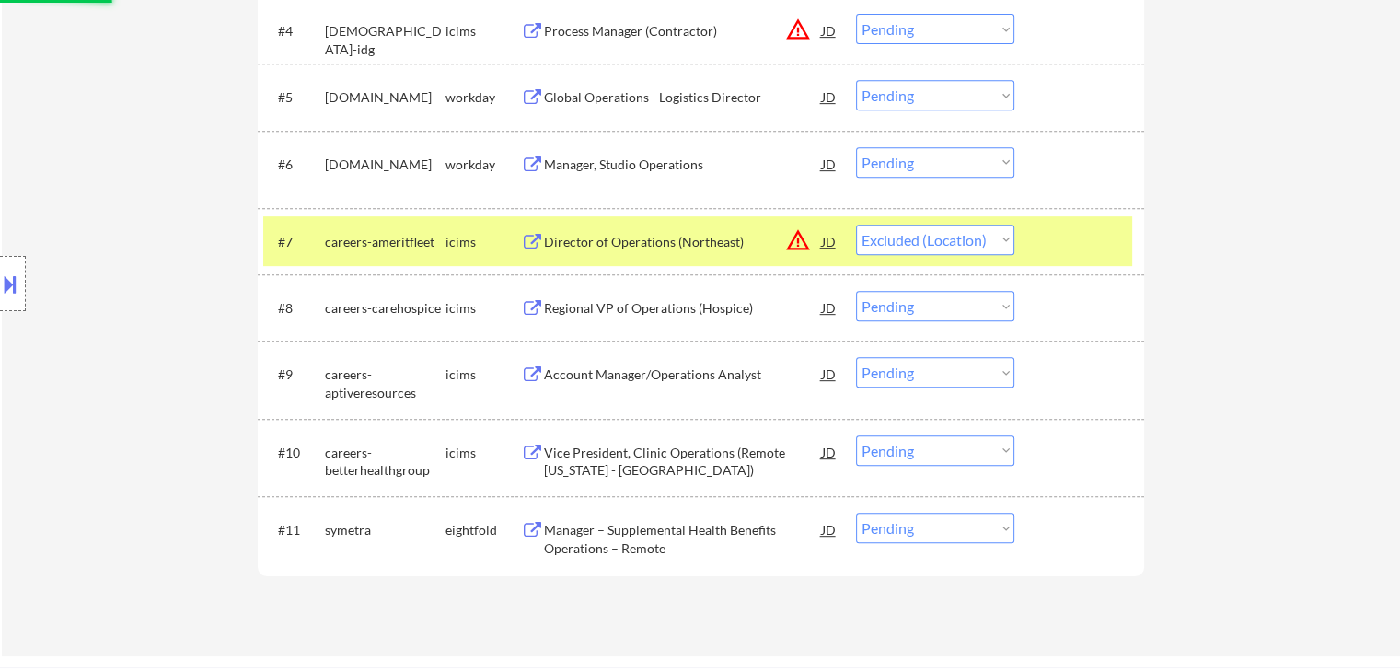
scroll to position [784, 0]
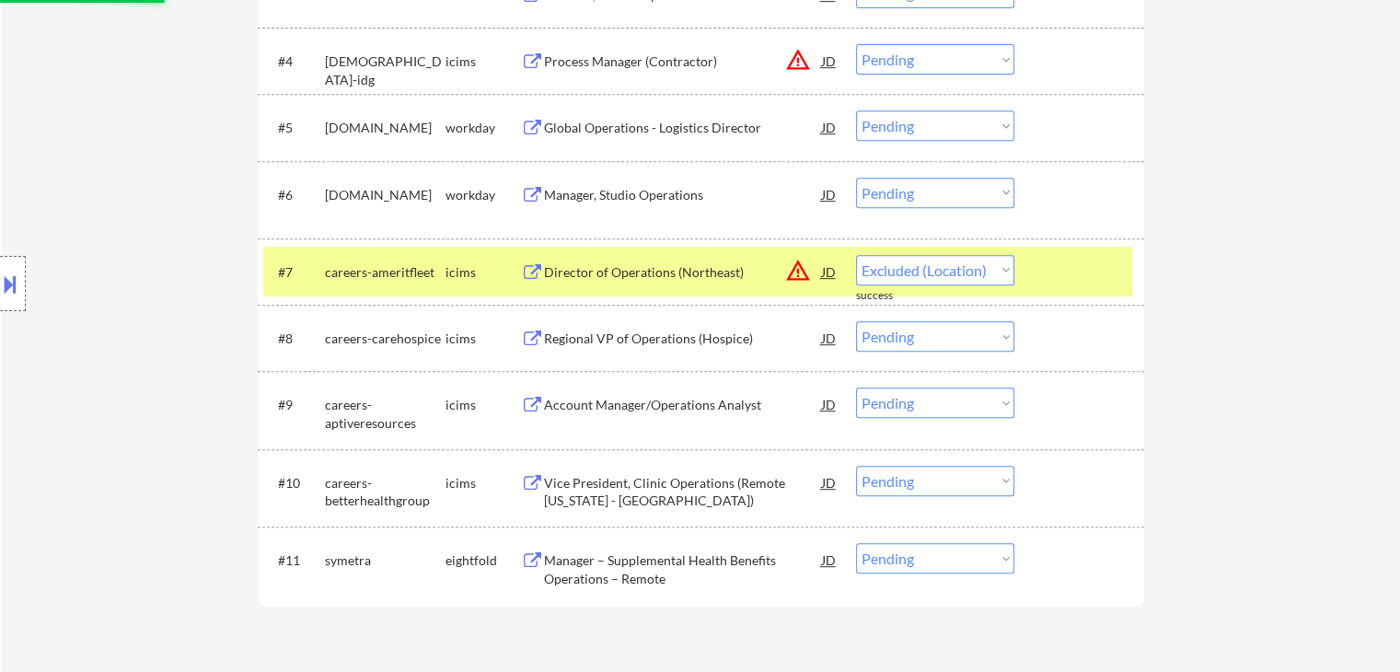
select select ""pending""
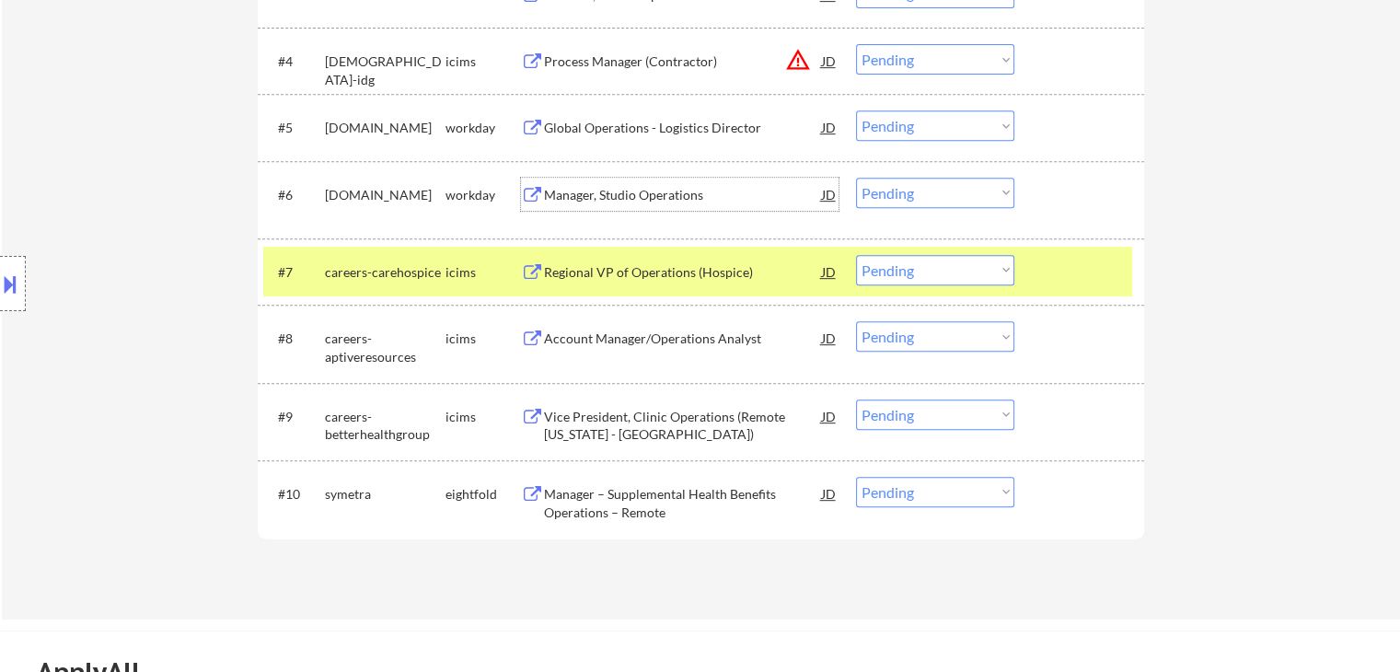
click at [557, 195] on div "Manager, Studio Operations" at bounding box center [683, 195] width 278 height 18
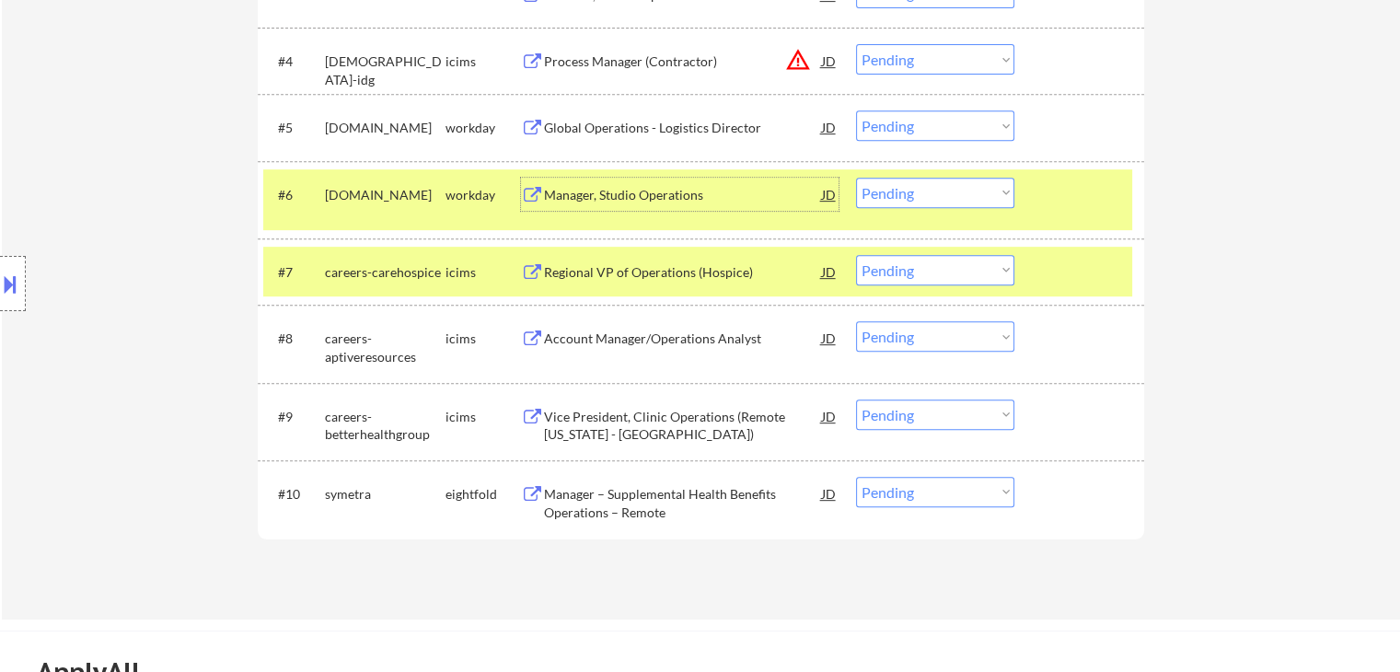
click at [8, 284] on button at bounding box center [10, 284] width 20 height 30
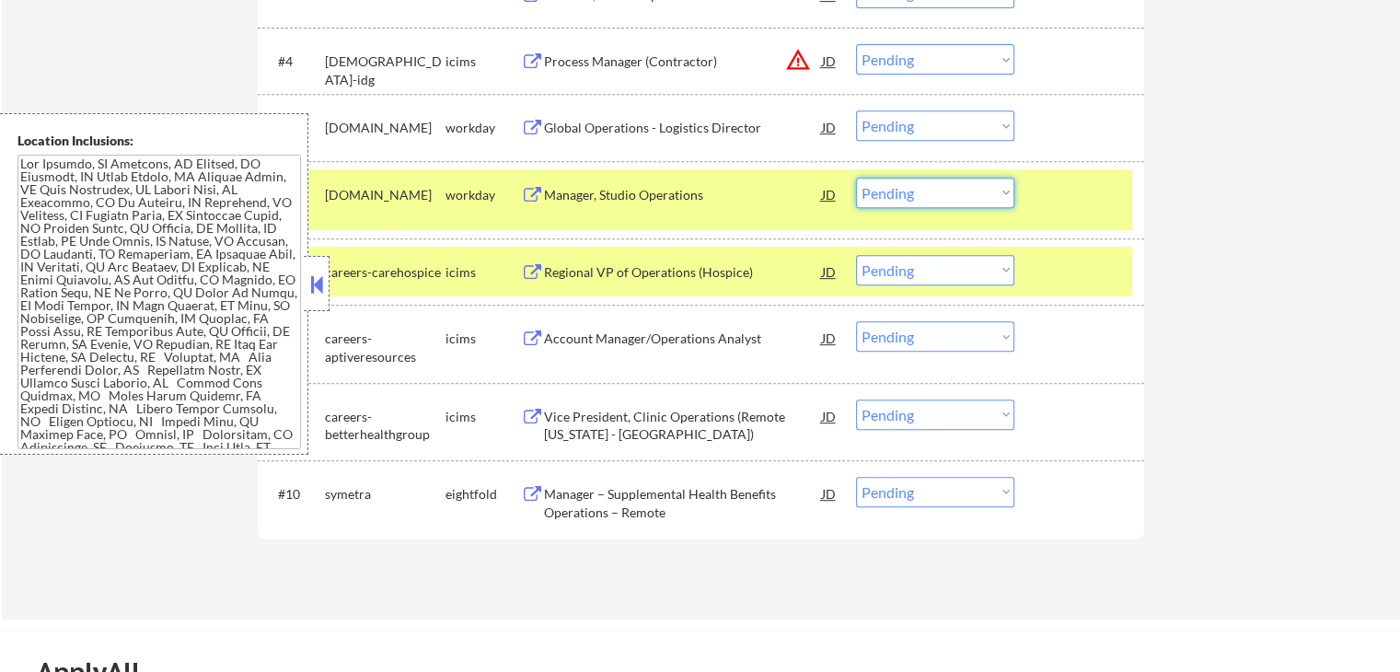
click at [887, 192] on select "Choose an option... Pending Applied Excluded (Questions) Excluded (Expired) Exc…" at bounding box center [935, 193] width 158 height 30
click at [856, 178] on select "Choose an option... Pending Applied Excluded (Questions) Excluded (Expired) Exc…" at bounding box center [935, 193] width 158 height 30
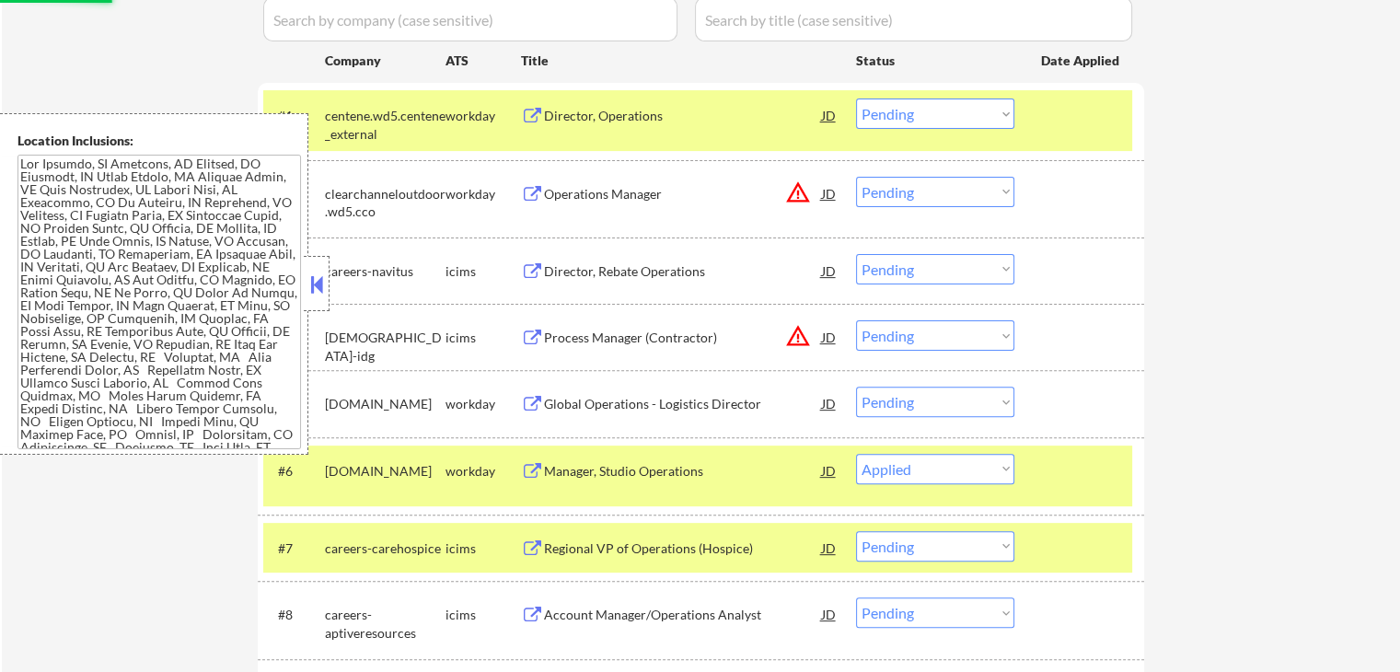
scroll to position [324, 0]
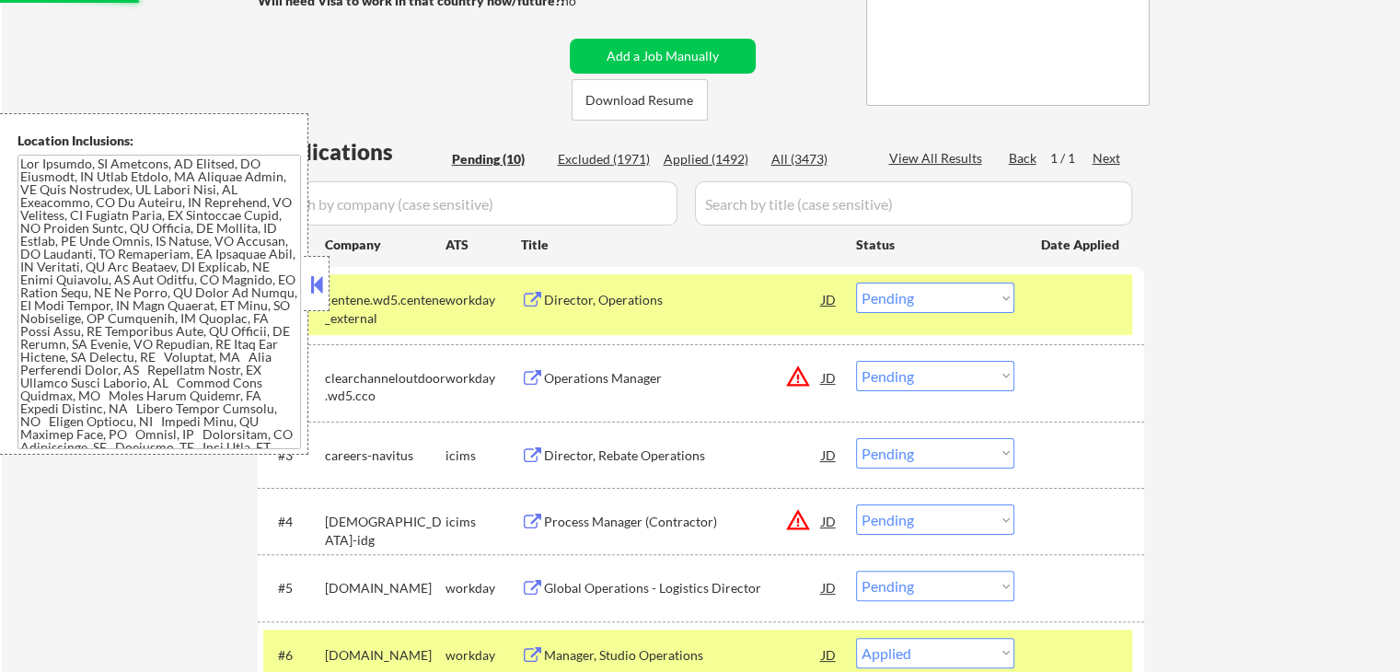
click at [1206, 220] on div "← Return to /applysquad Mailslurp Inbox Job Search Builder [PERSON_NAME] User E…" at bounding box center [701, 415] width 1398 height 1330
select select ""pending""
click at [1100, 283] on div at bounding box center [1081, 299] width 81 height 33
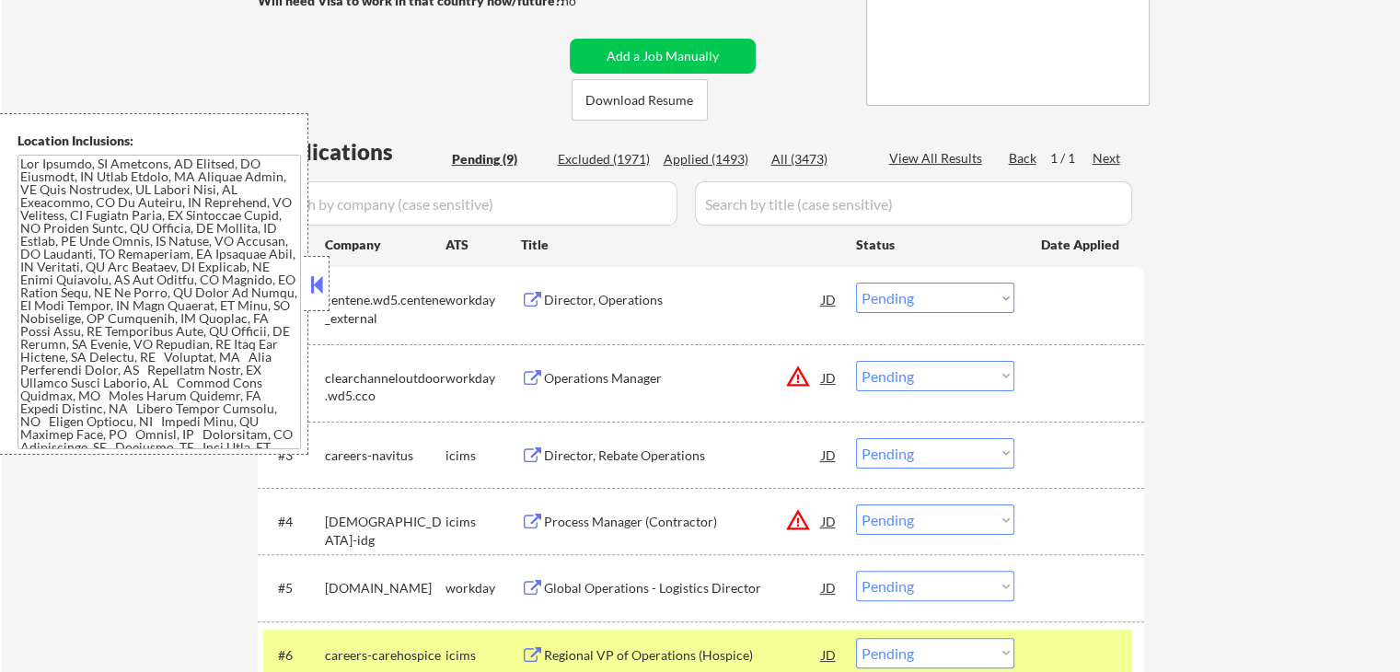
scroll to position [508, 0]
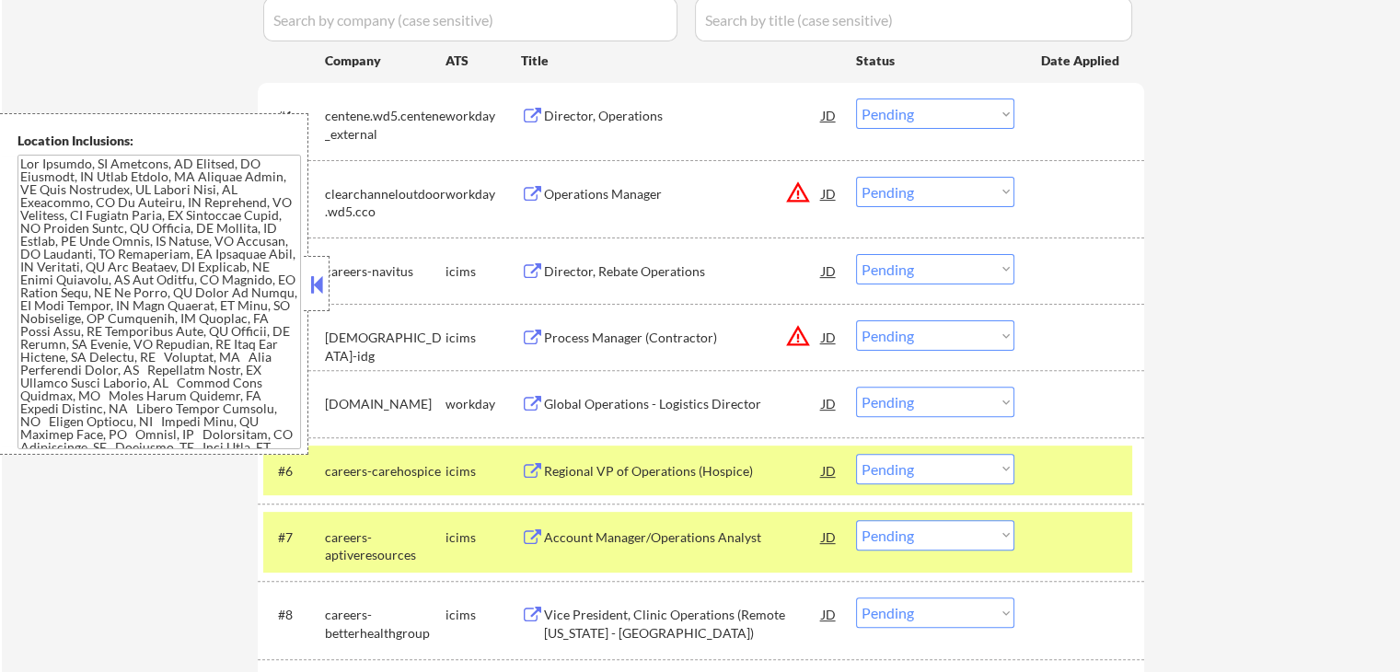
click at [1083, 447] on div "#6 careers-carehospice icims Regional VP of Operations (Hospice) JD Choose an o…" at bounding box center [697, 471] width 869 height 50
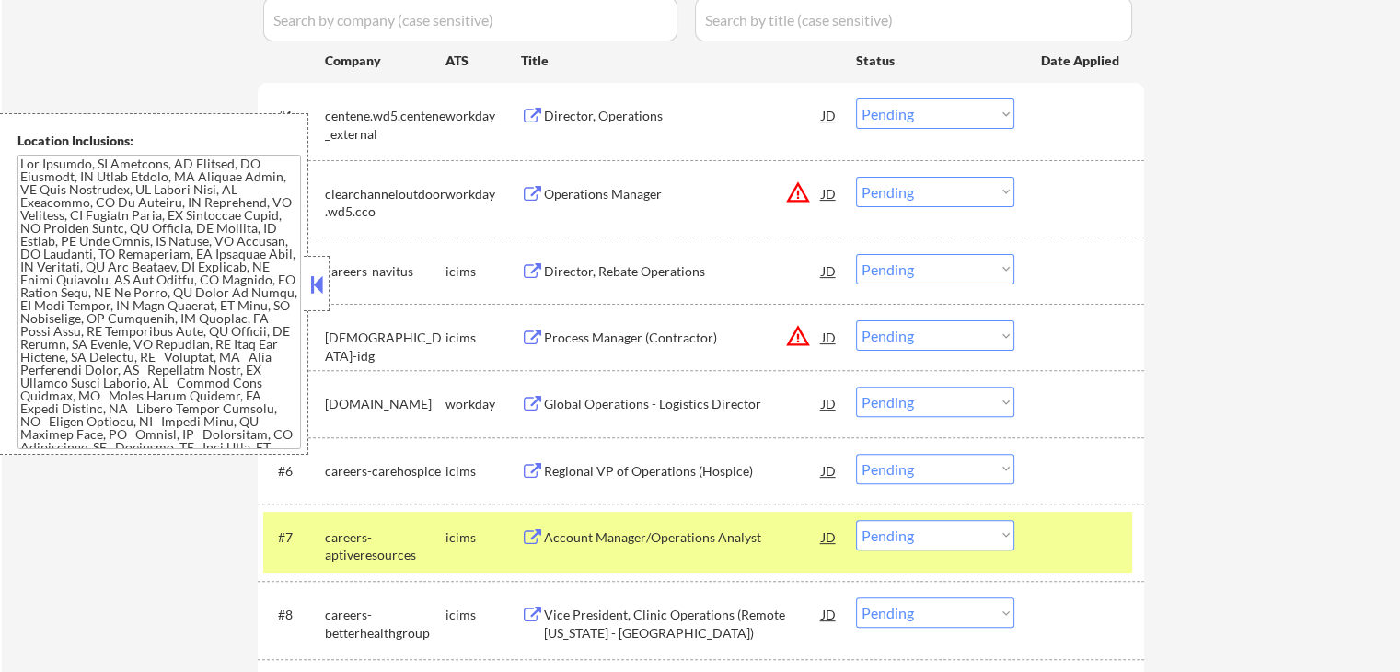
click at [1083, 529] on div at bounding box center [1081, 536] width 81 height 33
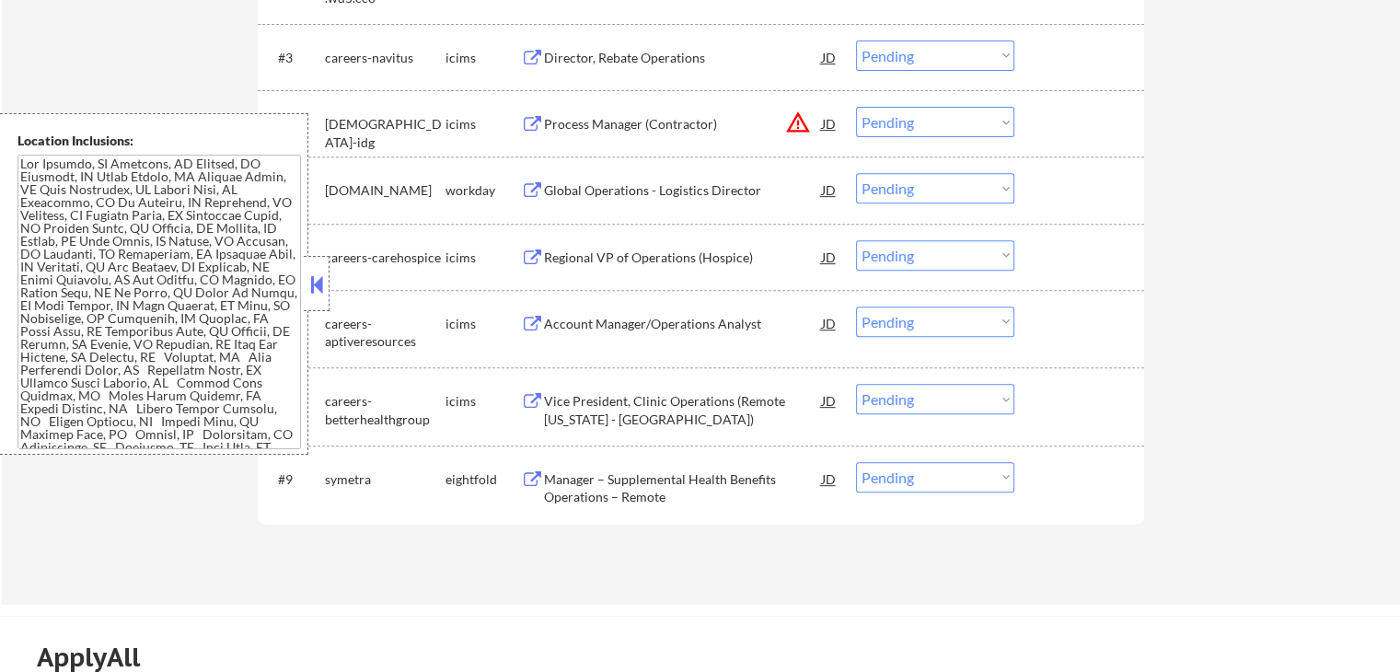
scroll to position [784, 0]
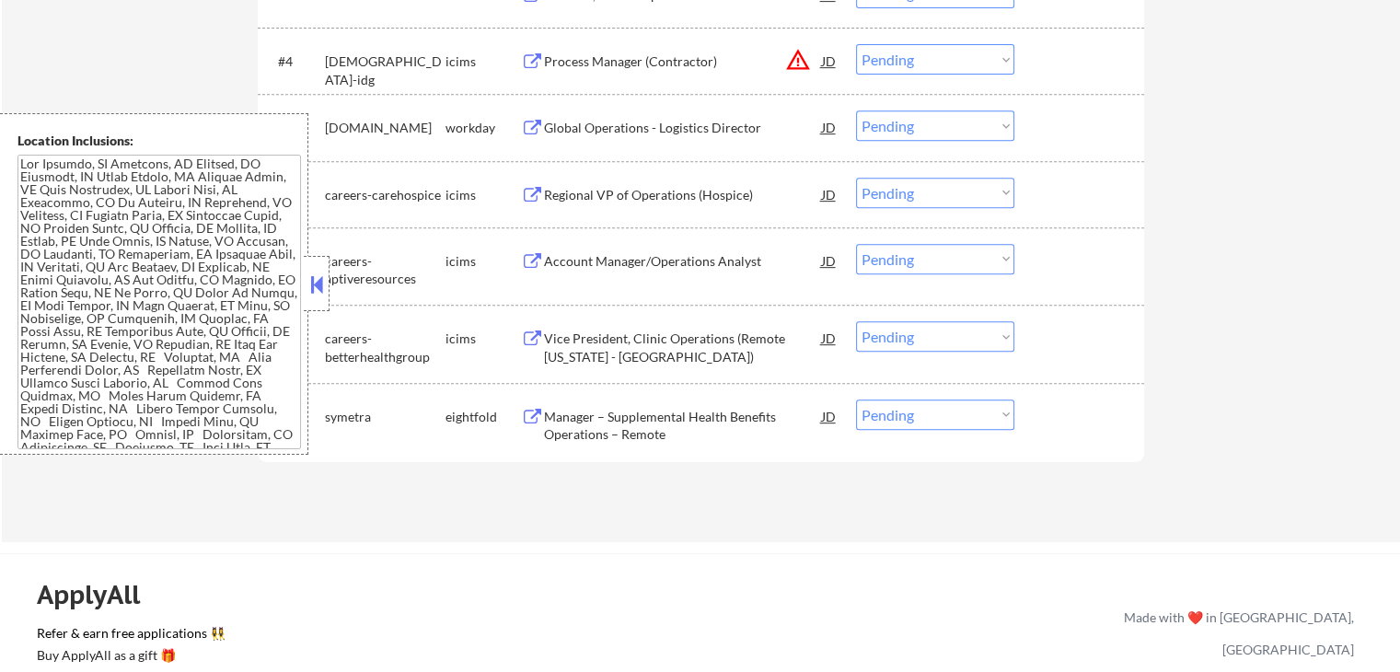
click at [571, 124] on div "Global Operations - Logistics Director" at bounding box center [683, 128] width 278 height 18
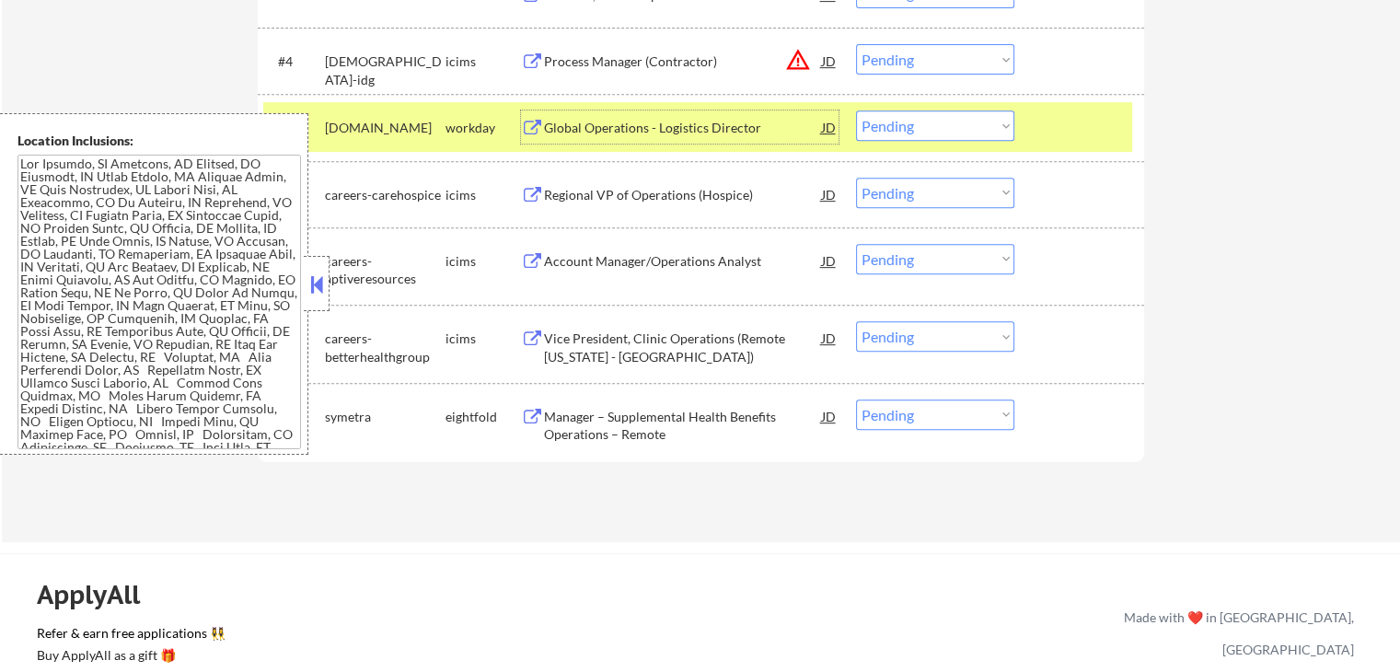
click at [911, 133] on select "Choose an option... Pending Applied Excluded (Questions) Excluded (Expired) Exc…" at bounding box center [935, 125] width 158 height 30
click at [856, 110] on select "Choose an option... Pending Applied Excluded (Questions) Excluded (Expired) Exc…" at bounding box center [935, 125] width 158 height 30
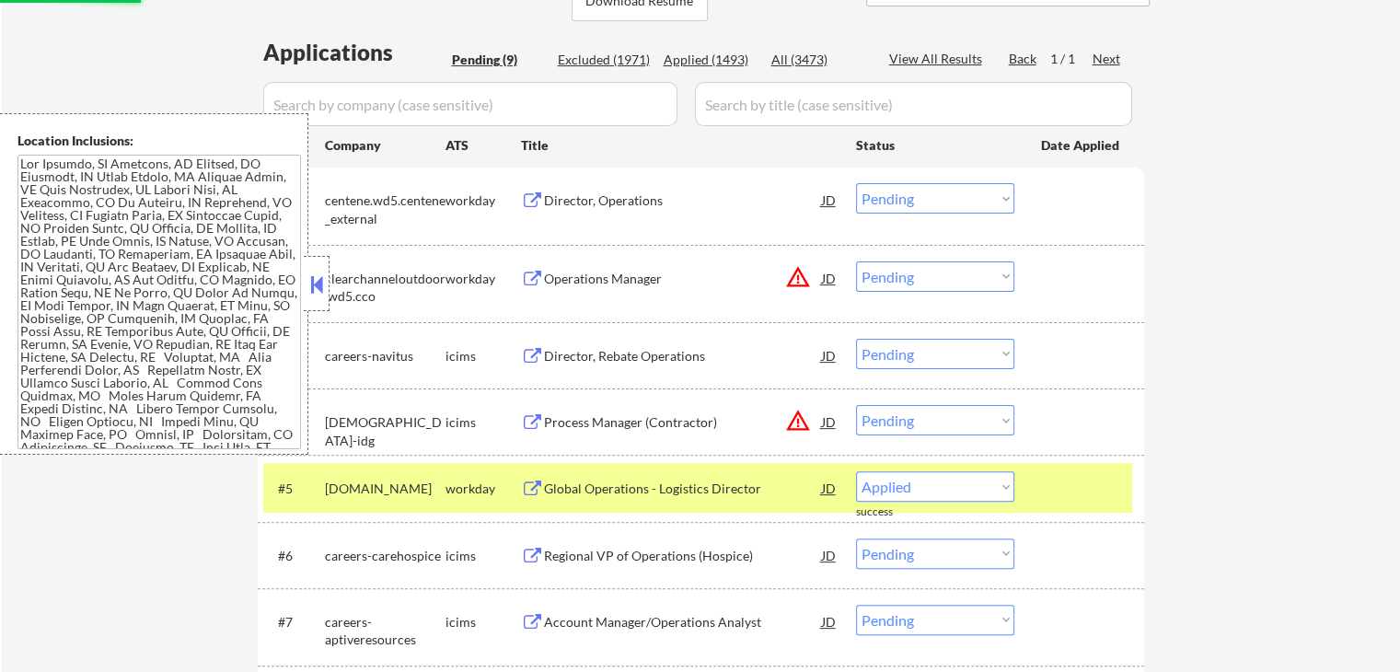
scroll to position [416, 0]
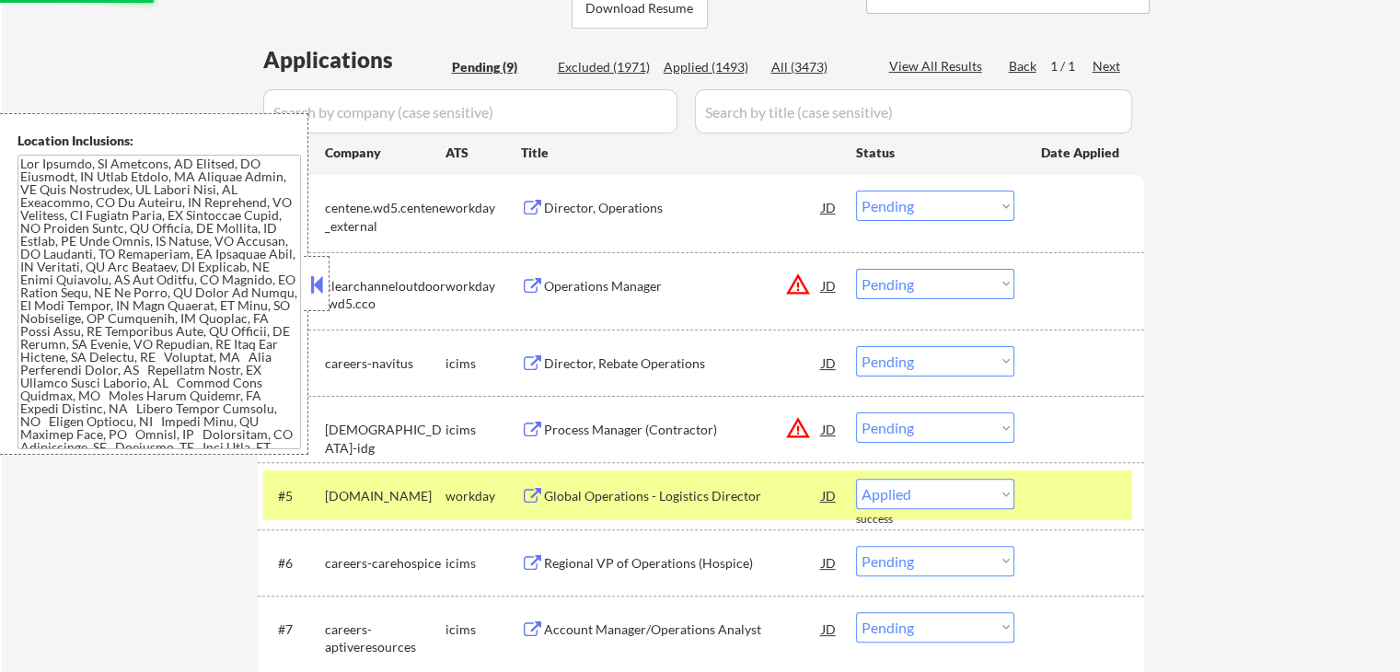
select select ""pending""
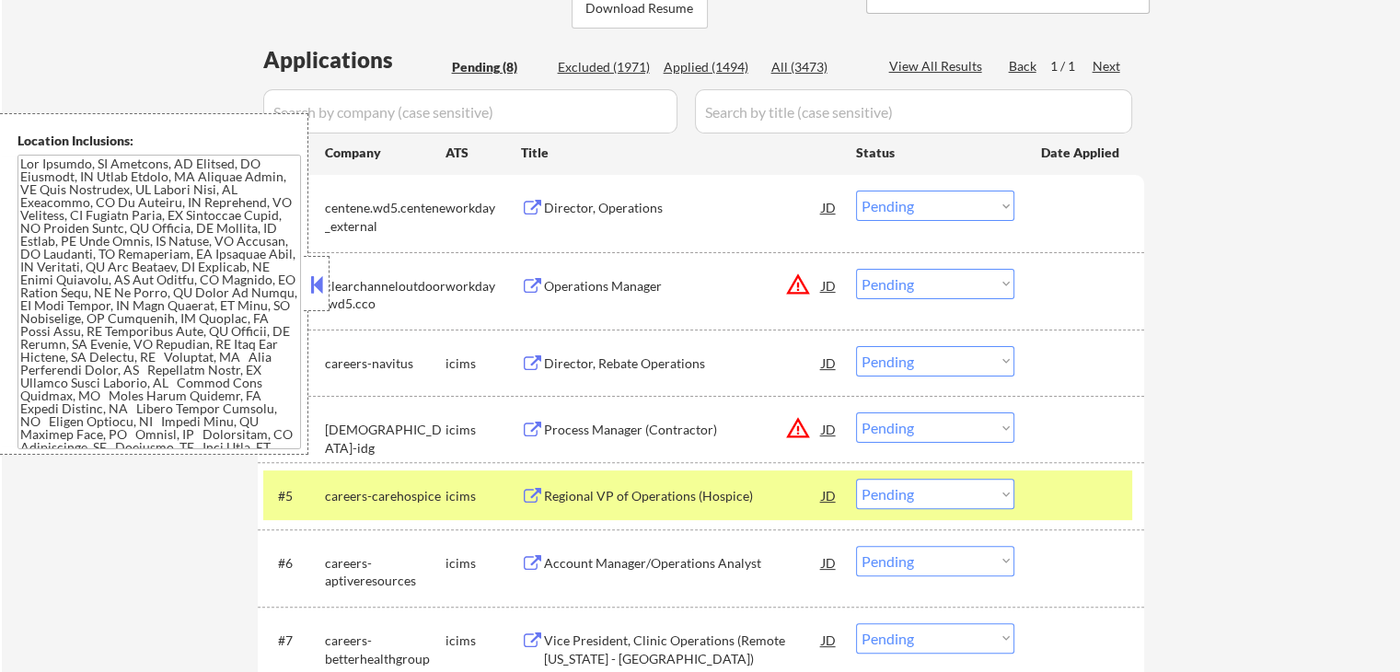
scroll to position [508, 0]
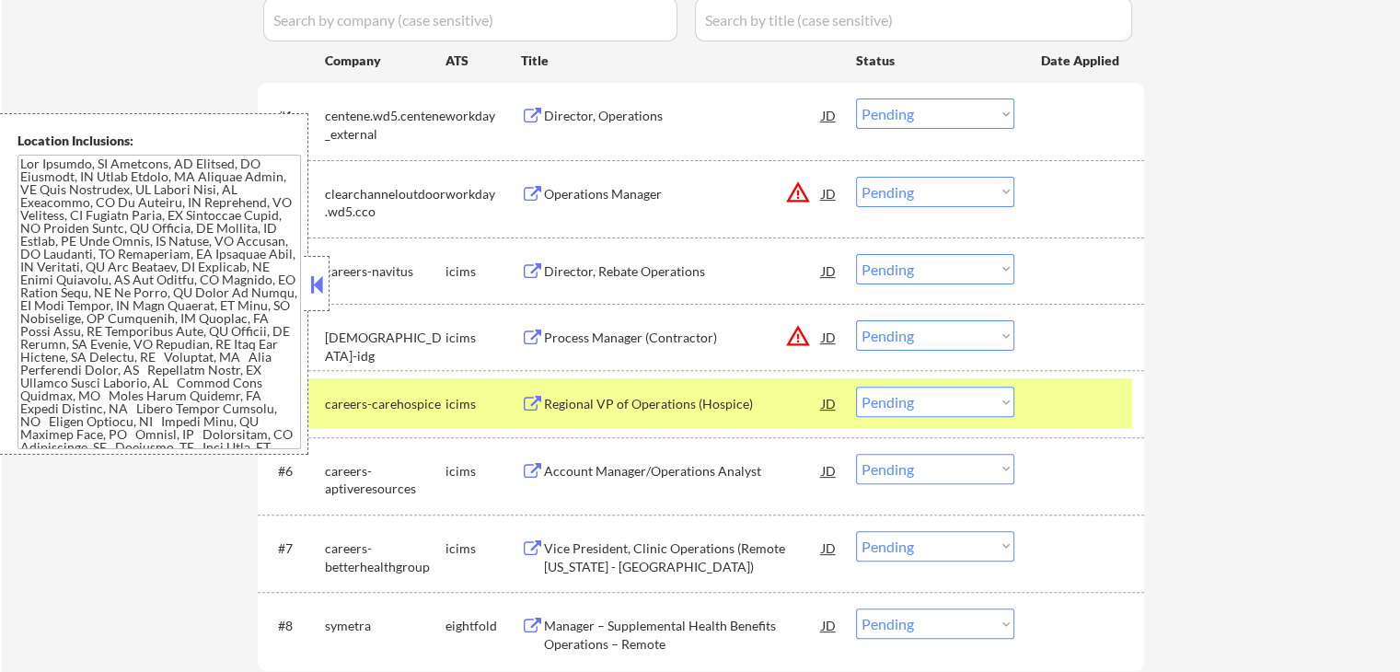
click at [908, 191] on select "Choose an option... Pending Applied Excluded (Questions) Excluded (Expired) Exc…" at bounding box center [935, 192] width 158 height 30
click at [856, 177] on select "Choose an option... Pending Applied Excluded (Questions) Excluded (Expired) Exc…" at bounding box center [935, 192] width 158 height 30
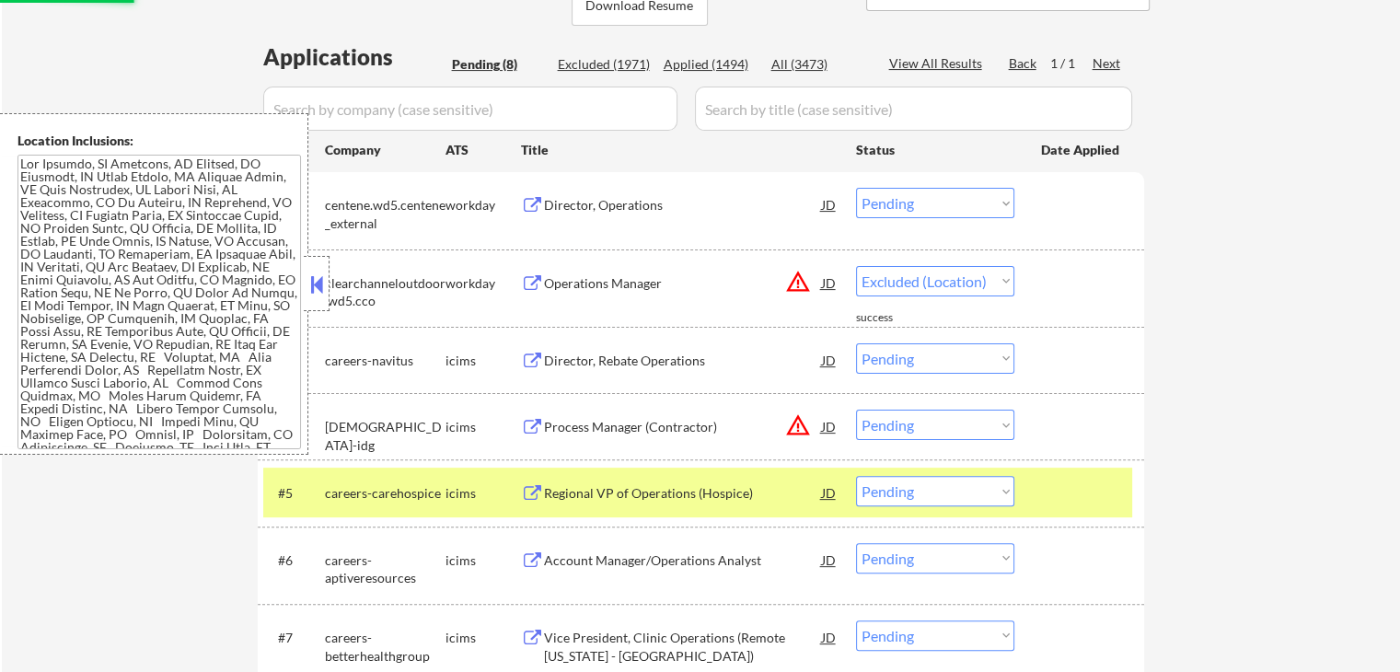
scroll to position [324, 0]
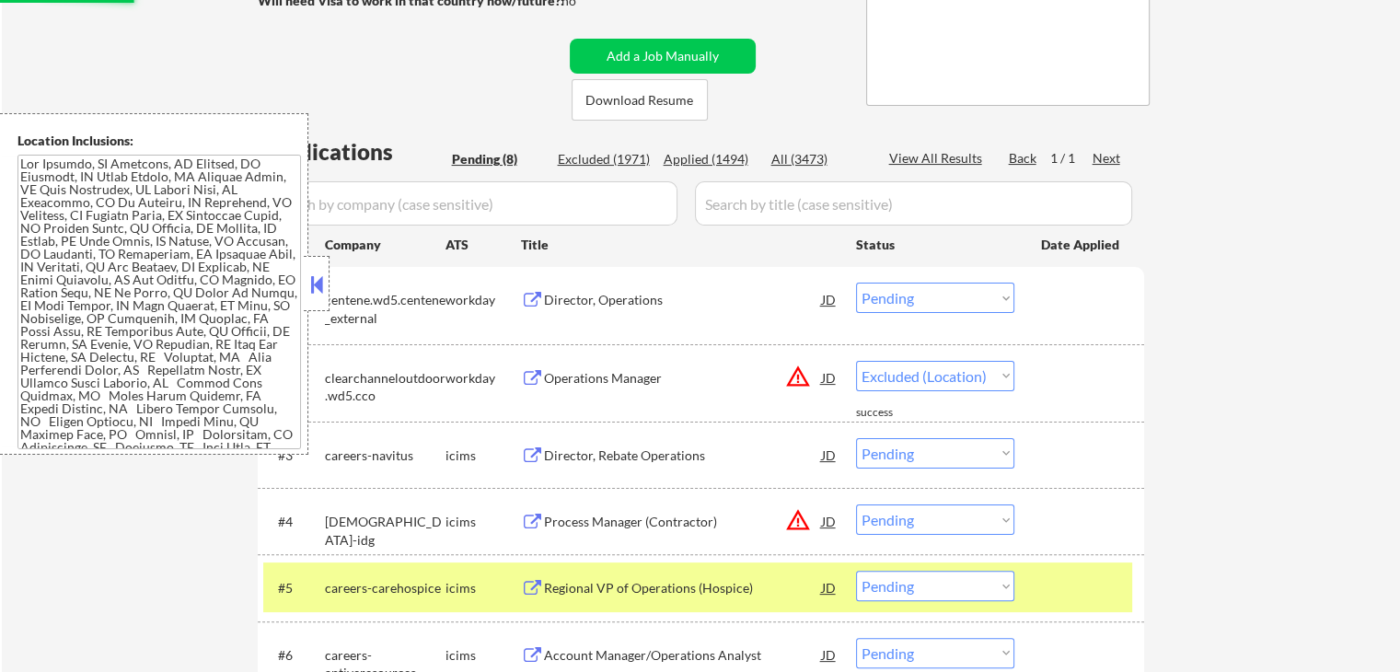
select select ""pending""
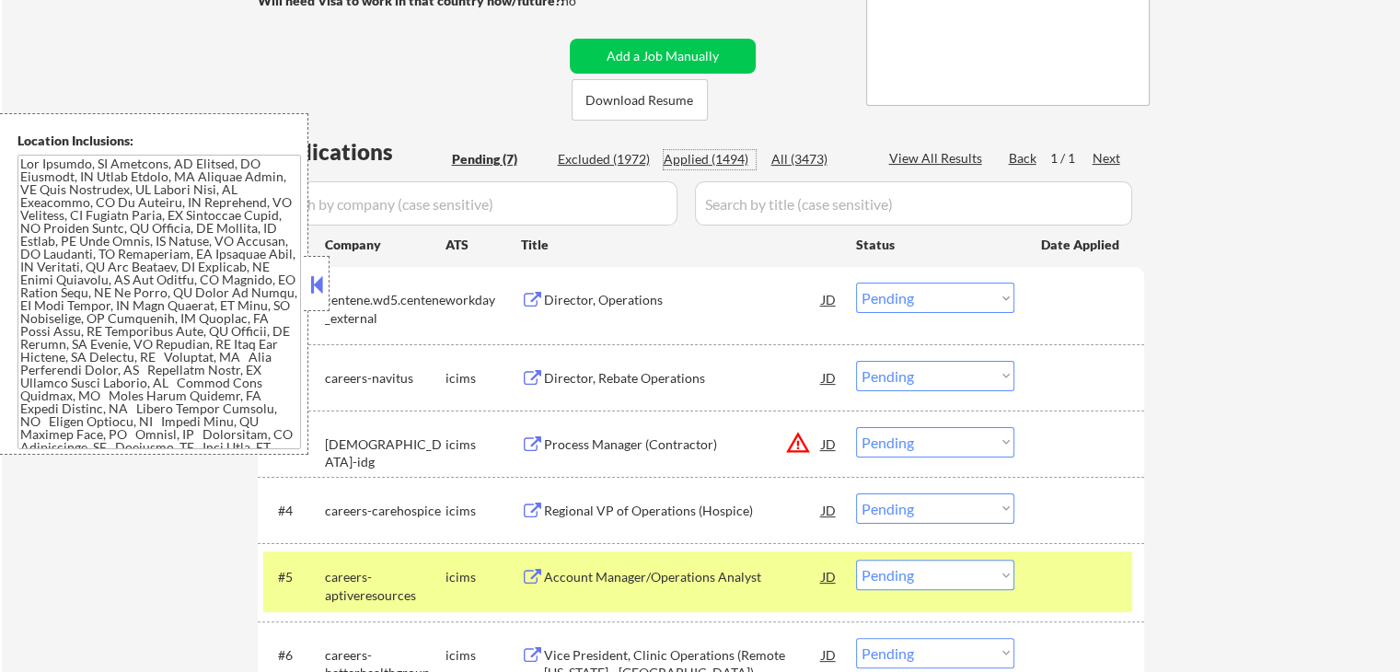
click at [707, 156] on div "Applied (1494)" at bounding box center [710, 159] width 92 height 18
select select ""applied""
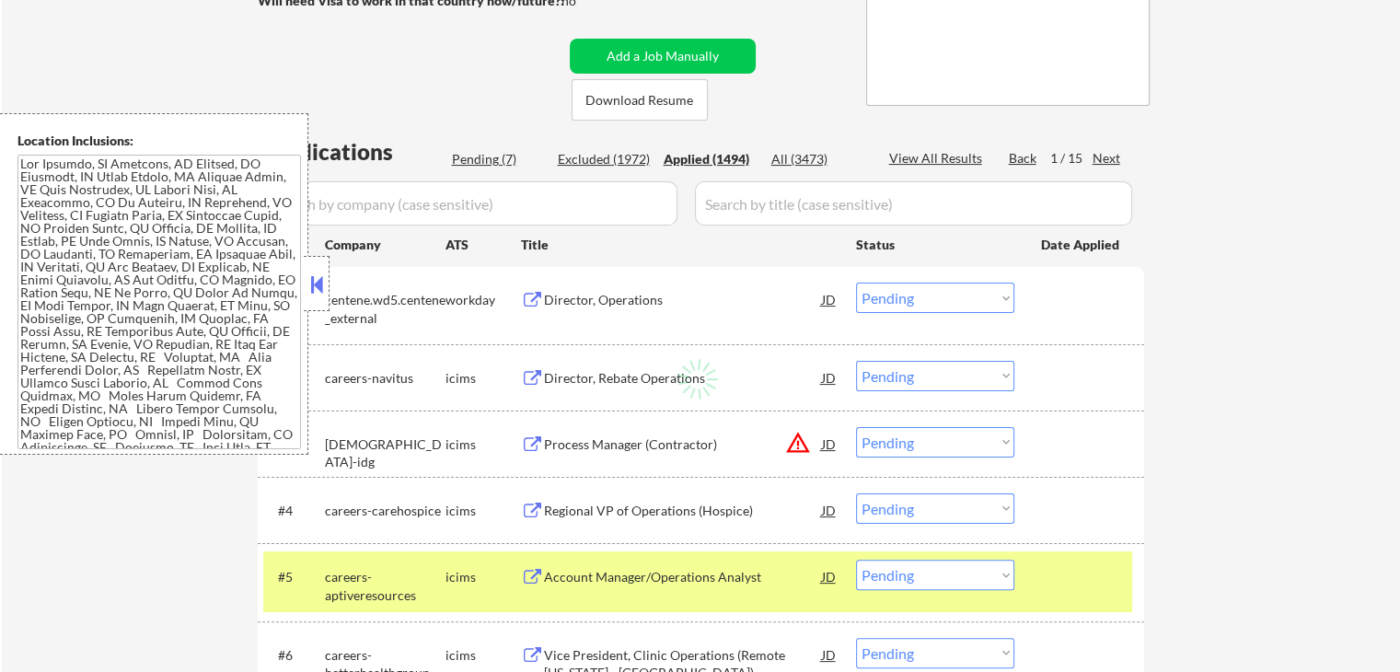
select select ""applied""
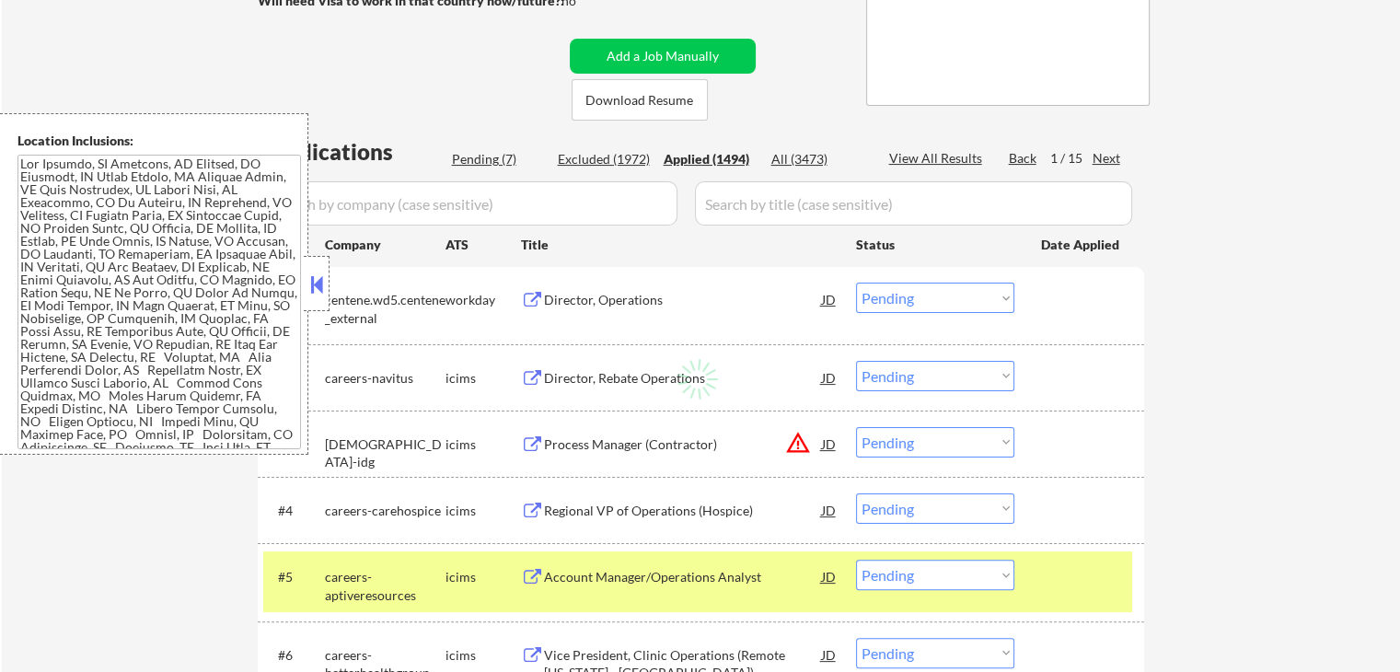
select select ""applied""
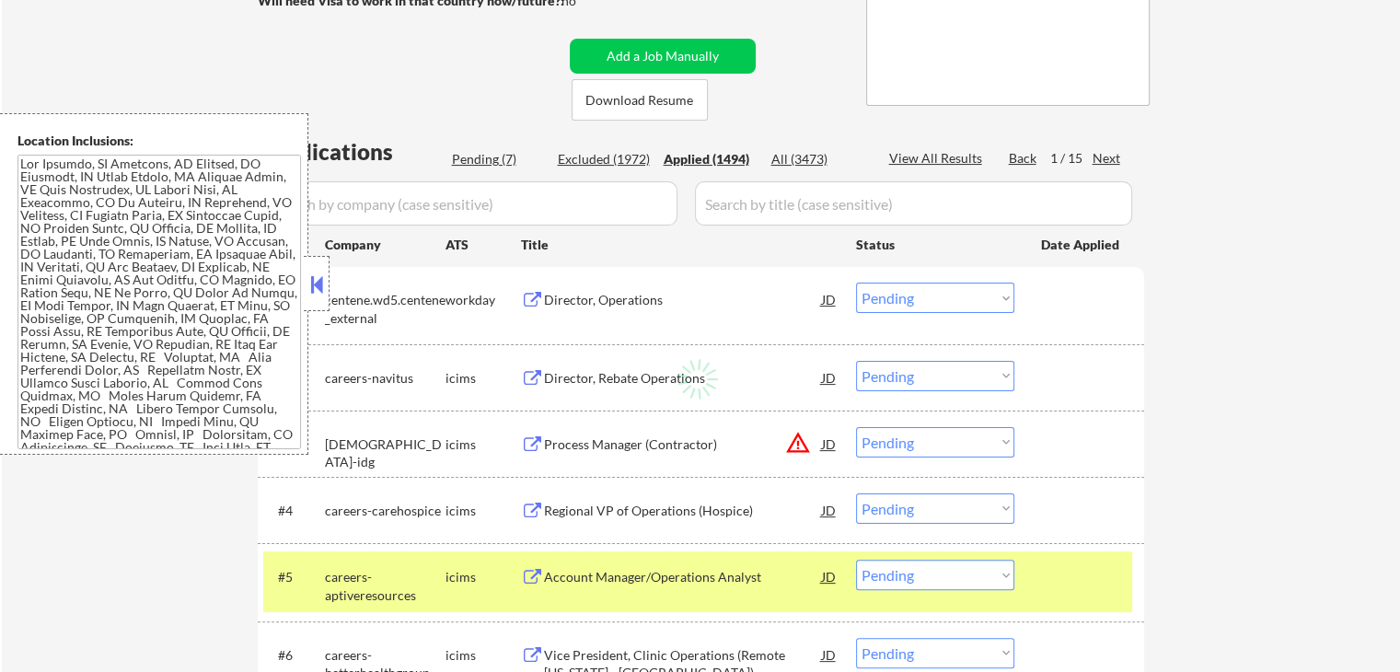
select select ""applied""
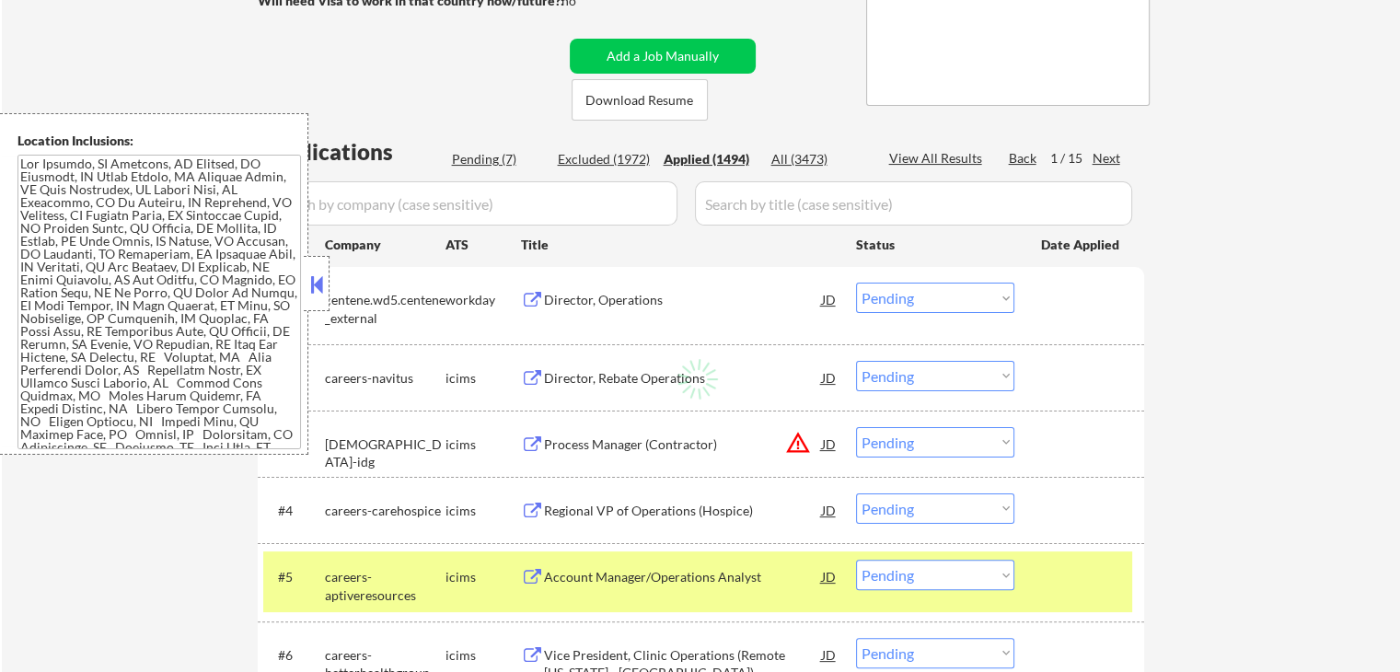
select select ""applied""
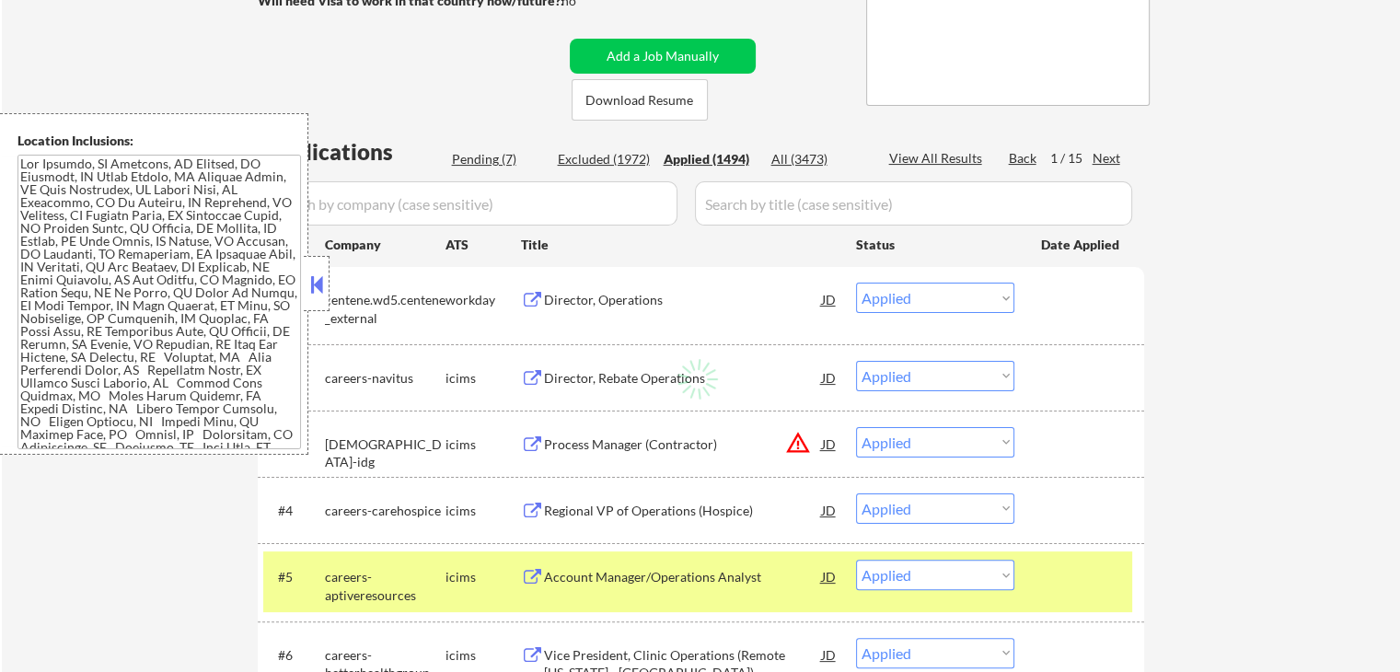
select select ""applied""
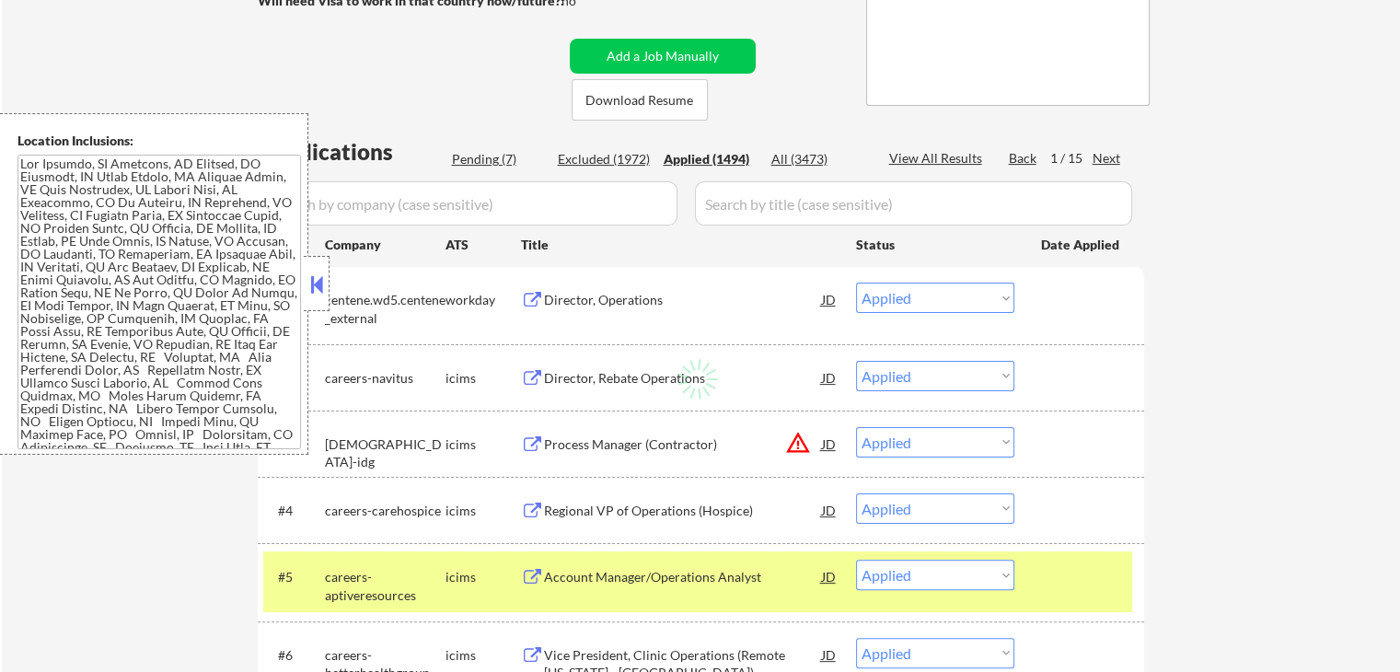
select select ""applied""
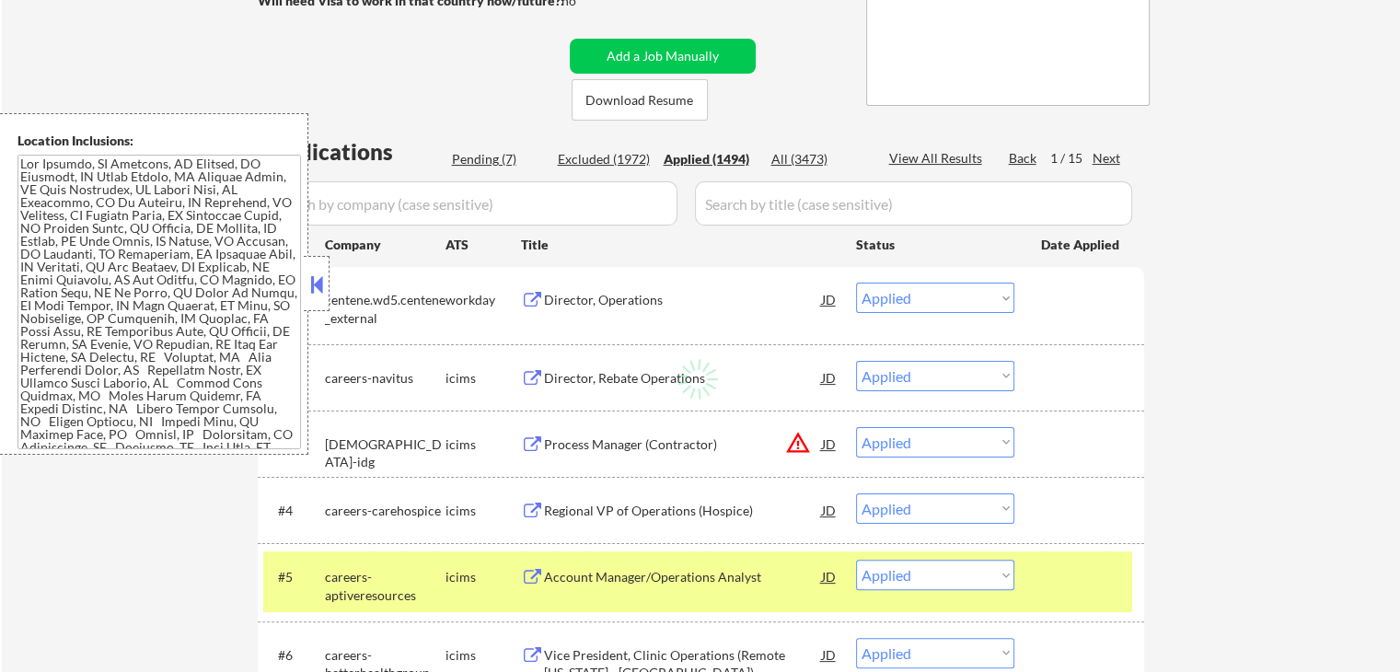
select select ""applied""
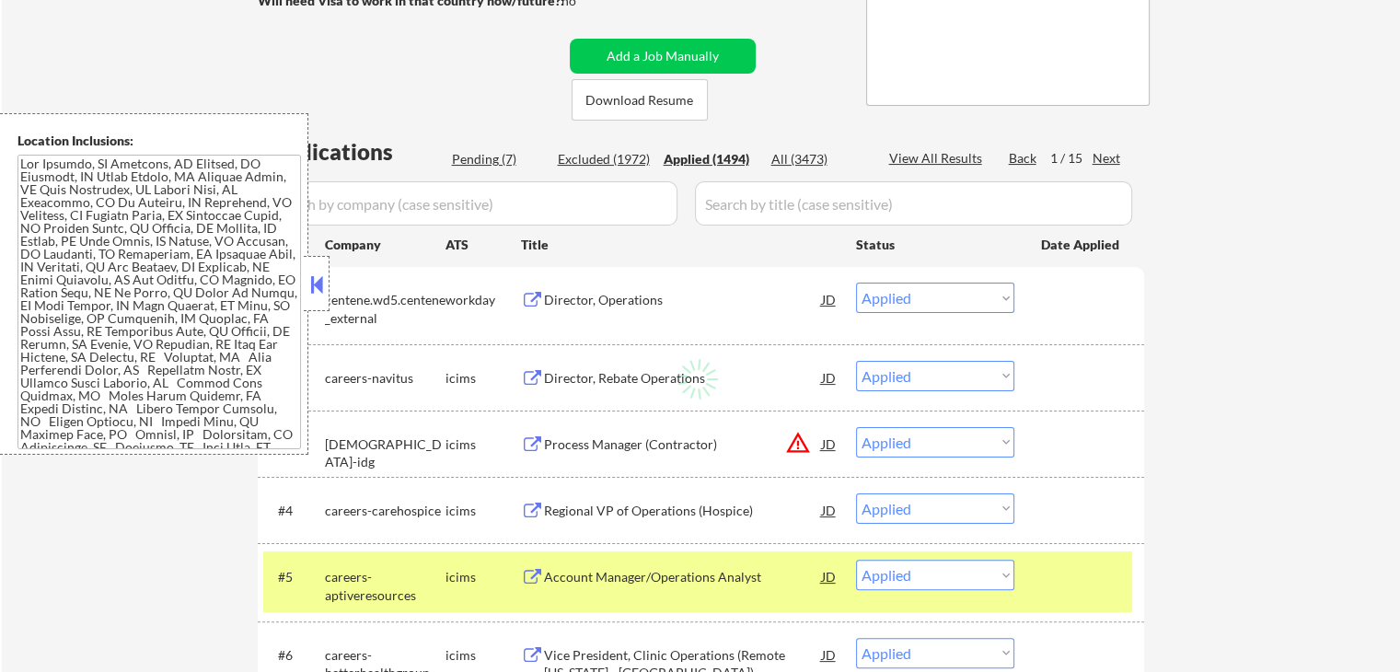
select select ""applied""
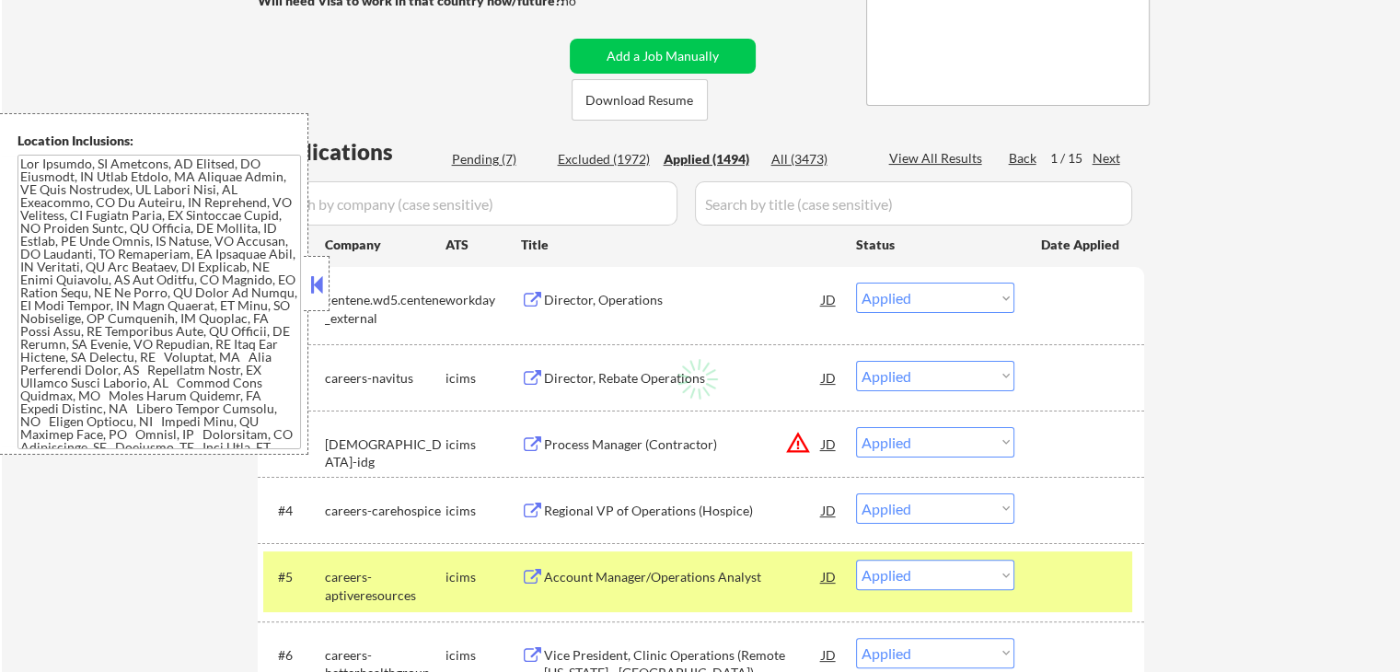
select select ""applied""
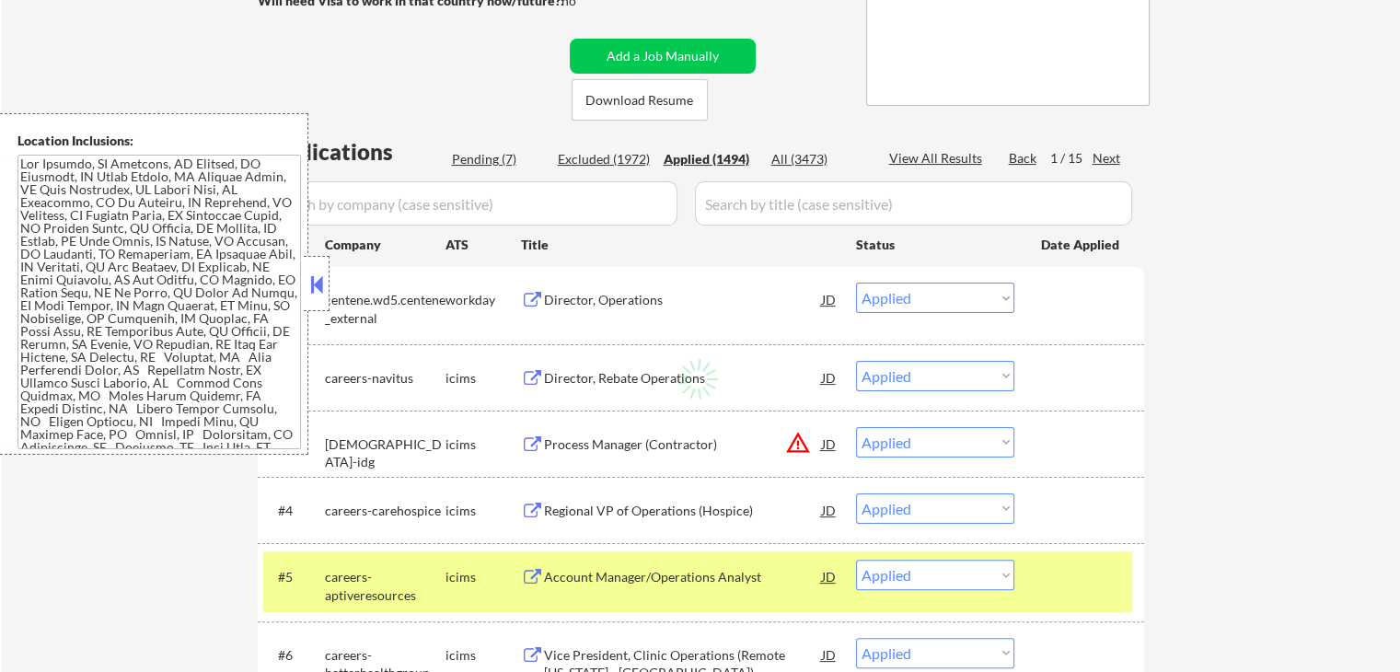
select select ""applied""
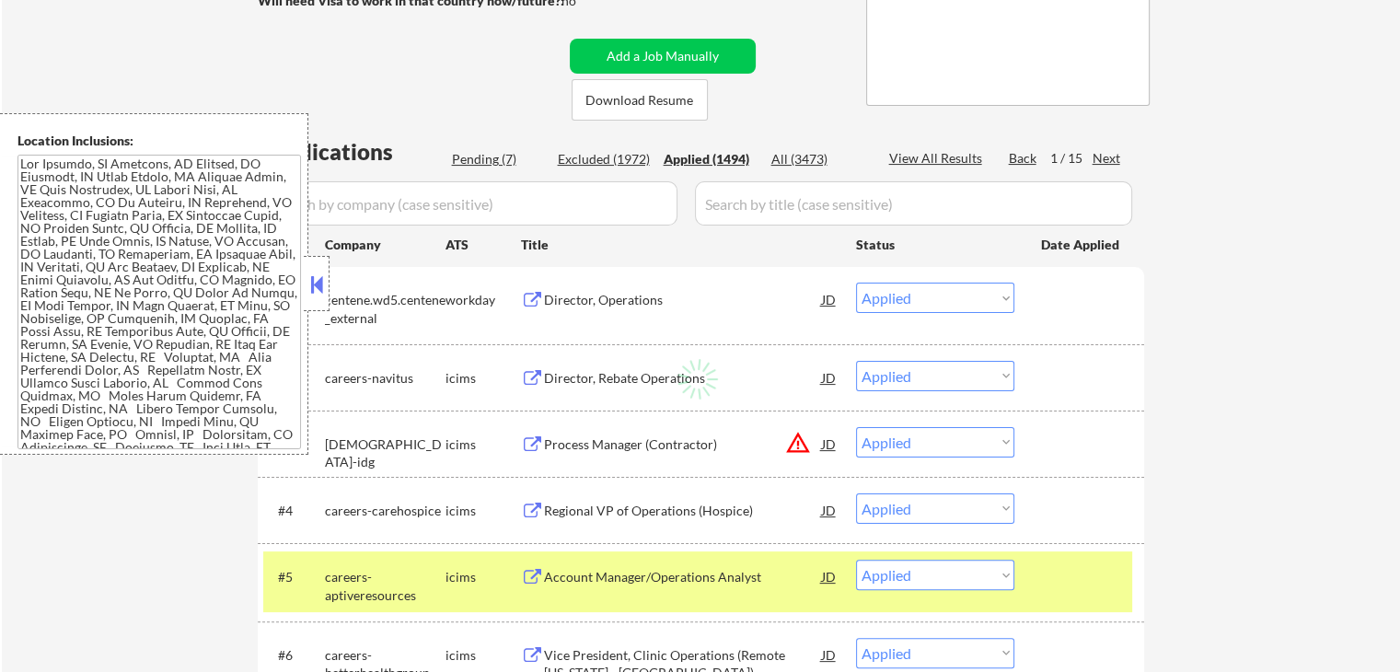
select select ""applied""
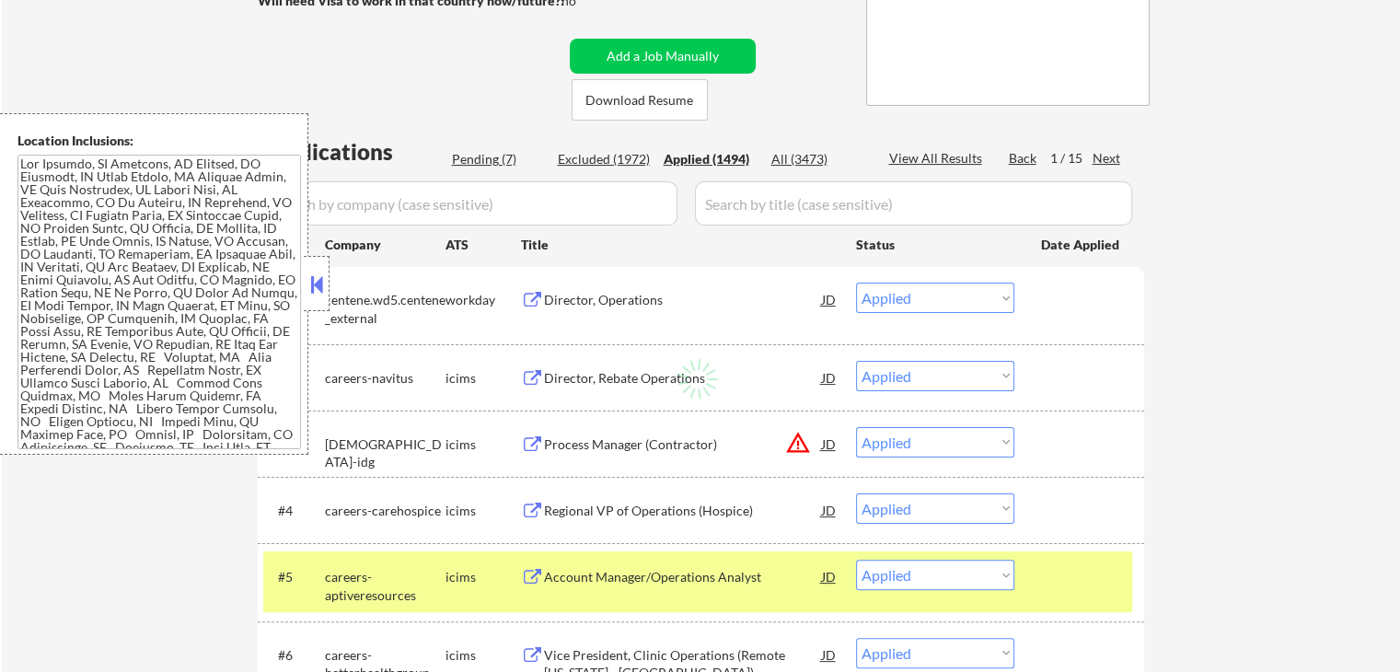
select select ""applied""
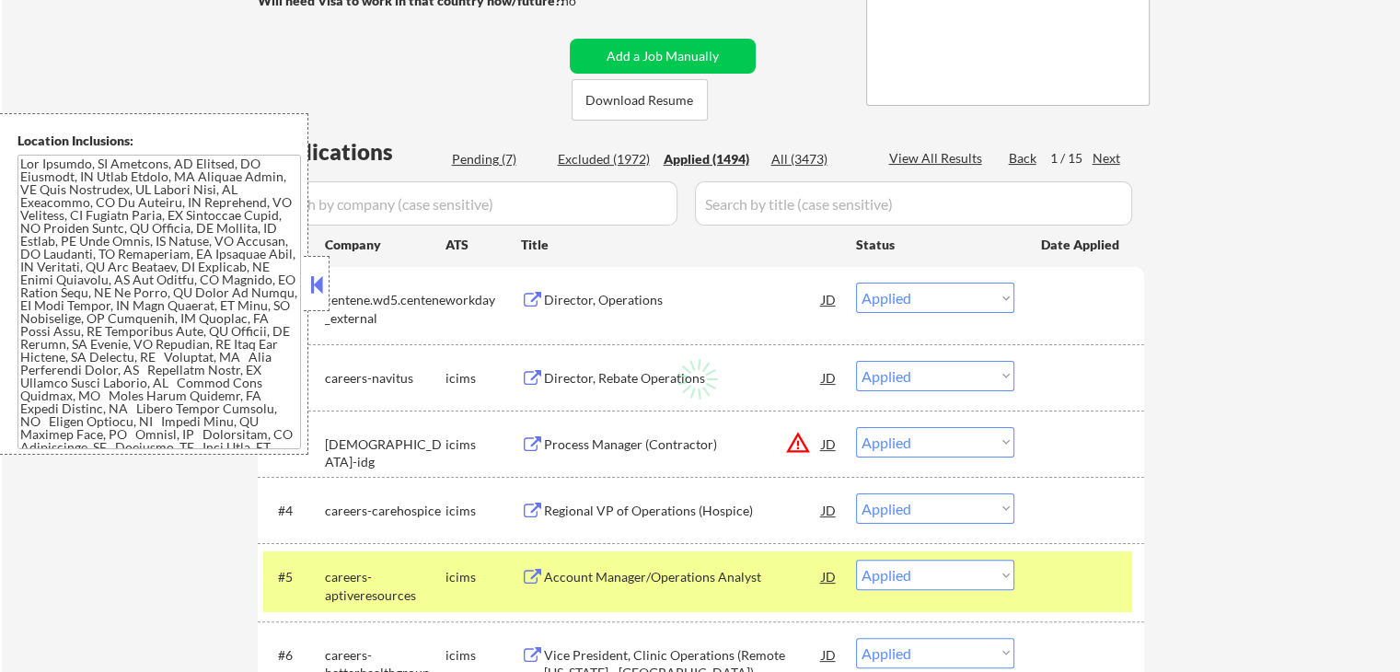
select select ""applied""
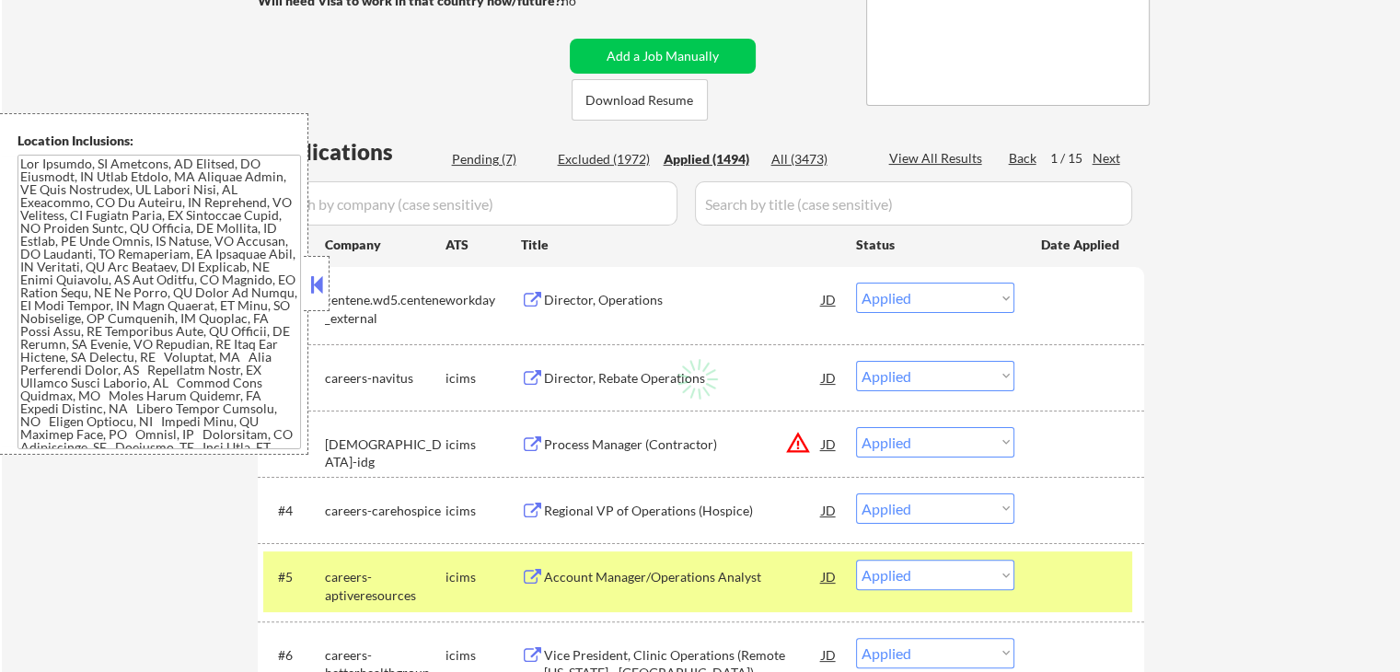
select select ""applied""
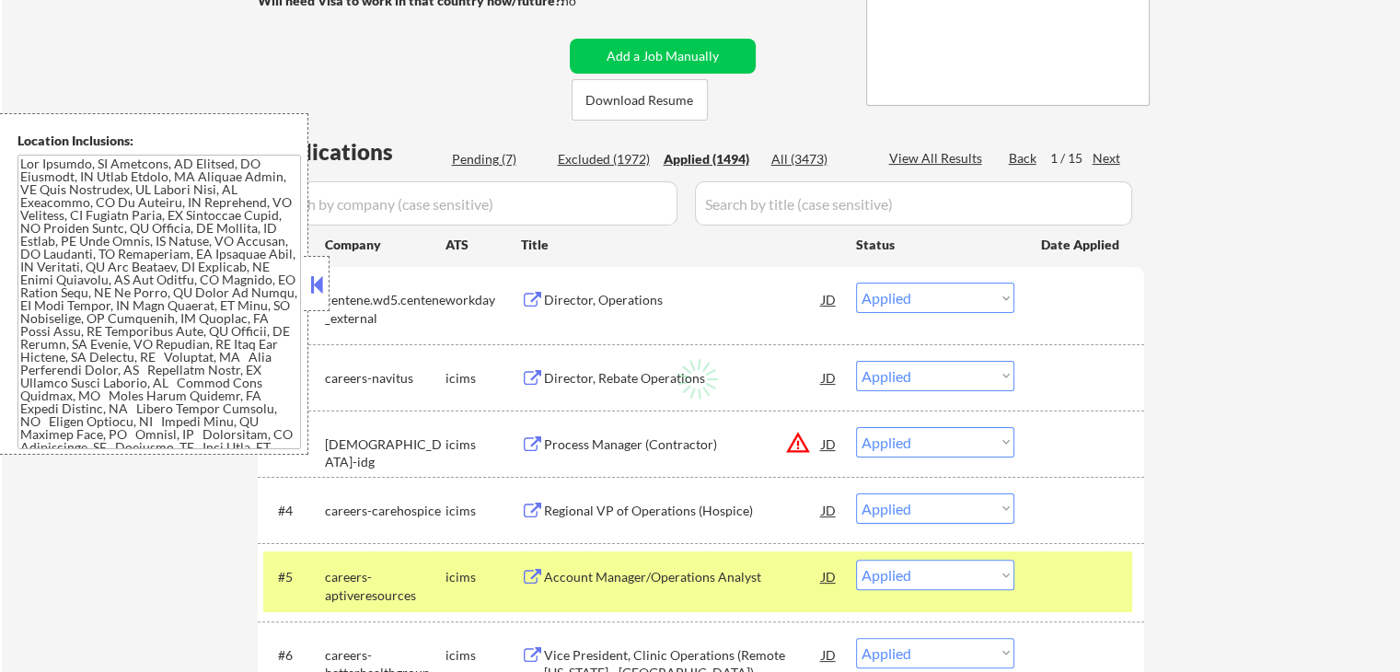
select select ""applied""
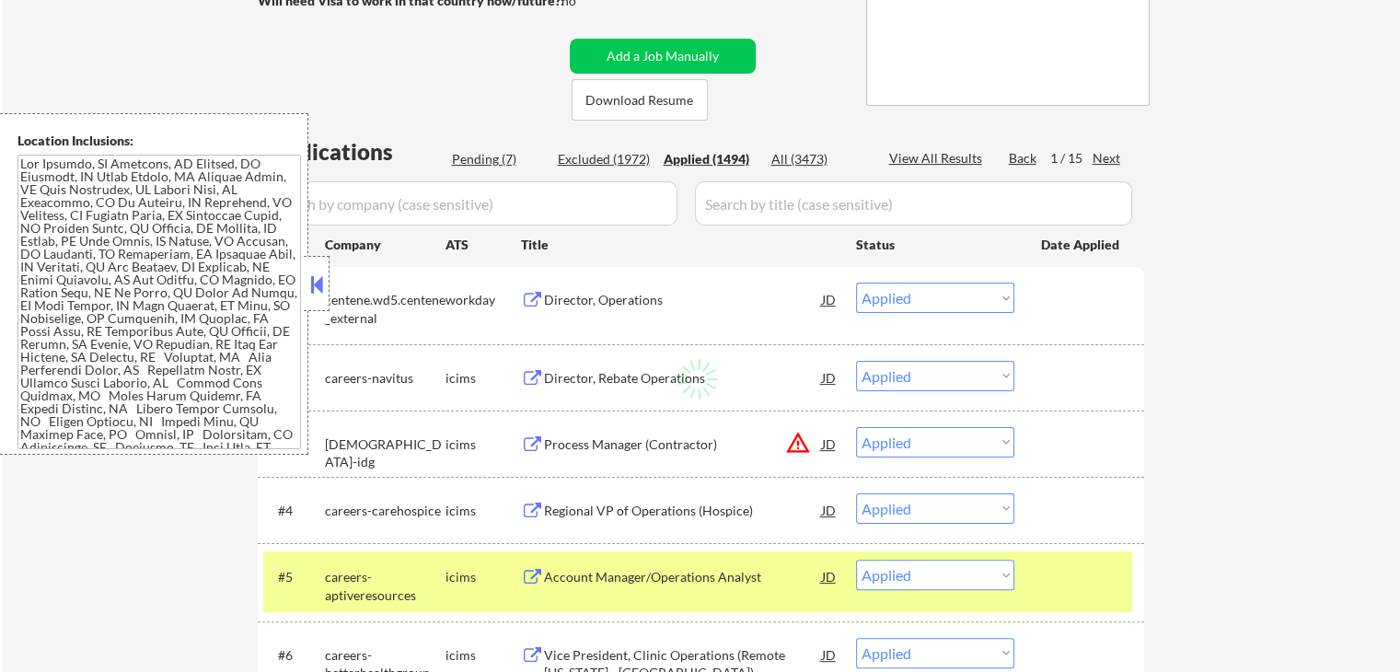
select select ""applied""
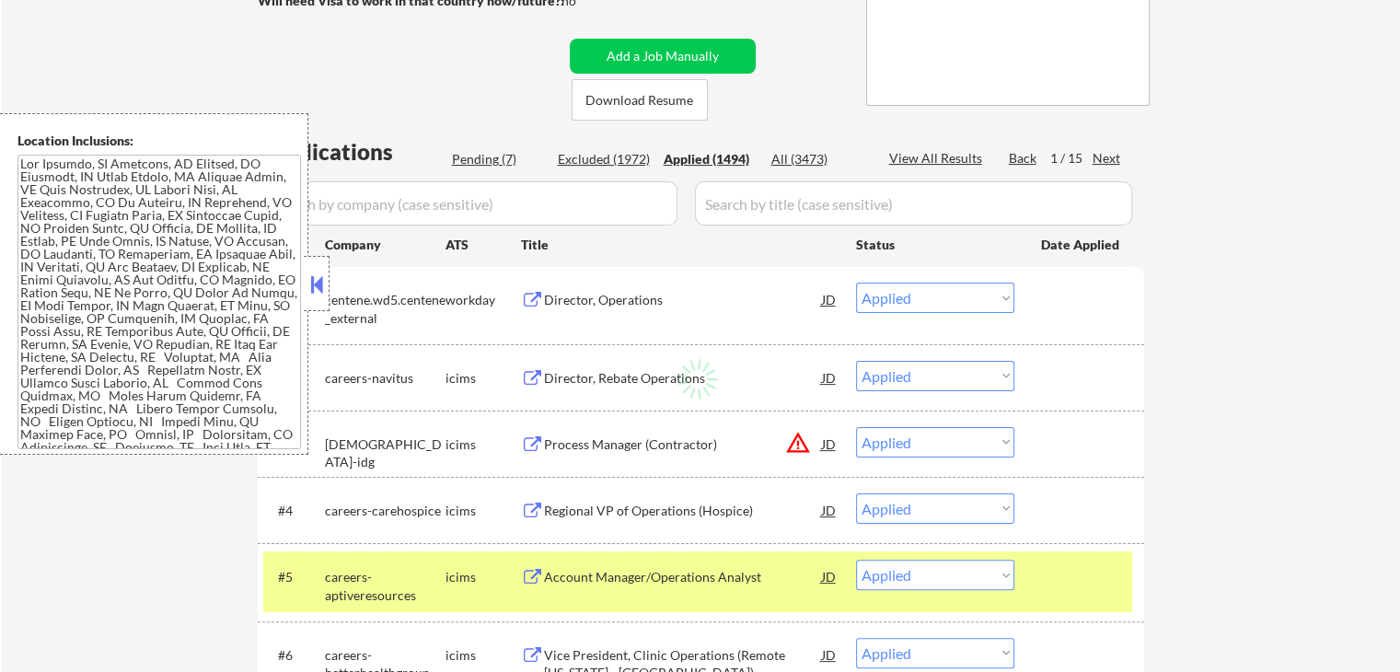
select select ""applied""
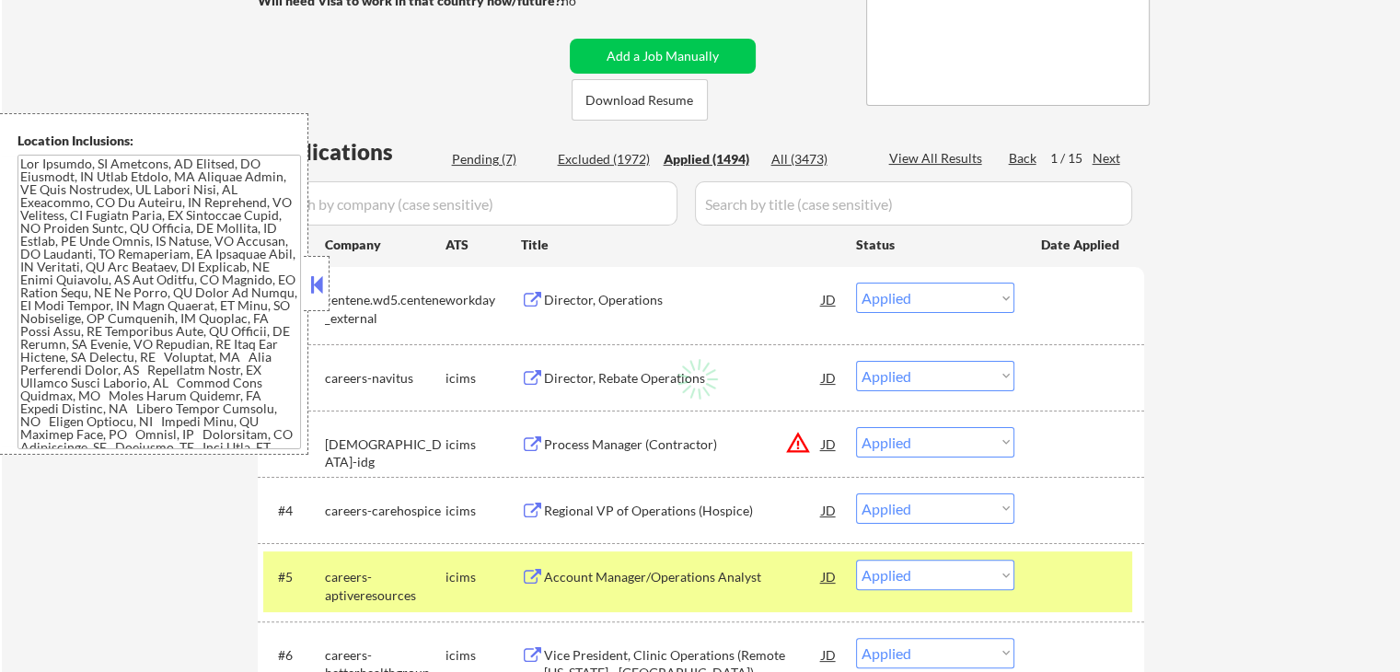
select select ""applied""
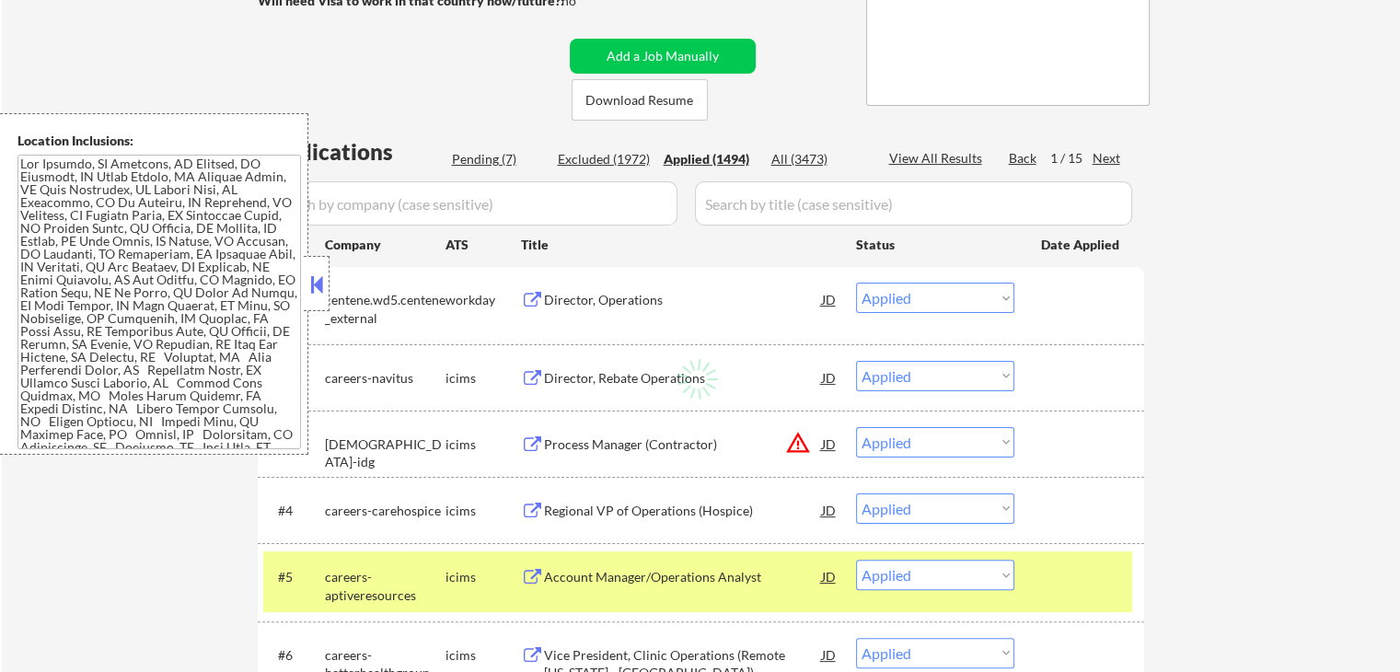
select select ""applied""
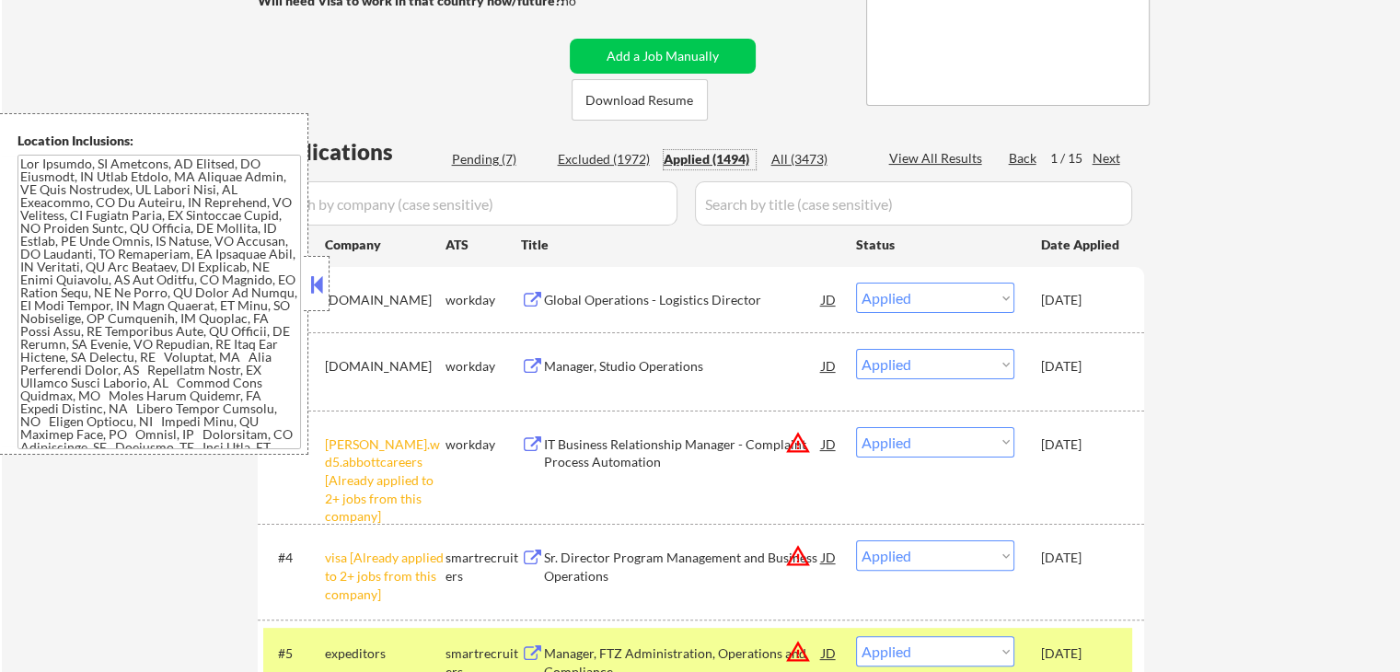
drag, startPoint x: 1035, startPoint y: 296, endPoint x: 1115, endPoint y: 301, distance: 80.2
click at [1115, 301] on div "#1 [DOMAIN_NAME] workday Global Operations - Logistics Director [PERSON_NAME] a…" at bounding box center [697, 299] width 869 height 50
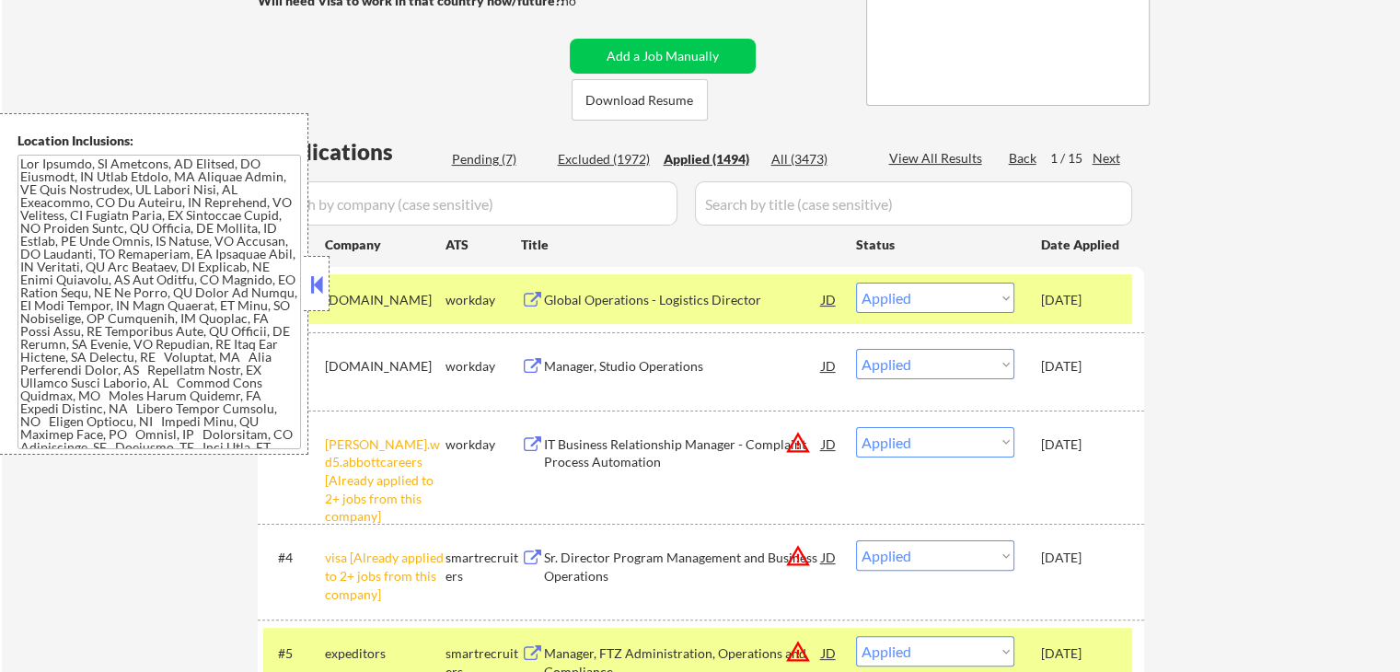
copy div "[DATE]"
click at [320, 290] on button at bounding box center [317, 285] width 20 height 28
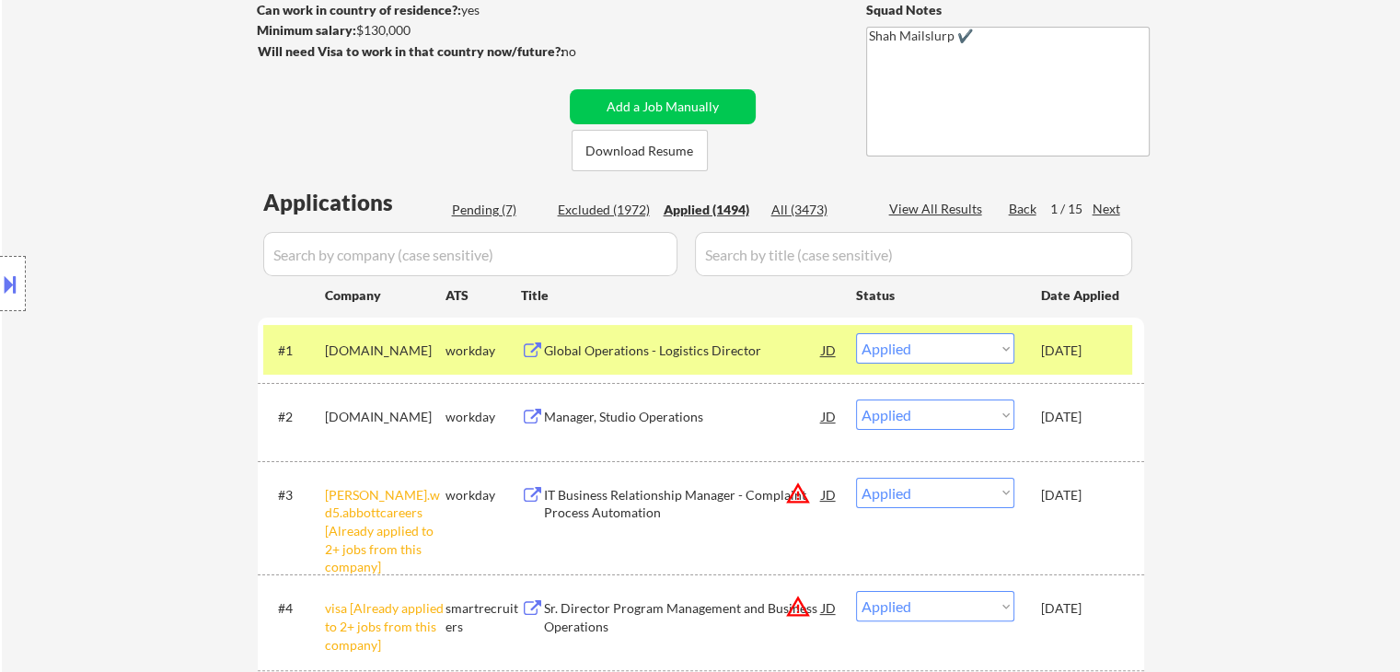
scroll to position [232, 0]
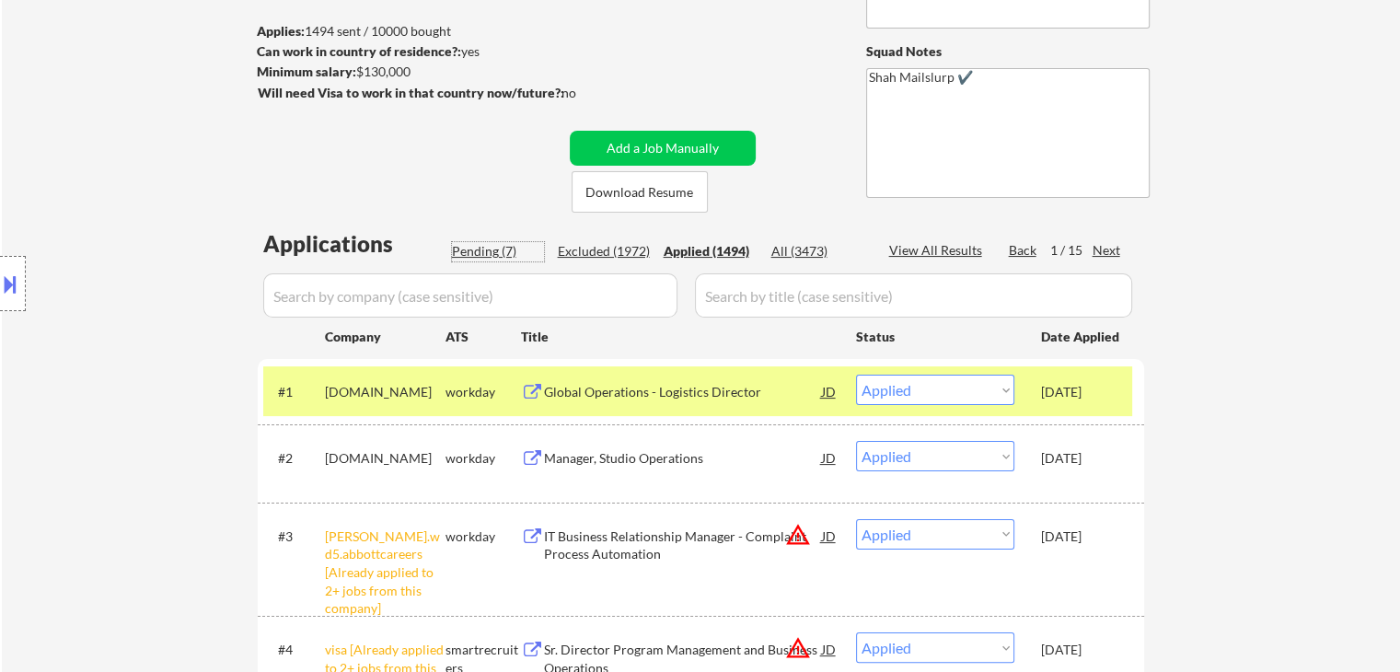
click at [485, 255] on div "Pending (7)" at bounding box center [498, 251] width 92 height 18
select select ""pending""
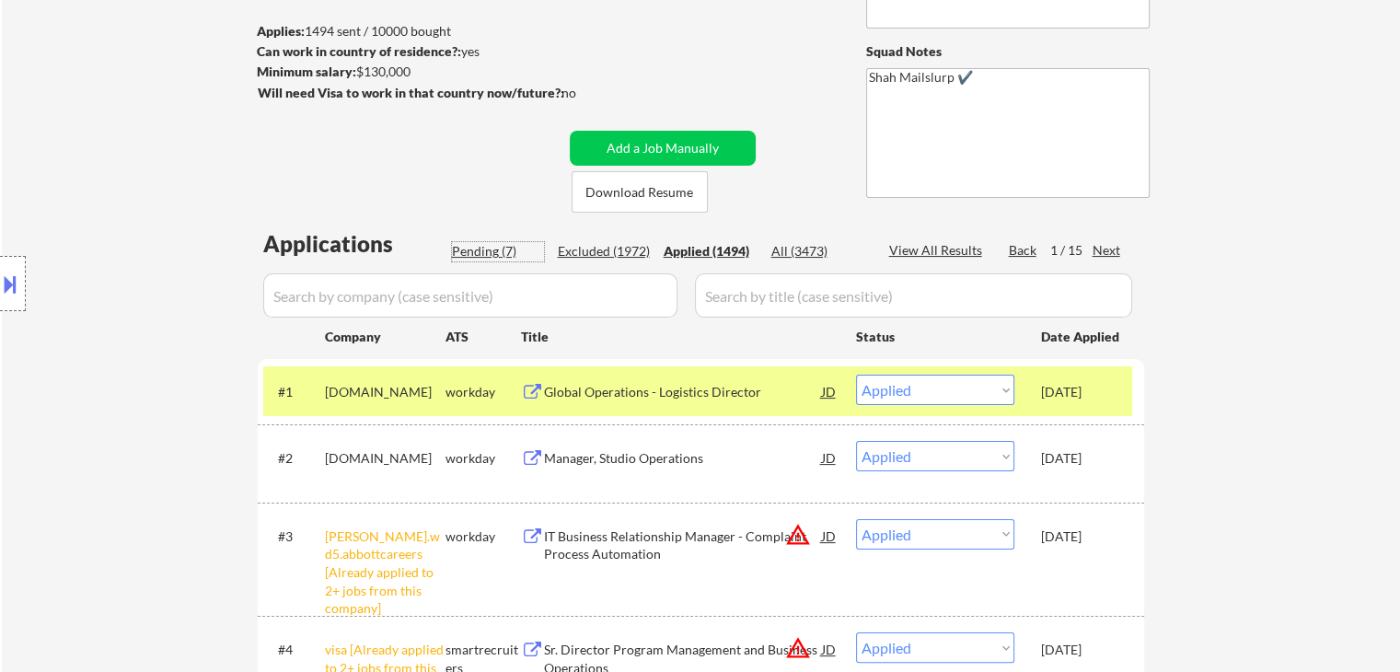
select select ""pending""
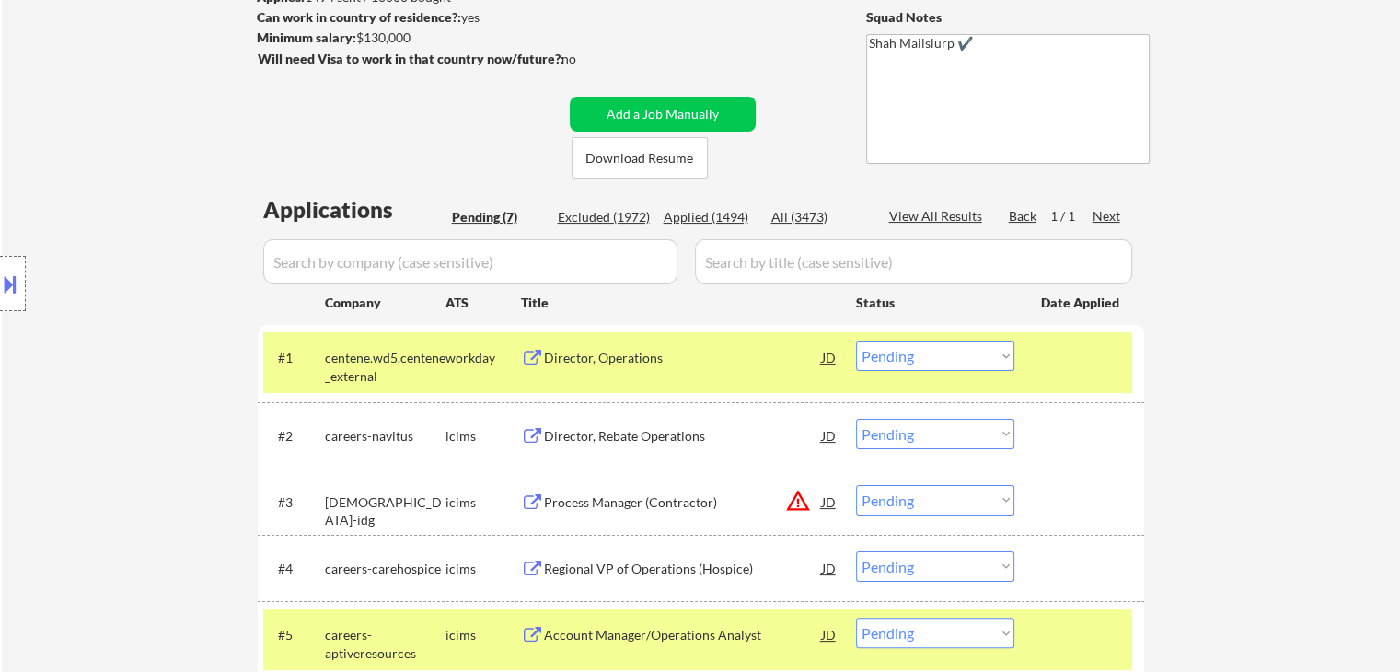
scroll to position [324, 0]
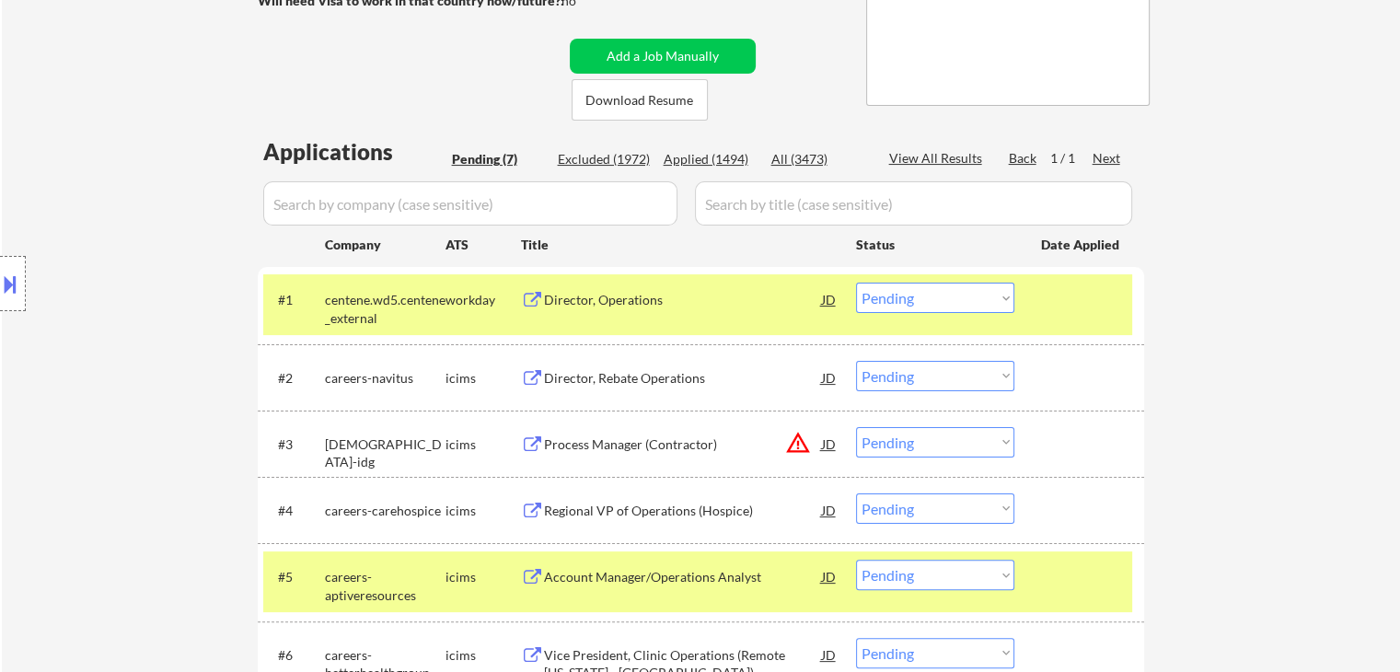
click at [578, 304] on div "Director, Operations" at bounding box center [683, 300] width 278 height 18
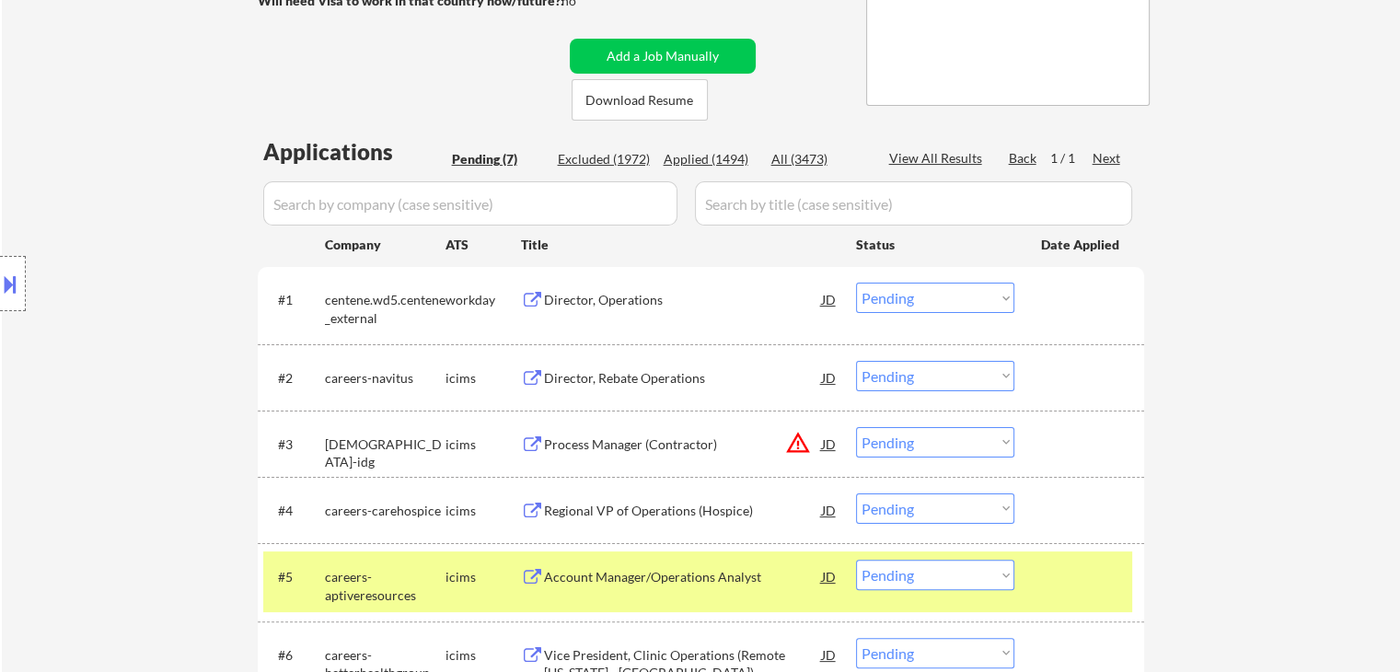
click at [589, 369] on div "Director, Rebate Operations" at bounding box center [683, 378] width 278 height 18
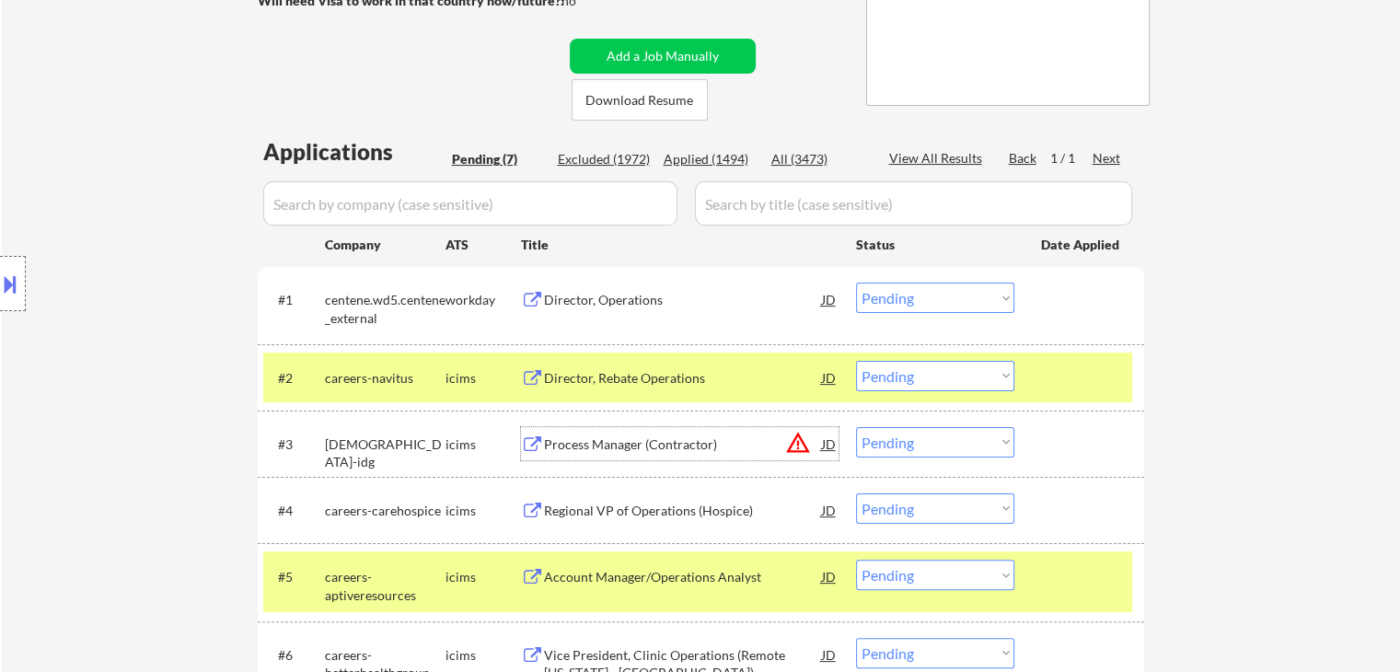
click at [604, 439] on div "Process Manager (Contractor)" at bounding box center [683, 444] width 278 height 18
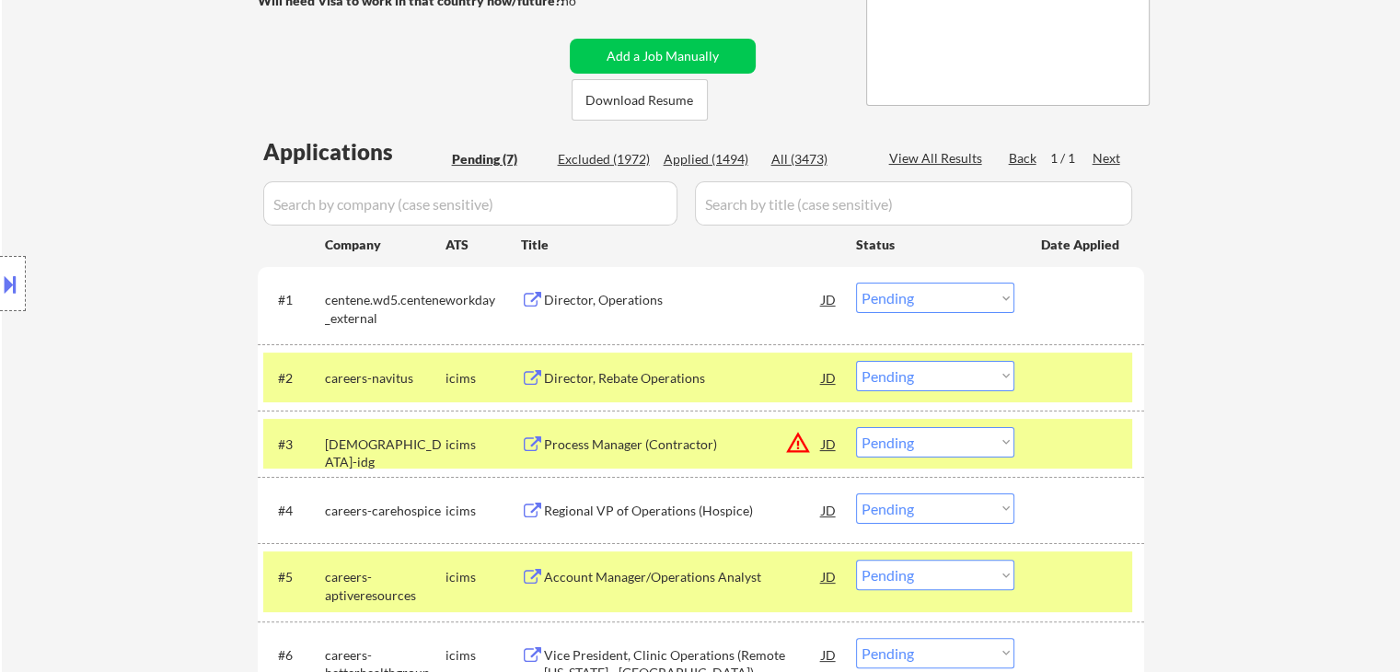
click at [612, 507] on div "Regional VP of Operations (Hospice)" at bounding box center [683, 511] width 278 height 18
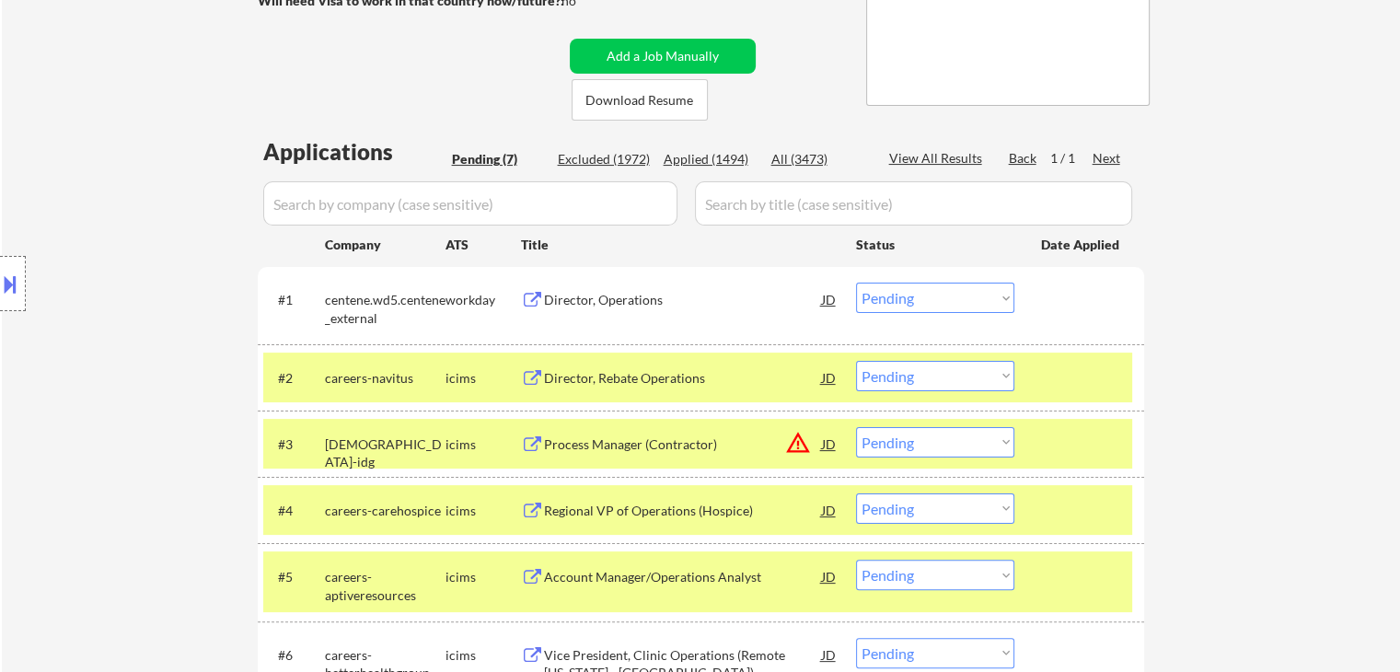
click at [599, 569] on div "Account Manager/Operations Analyst" at bounding box center [683, 577] width 278 height 18
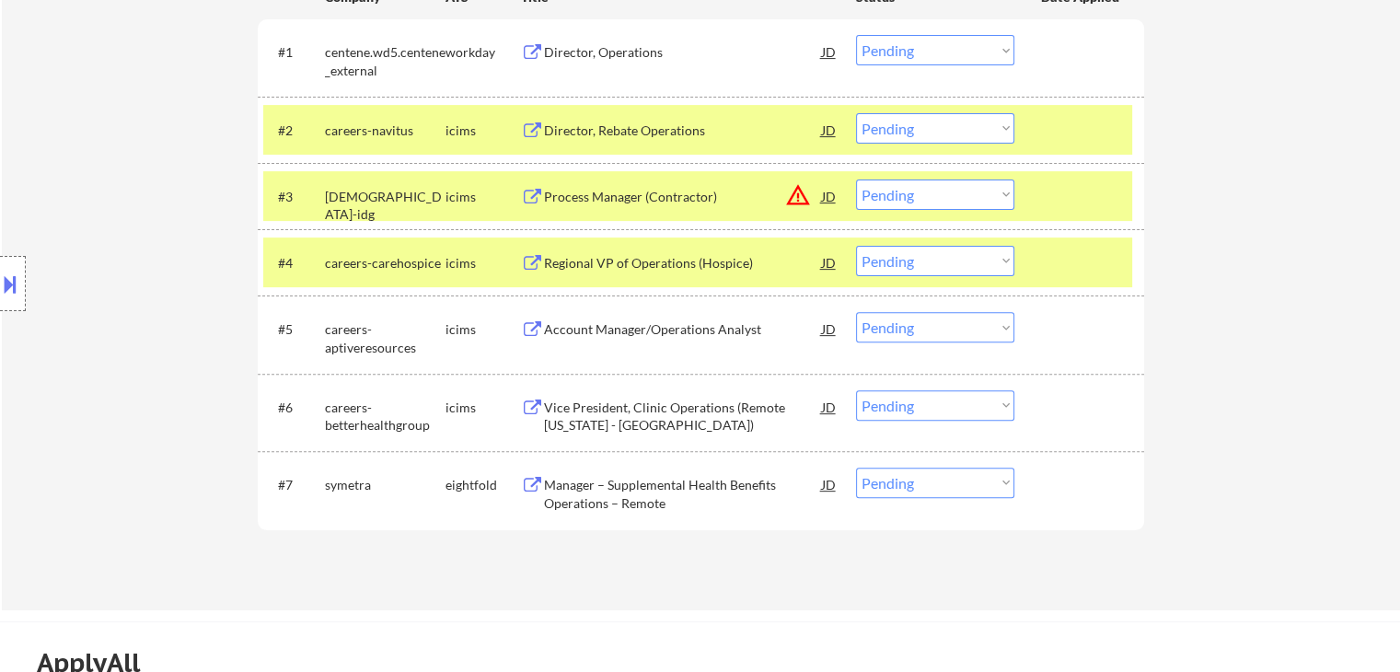
scroll to position [600, 0]
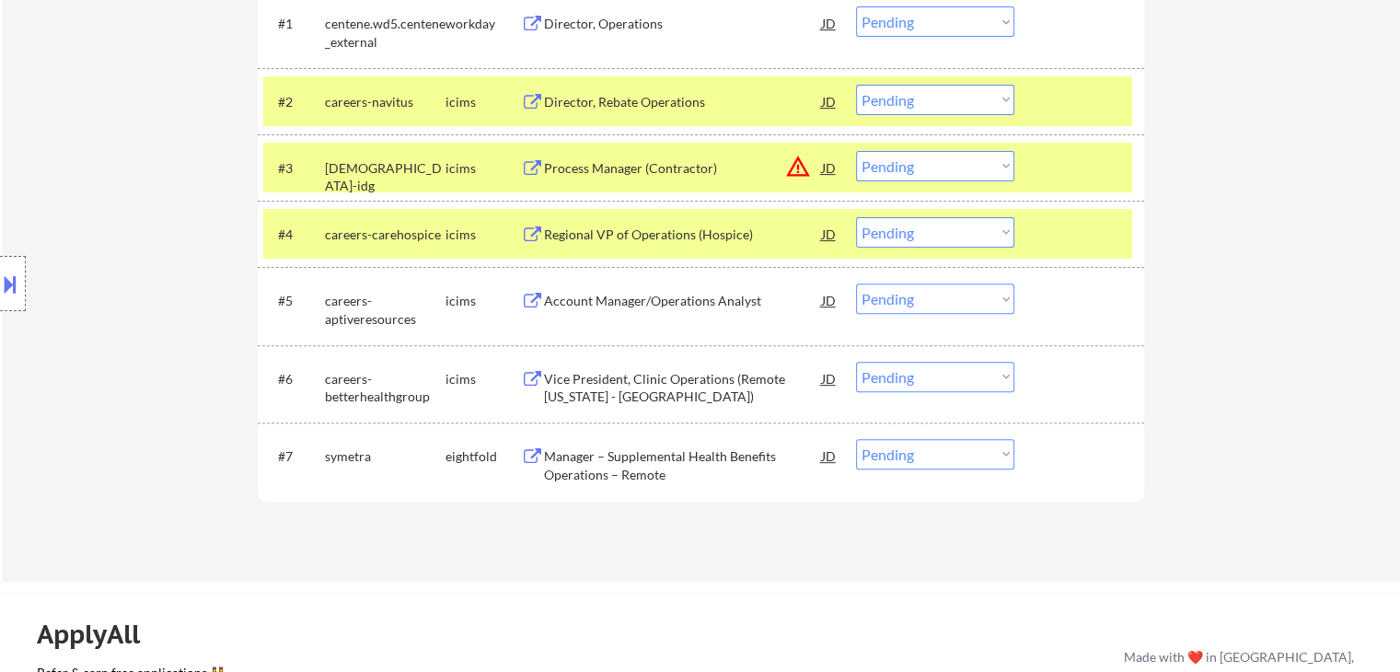
click at [605, 314] on div "Account Manager/Operations Analyst" at bounding box center [683, 300] width 278 height 33
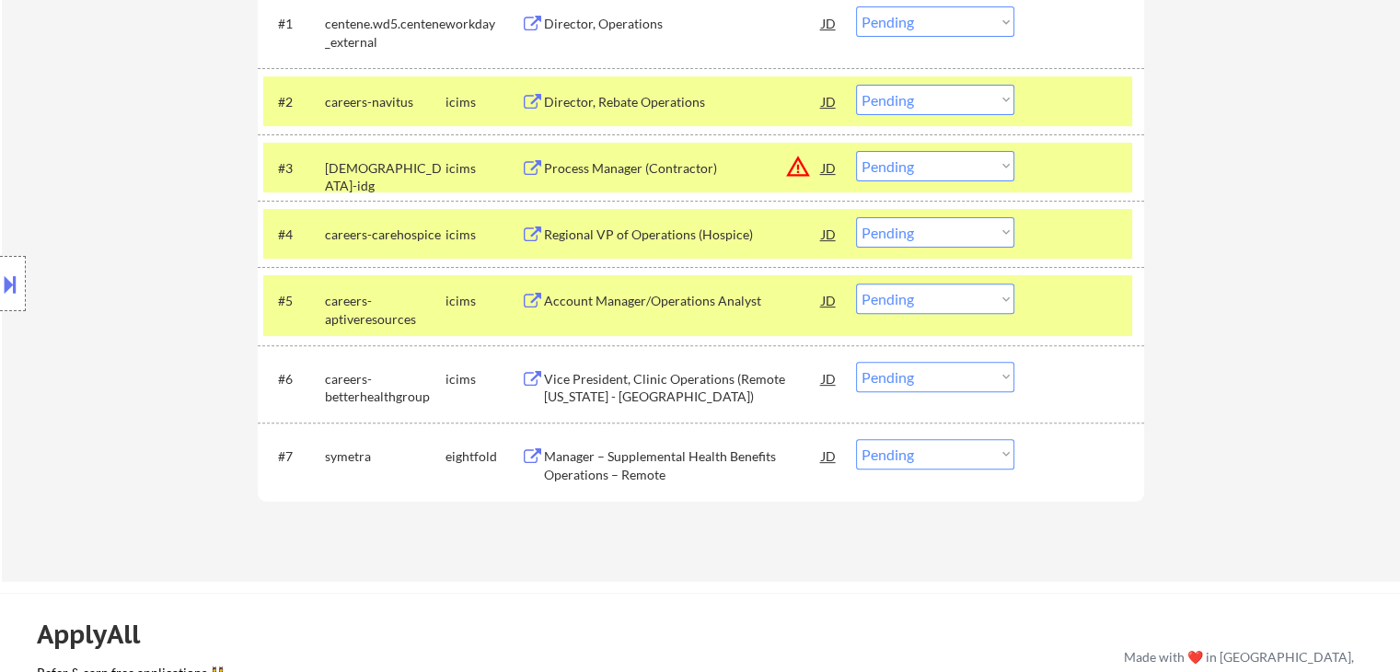
click at [596, 391] on div "Vice President, Clinic Operations (Remote [US_STATE] - [GEOGRAPHIC_DATA])" at bounding box center [683, 388] width 278 height 36
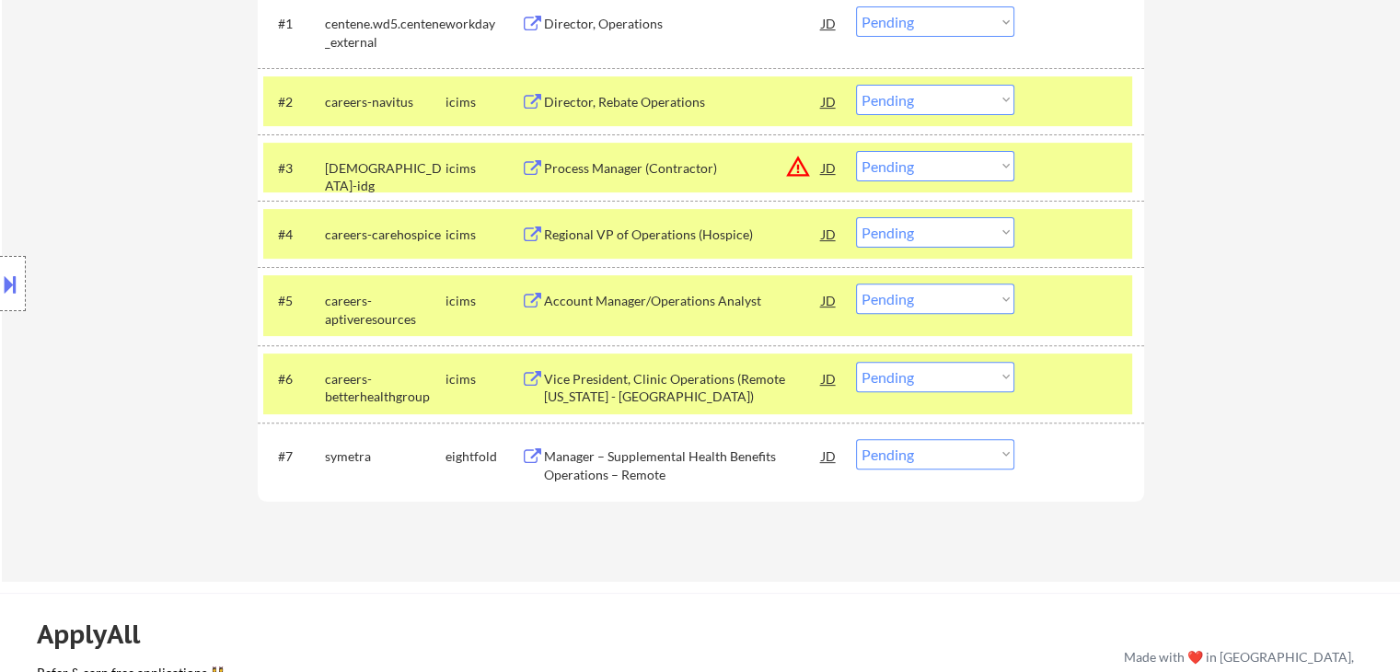
click at [583, 450] on div "Manager – Supplemental Health Benefits Operations – Remote" at bounding box center [683, 465] width 278 height 36
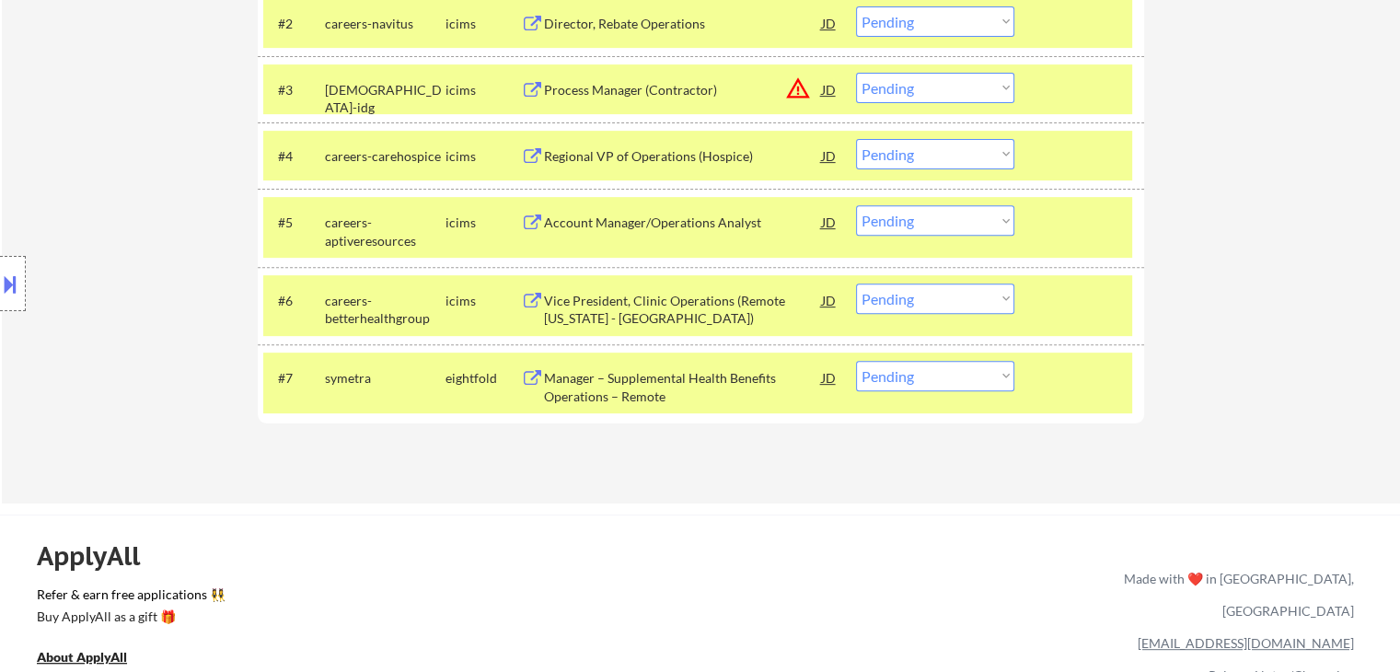
scroll to position [784, 0]
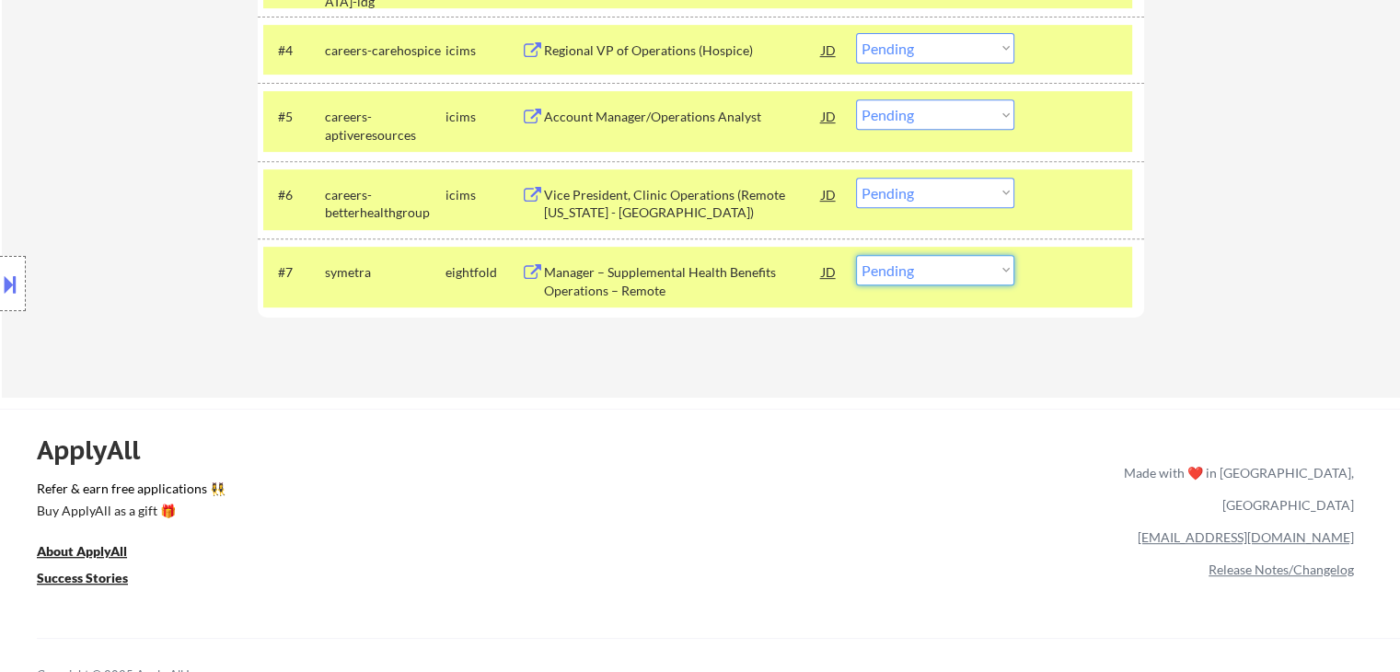
click at [920, 263] on select "Choose an option... Pending Applied Excluded (Questions) Excluded (Expired) Exc…" at bounding box center [935, 270] width 158 height 30
select select ""excluded__salary_""
click at [856, 255] on select "Choose an option... Pending Applied Excluded (Questions) Excluded (Expired) Exc…" at bounding box center [935, 270] width 158 height 30
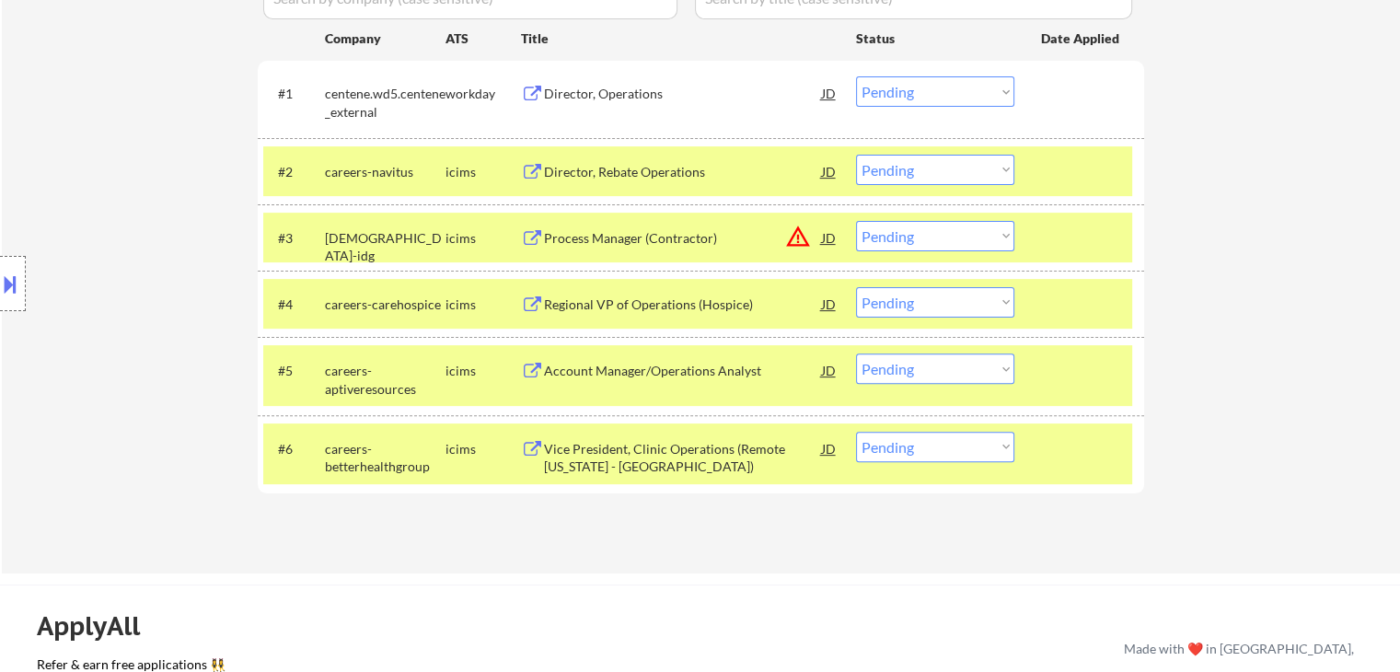
scroll to position [508, 0]
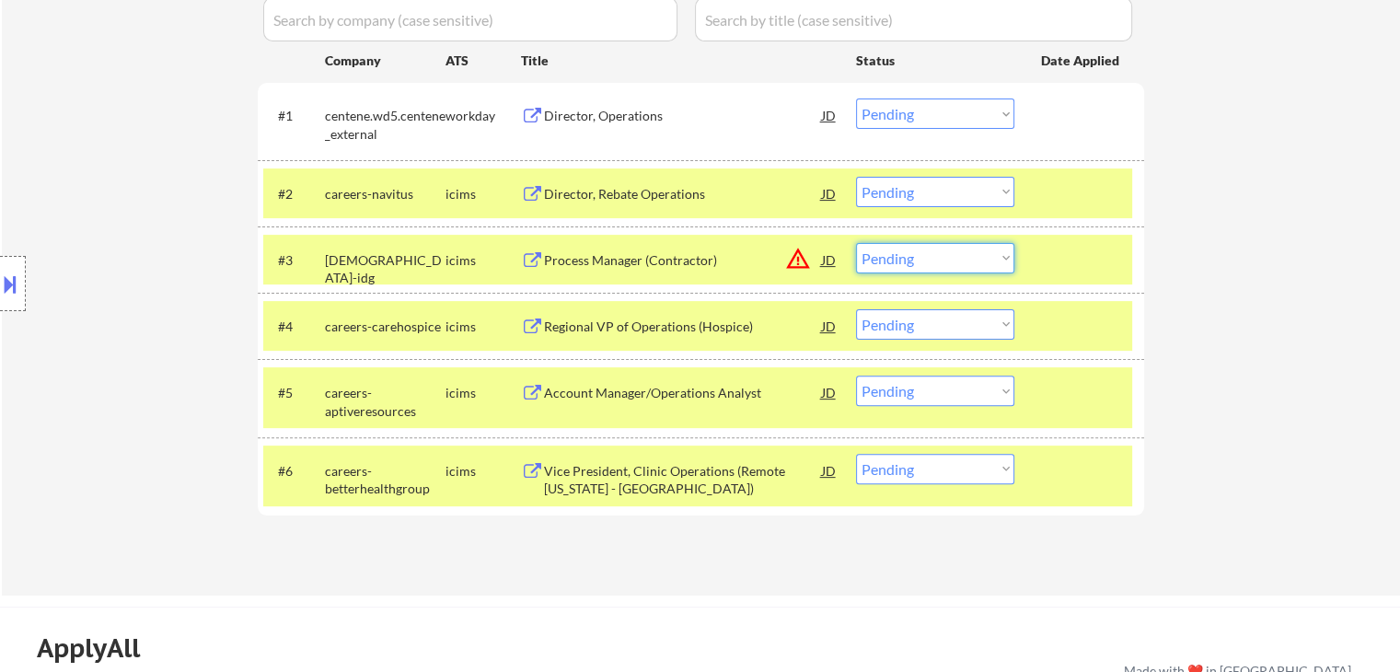
drag, startPoint x: 928, startPoint y: 257, endPoint x: 929, endPoint y: 266, distance: 9.3
click at [928, 257] on select "Choose an option... Pending Applied Excluded (Questions) Excluded (Expired) Exc…" at bounding box center [935, 258] width 158 height 30
click at [856, 243] on select "Choose an option... Pending Applied Excluded (Questions) Excluded (Expired) Exc…" at bounding box center [935, 258] width 158 height 30
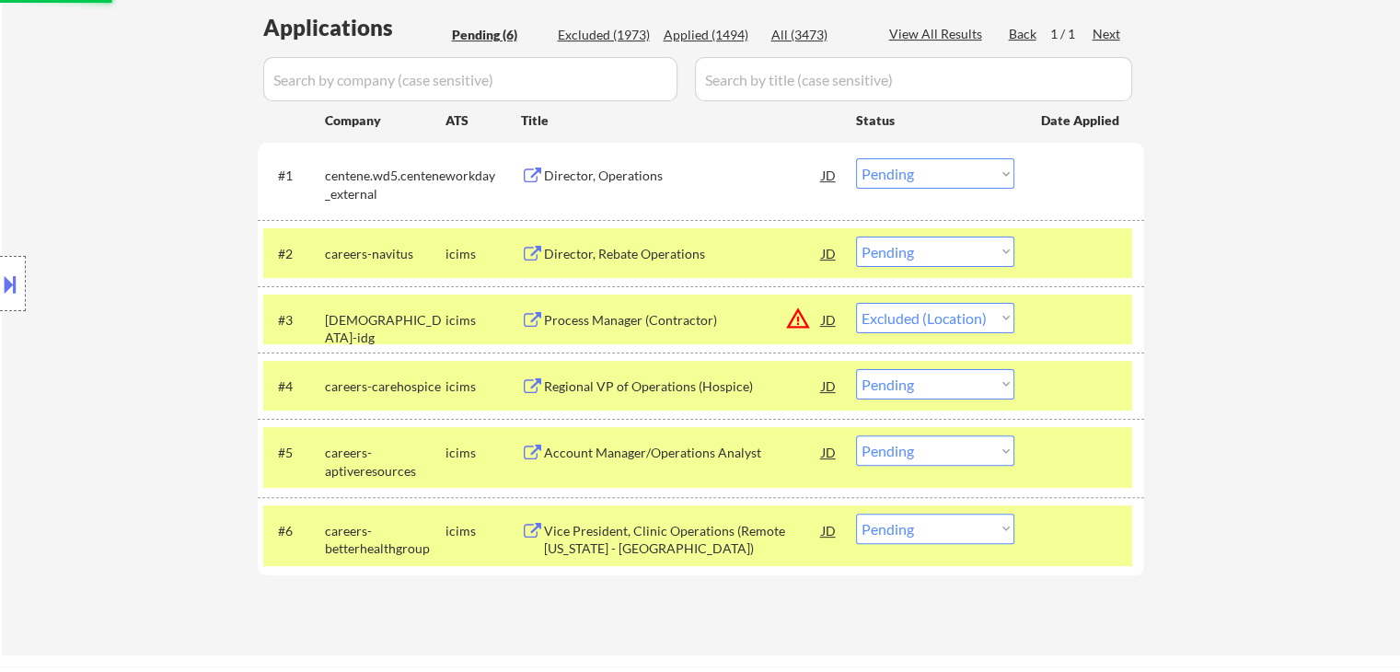
scroll to position [416, 0]
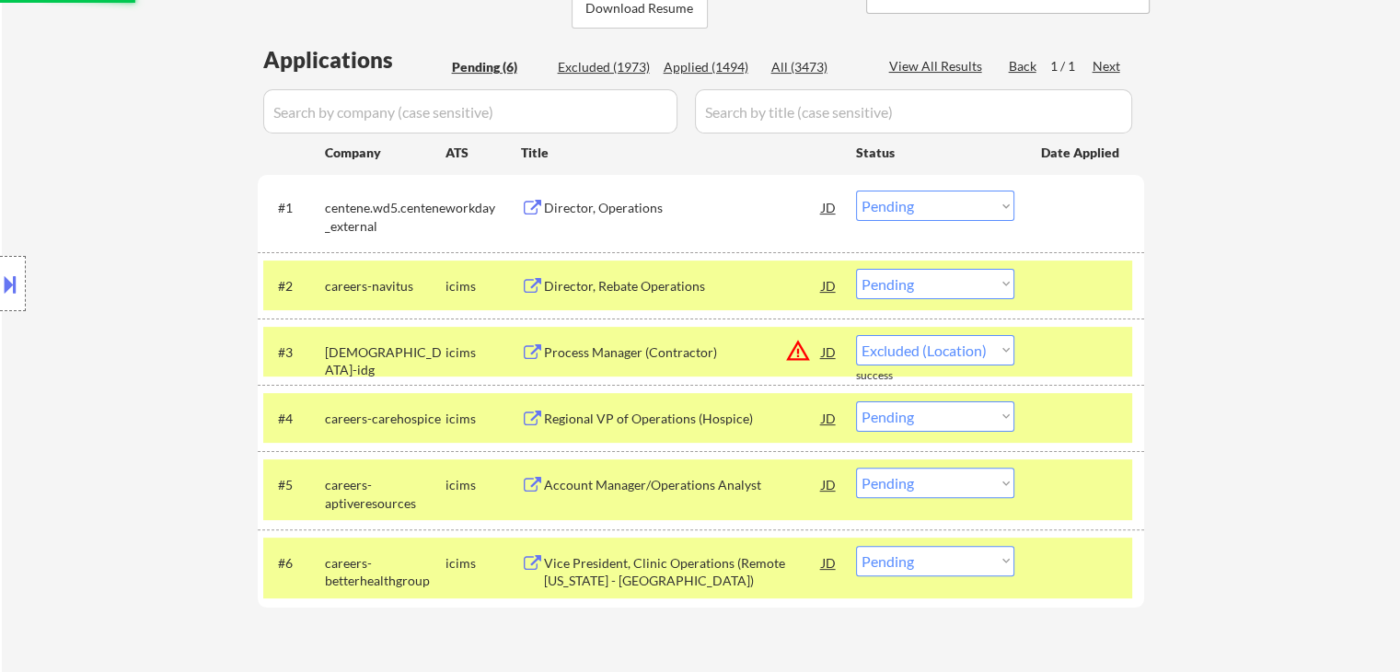
select select ""pending""
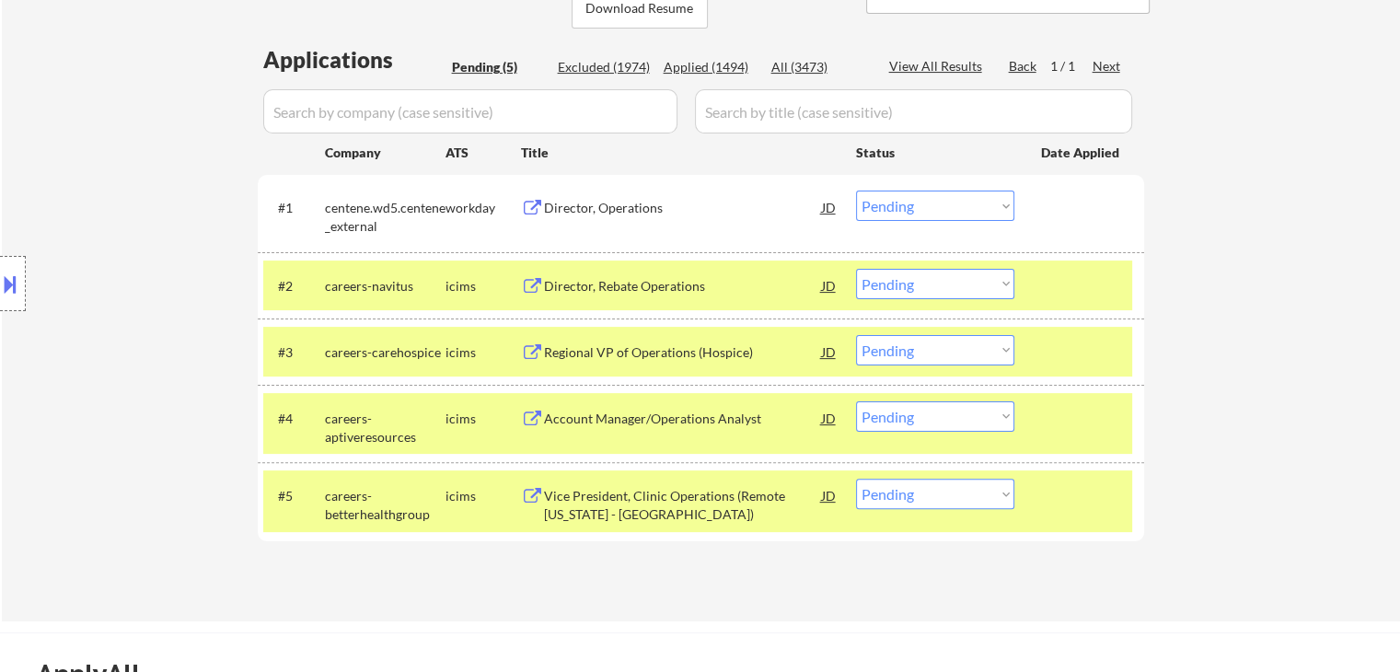
click at [912, 203] on select "Choose an option... Pending Applied Excluded (Questions) Excluded (Expired) Exc…" at bounding box center [935, 206] width 158 height 30
click at [856, 191] on select "Choose an option... Pending Applied Excluded (Questions) Excluded (Expired) Exc…" at bounding box center [935, 206] width 158 height 30
select select ""pending""
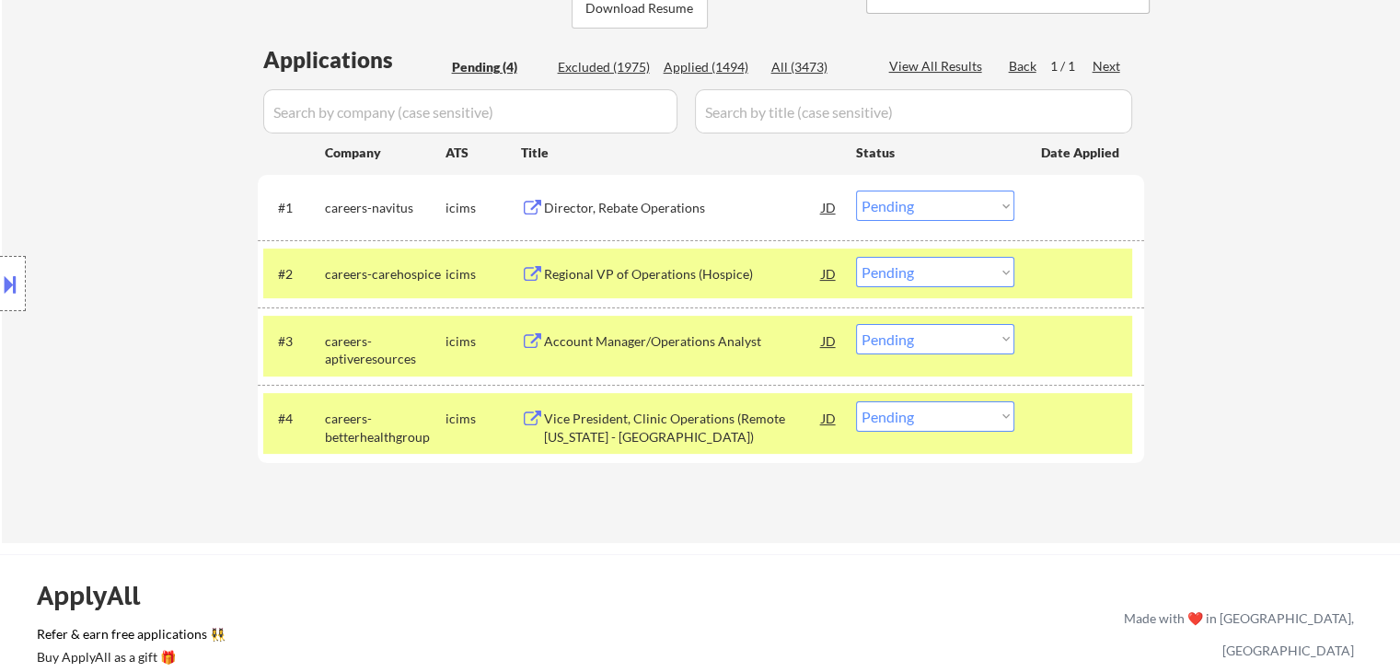
click at [1067, 284] on div at bounding box center [1081, 273] width 81 height 33
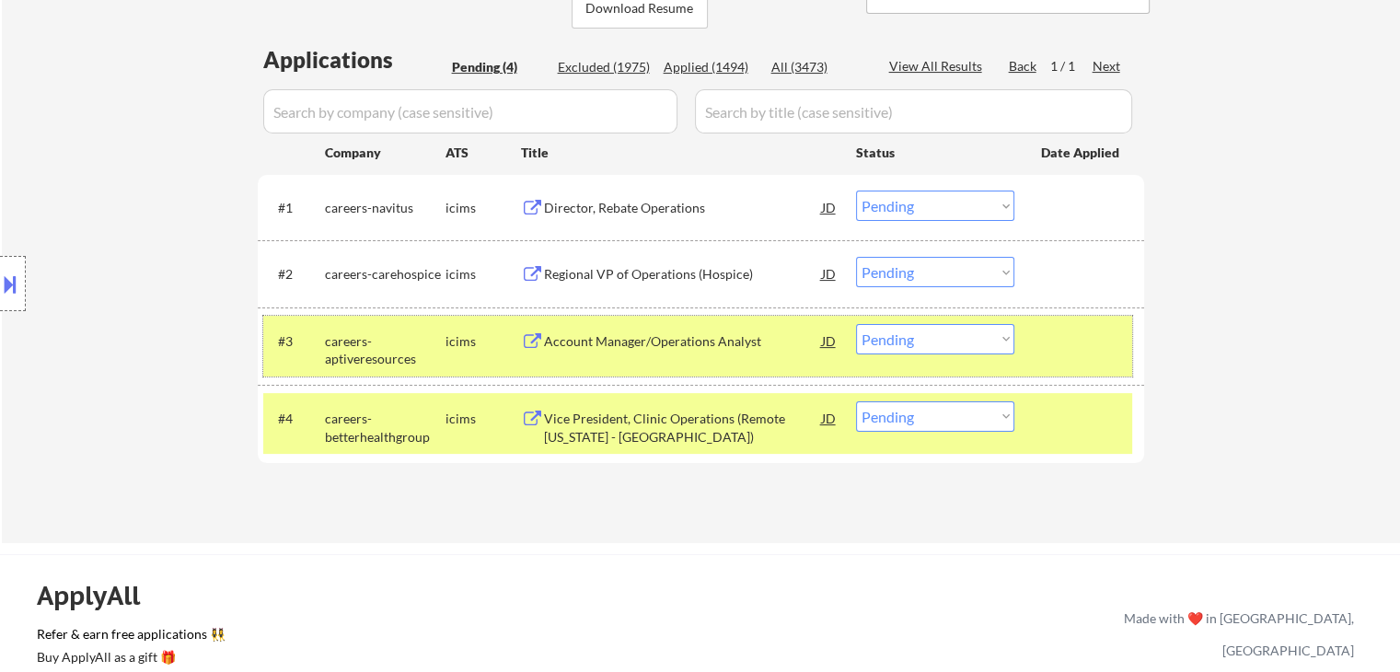
drag, startPoint x: 1085, startPoint y: 325, endPoint x: 1089, endPoint y: 358, distance: 33.3
click at [1086, 325] on div at bounding box center [1081, 340] width 81 height 33
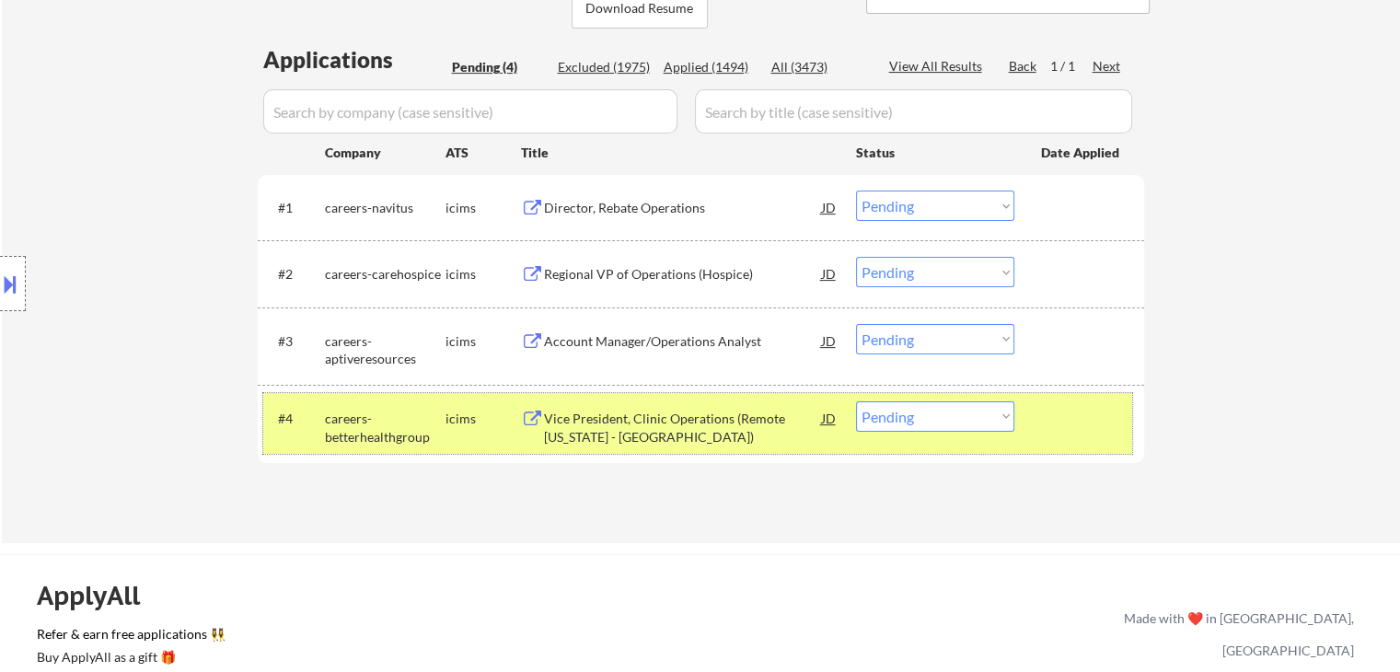
click at [1108, 409] on div at bounding box center [1081, 417] width 81 height 33
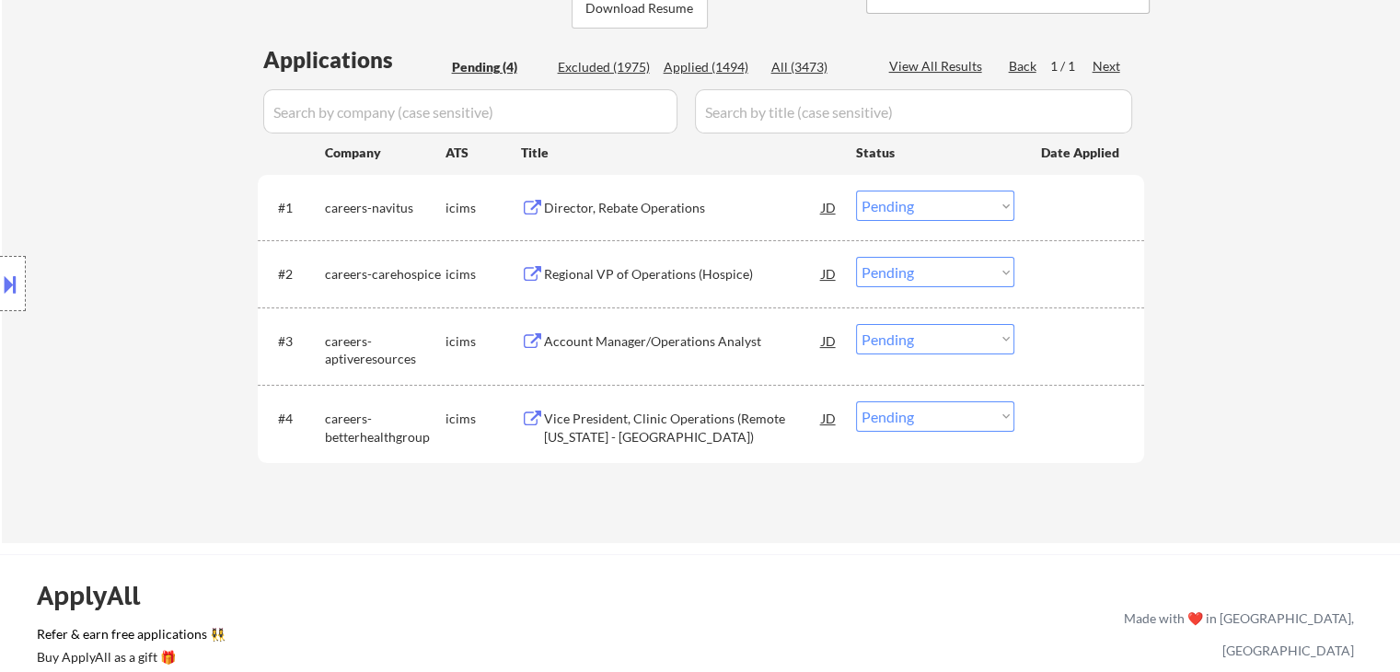
click at [994, 484] on div "Applications Pending (4) Excluded (1975) Applied (1494) All (3473) View All Res…" at bounding box center [701, 276] width 887 height 464
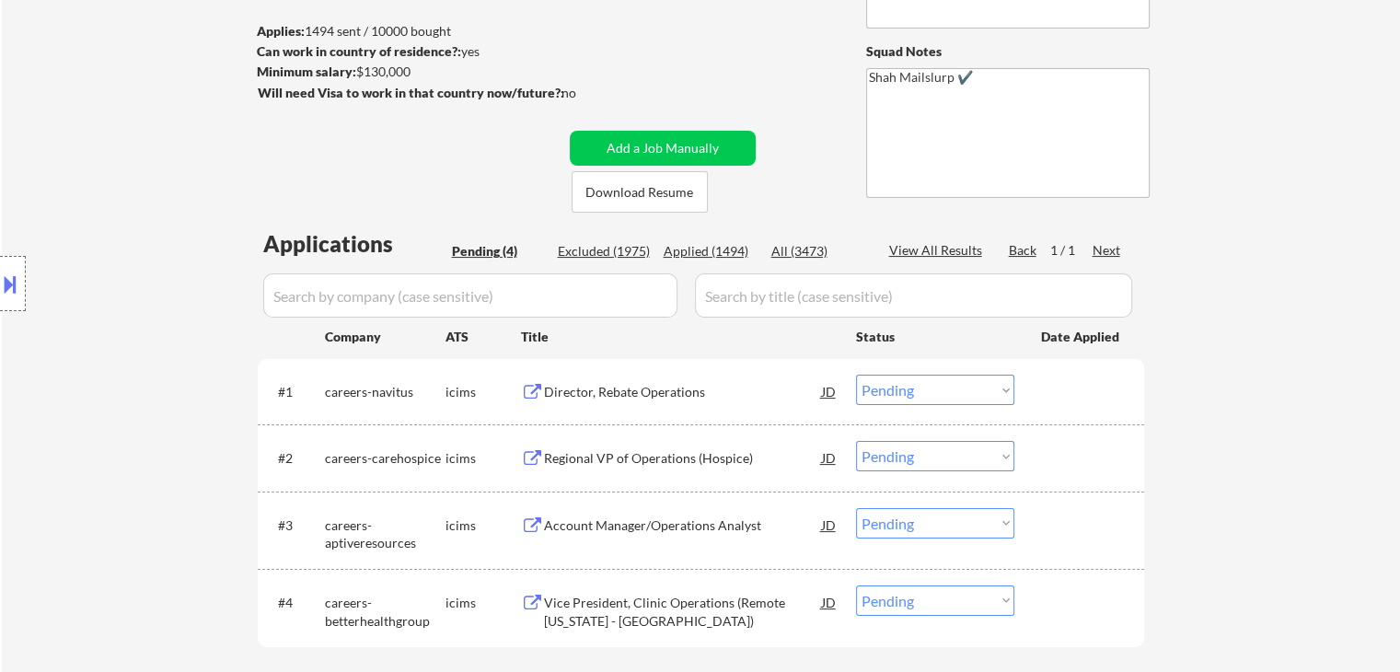
scroll to position [140, 0]
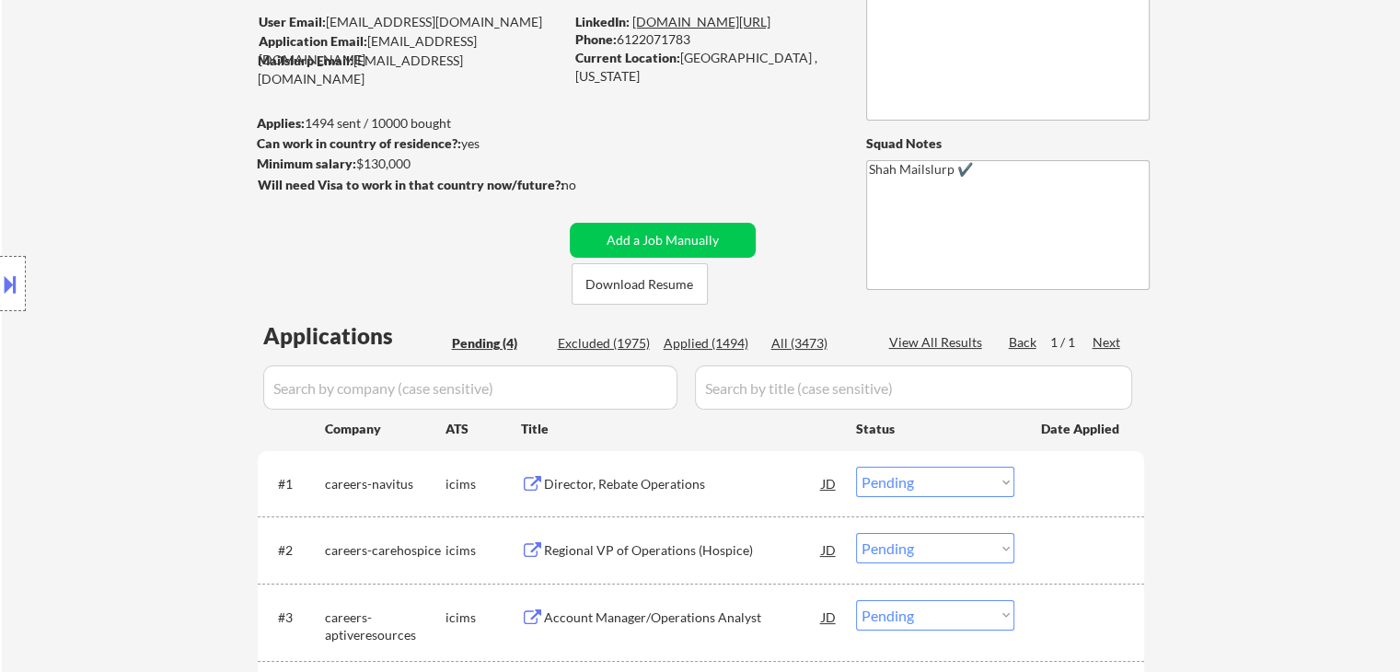
select select ""pending""
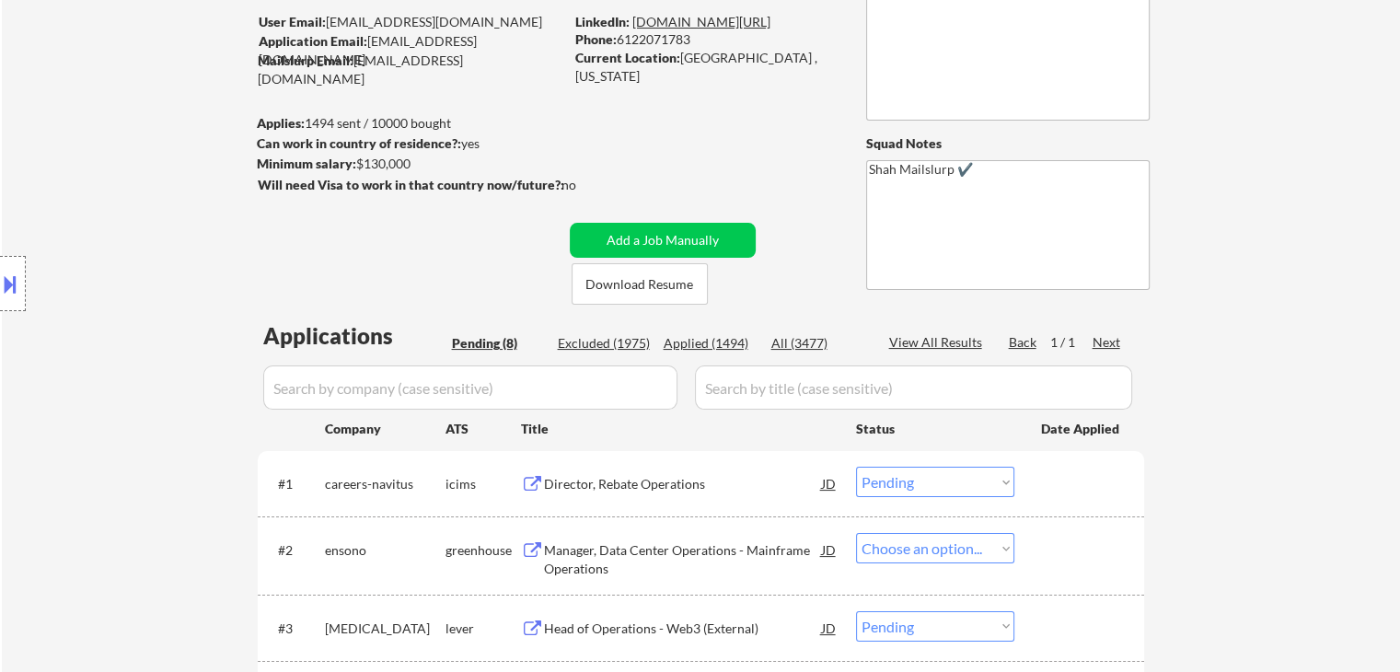
select select ""pending""
